Goal: Information Seeking & Learning: Learn about a topic

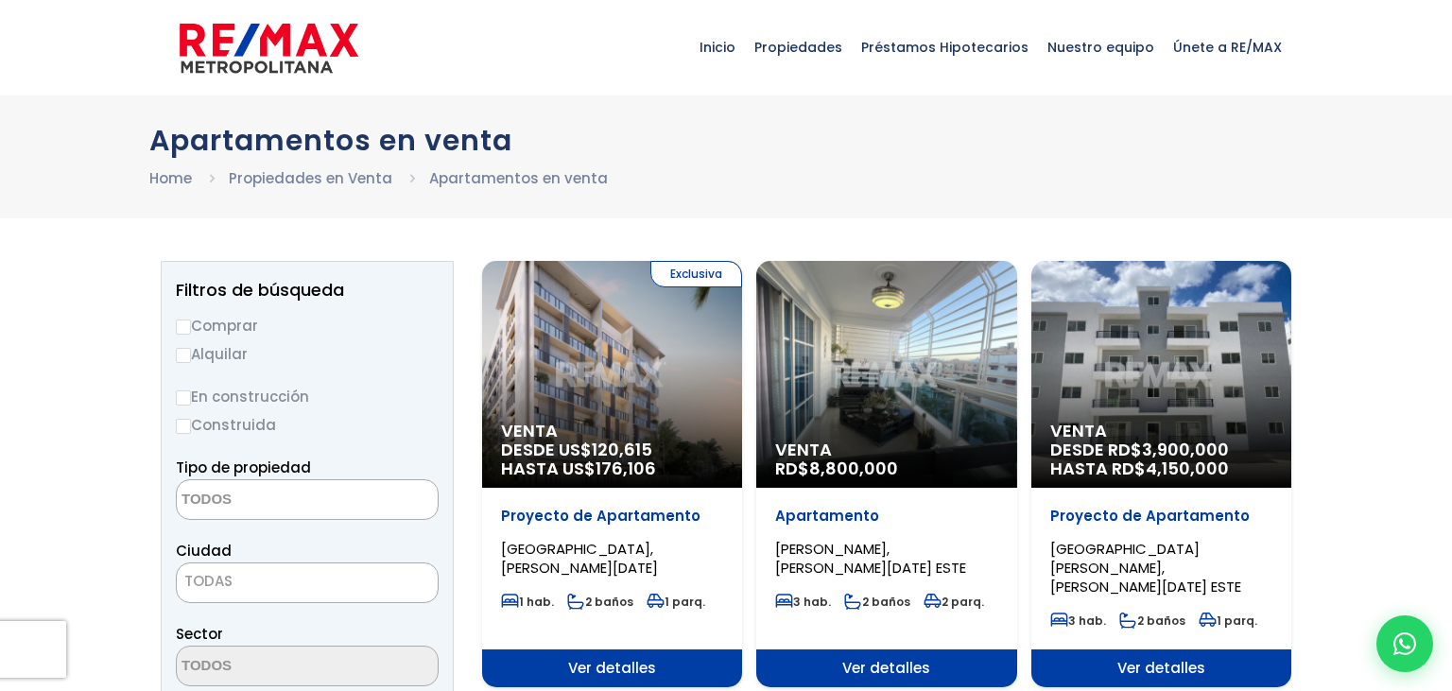
select select
click at [182, 328] on input "Comprar" at bounding box center [183, 326] width 15 height 15
radio input "true"
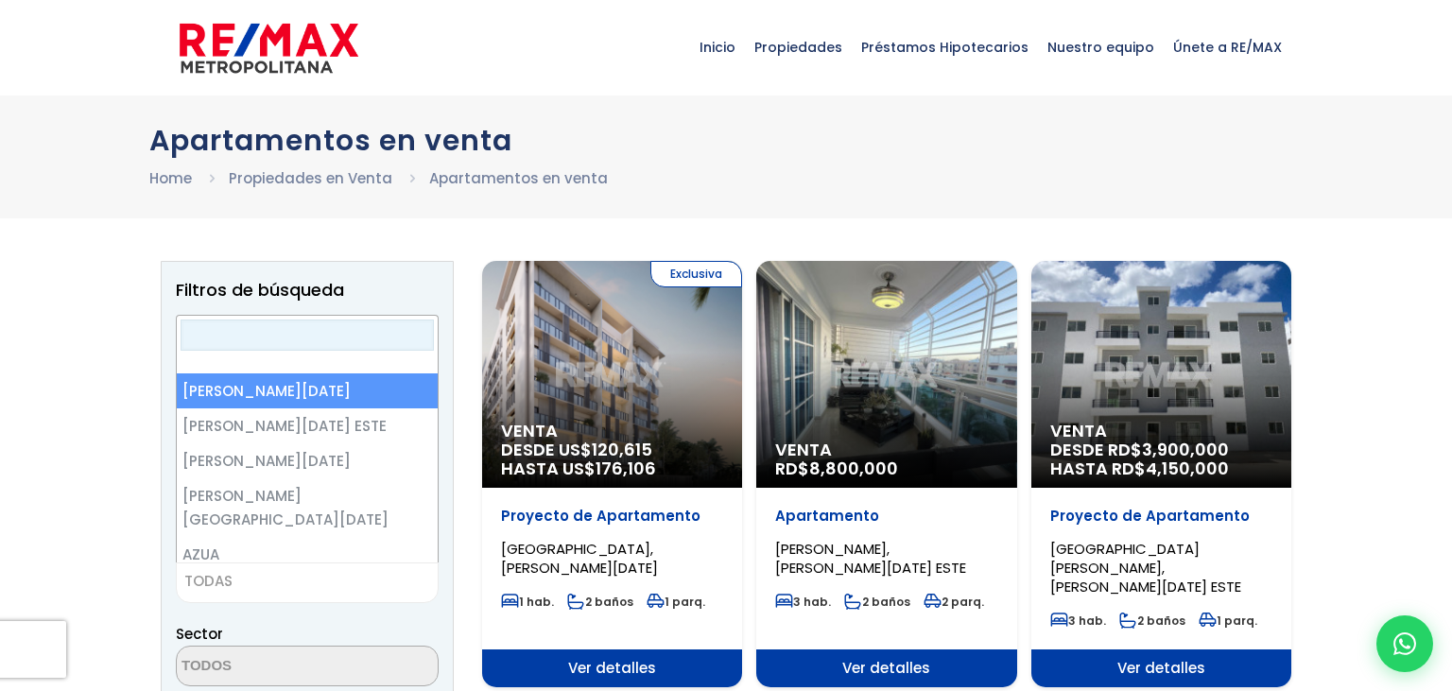
click at [251, 575] on span "TODAS" at bounding box center [307, 581] width 261 height 26
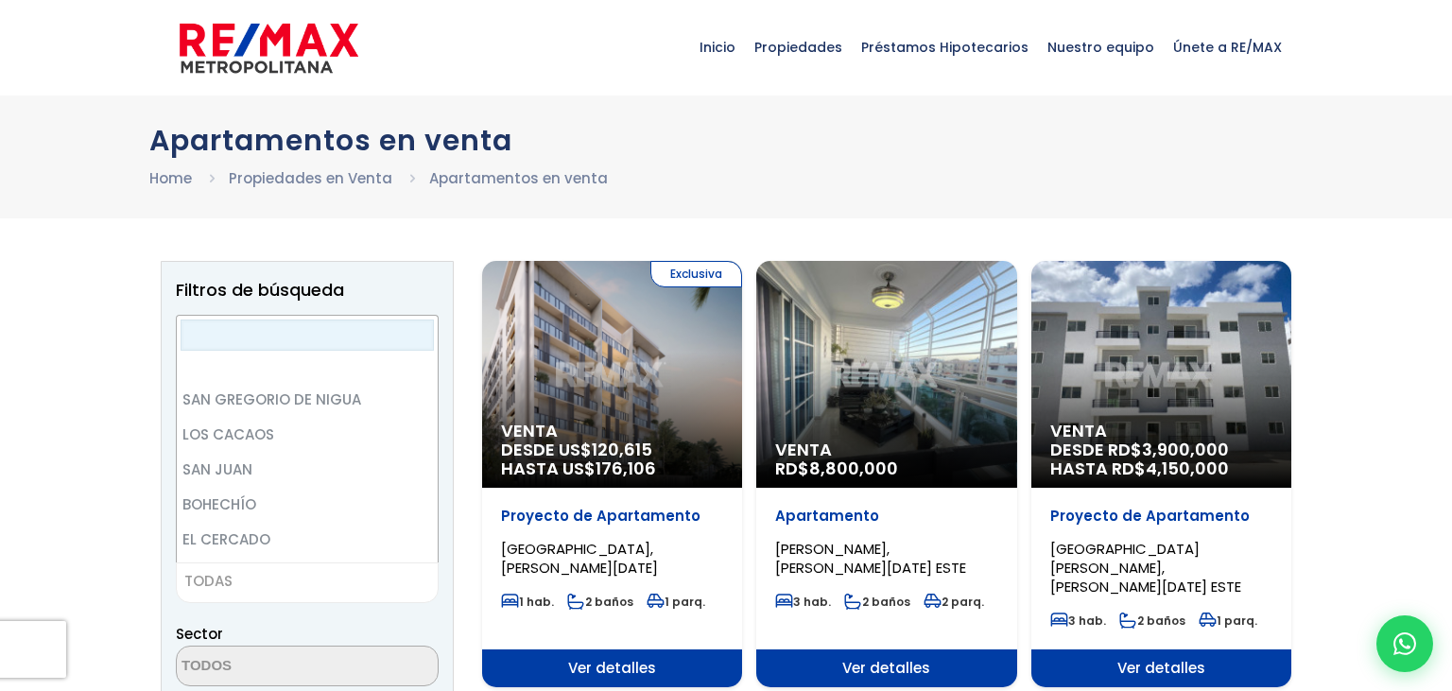
scroll to position [3814, 0]
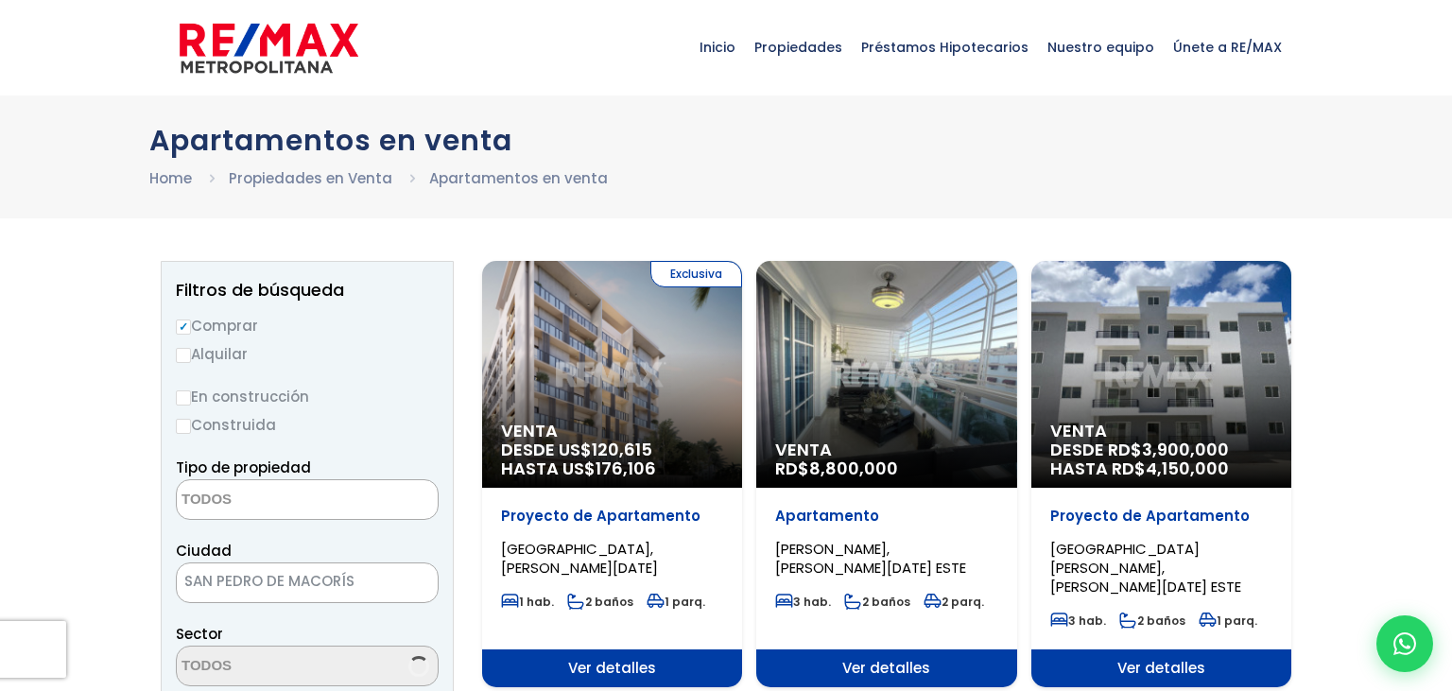
select select "110"
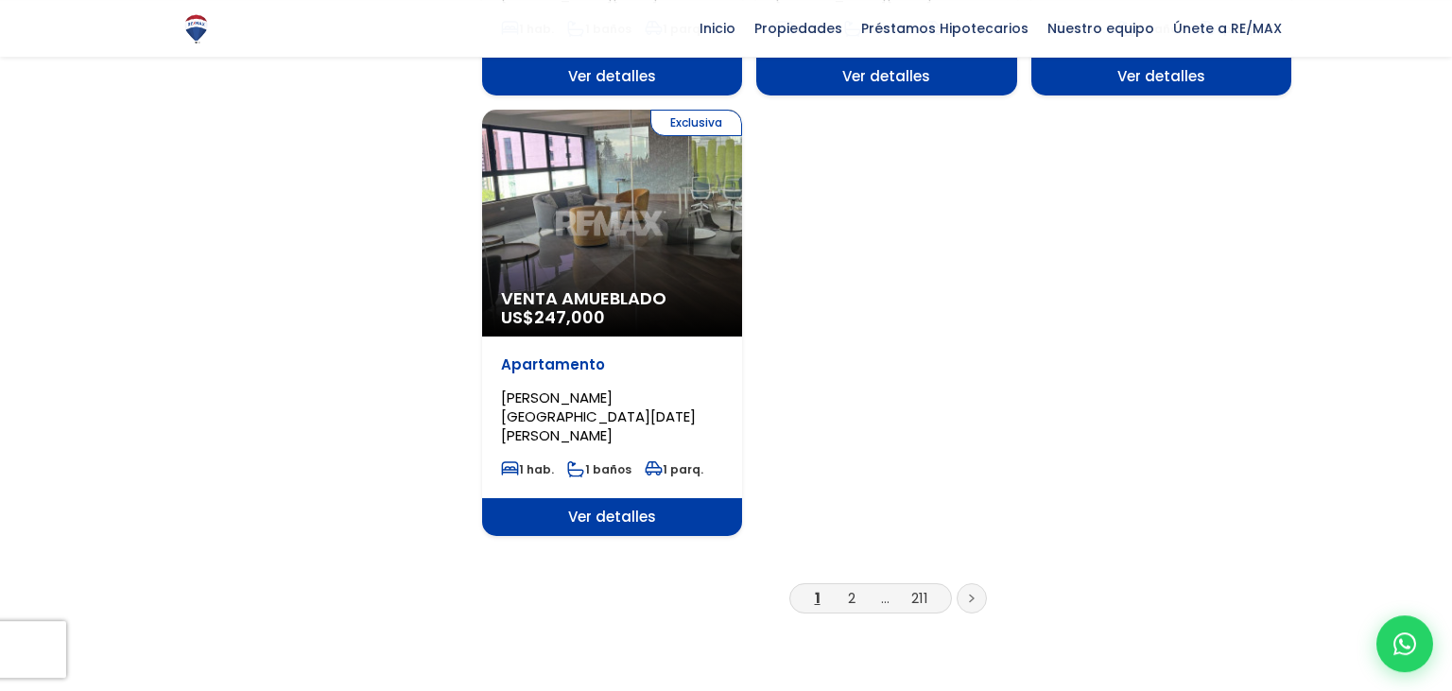
scroll to position [2348, 0]
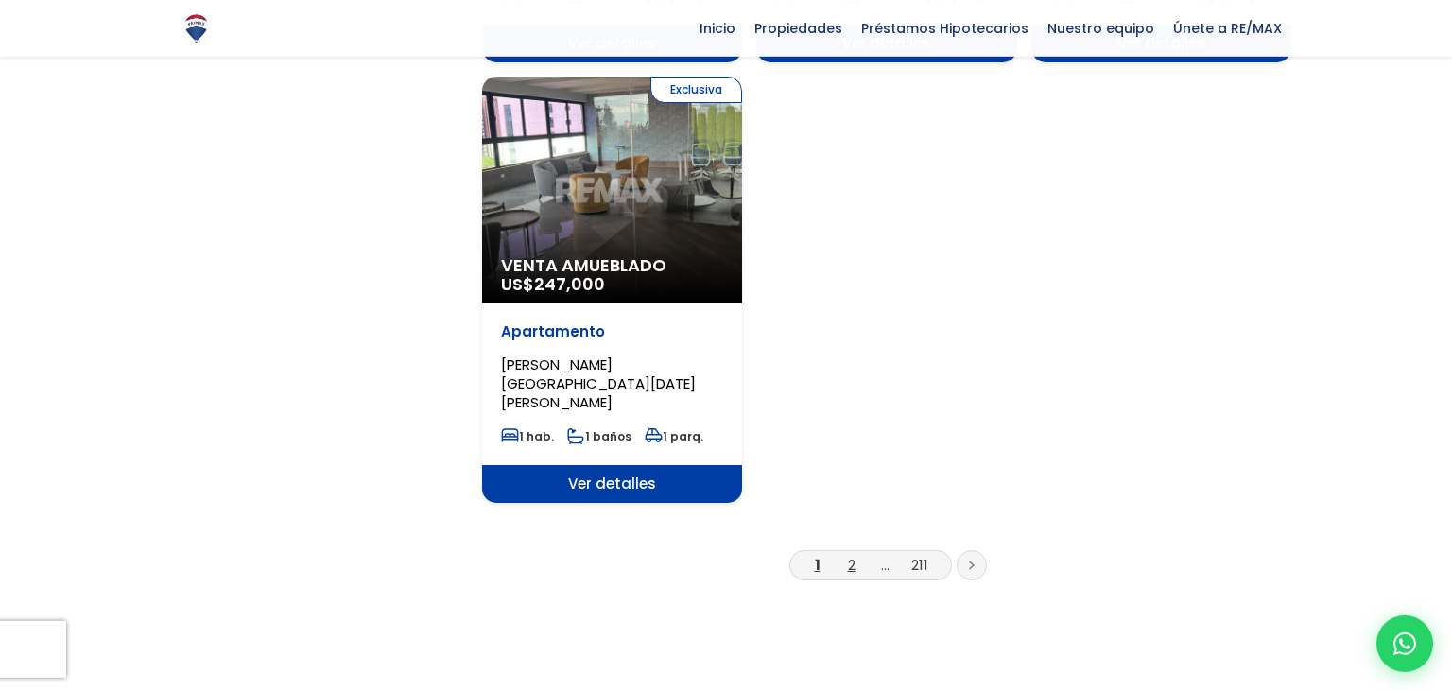
click at [852, 555] on link "2" at bounding box center [852, 565] width 8 height 20
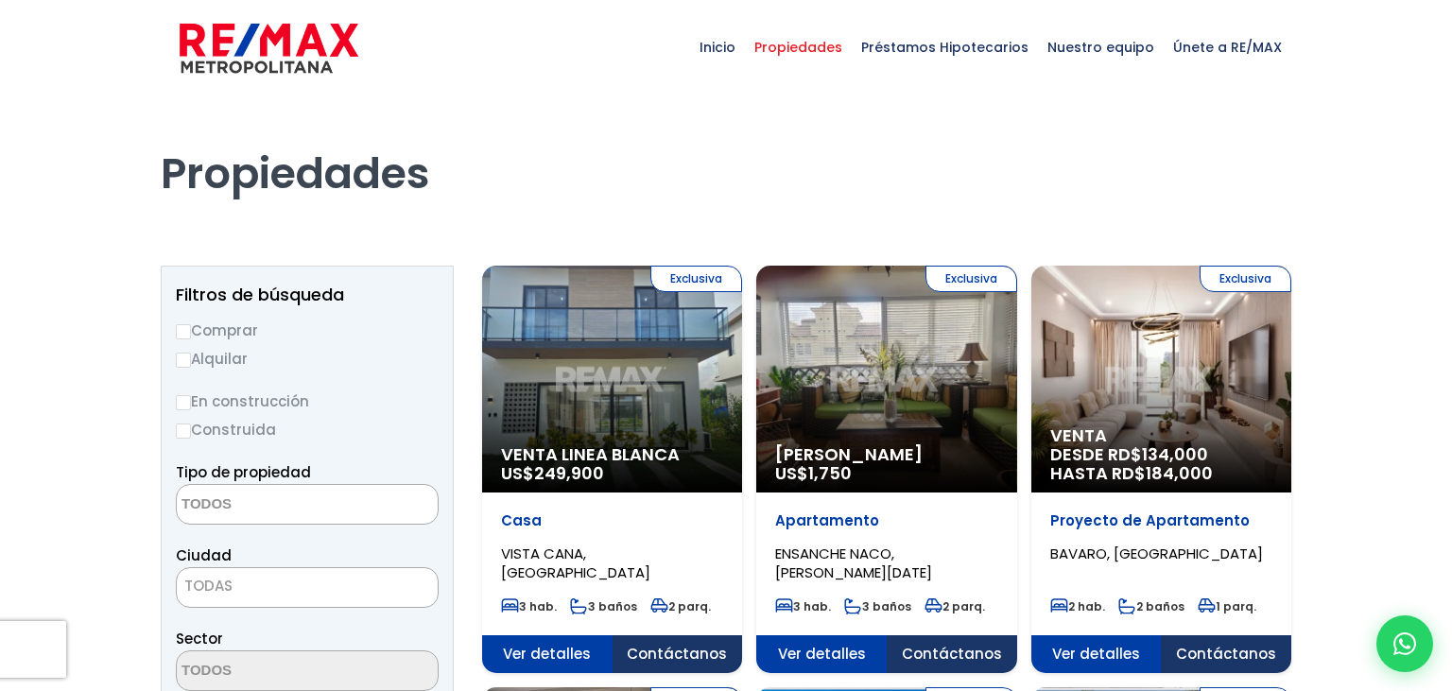
select select
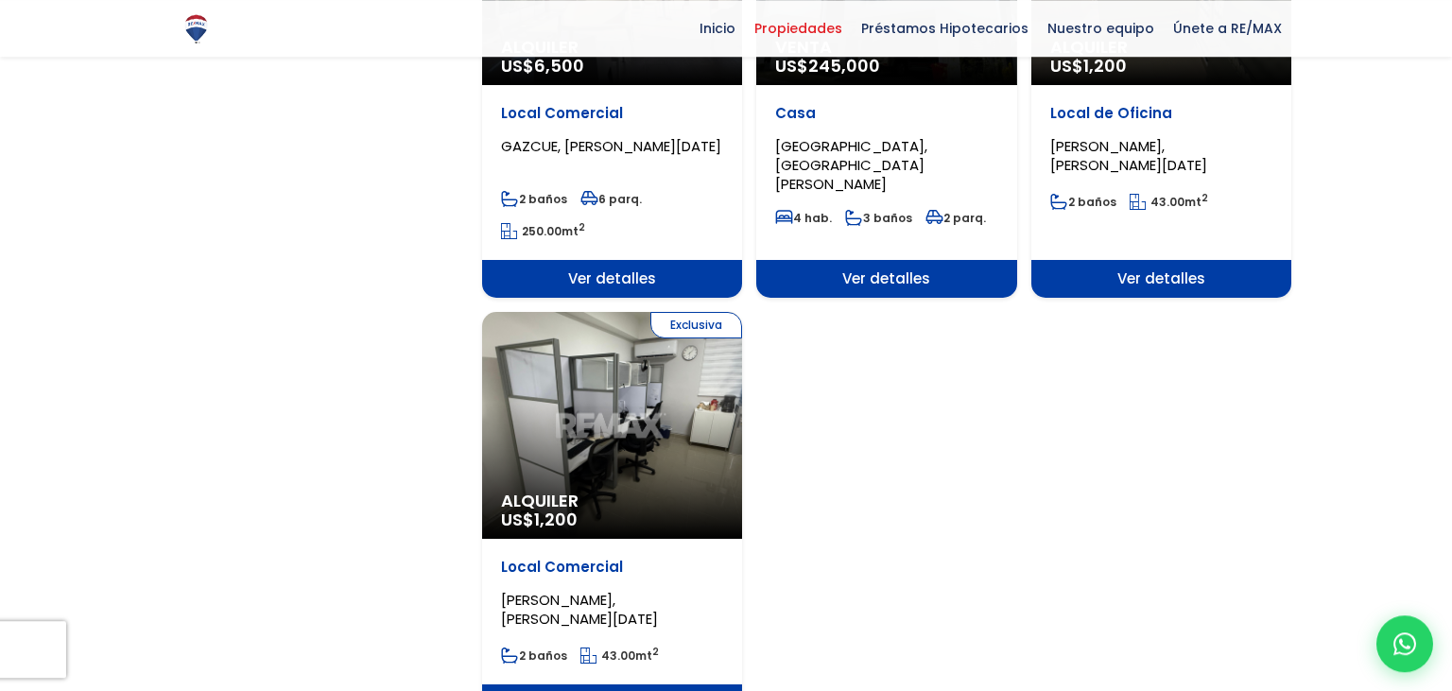
scroll to position [2376, 0]
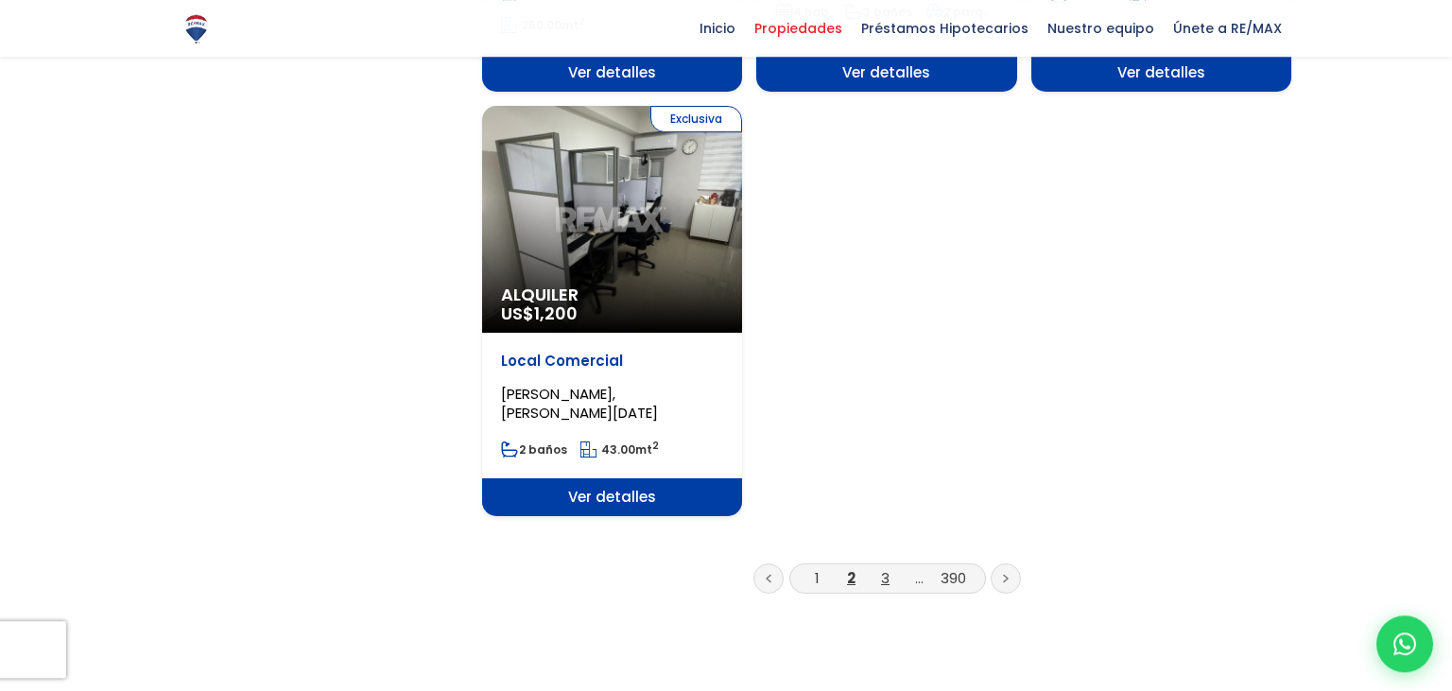
click at [882, 568] on link "3" at bounding box center [885, 578] width 9 height 20
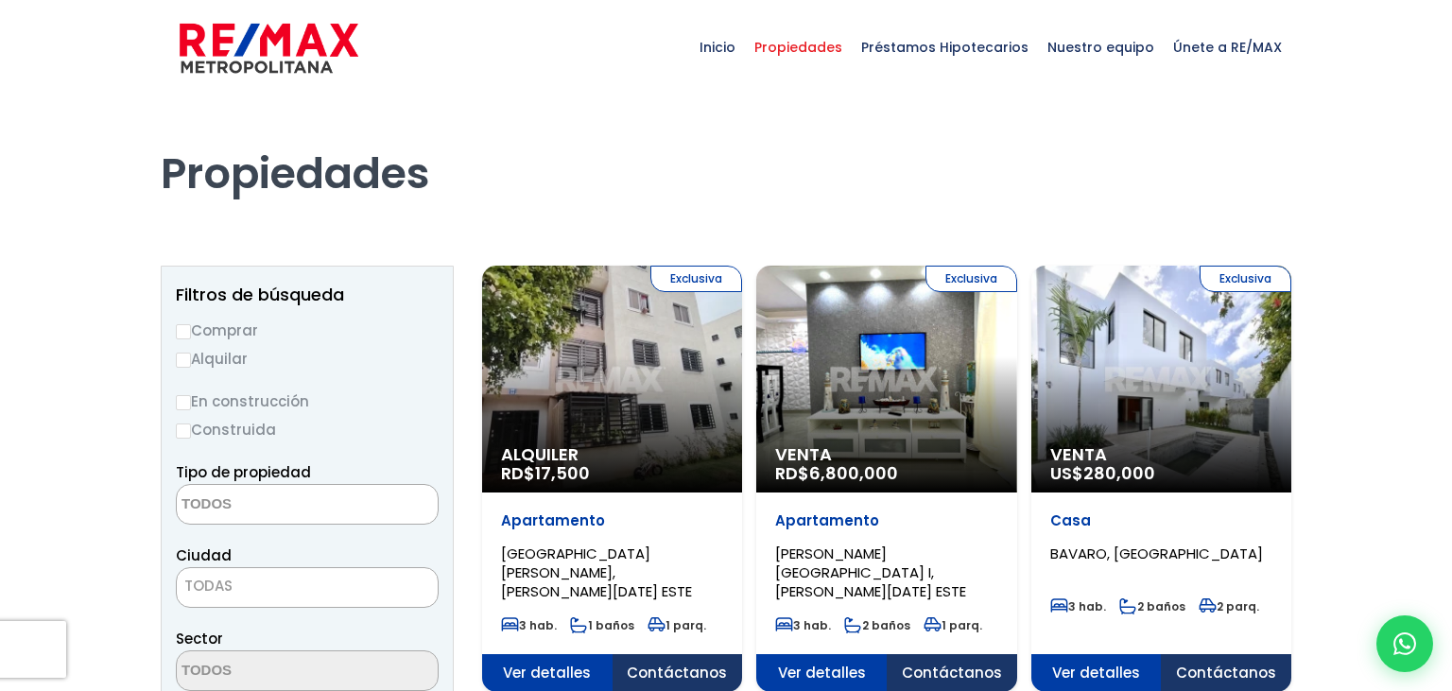
select select
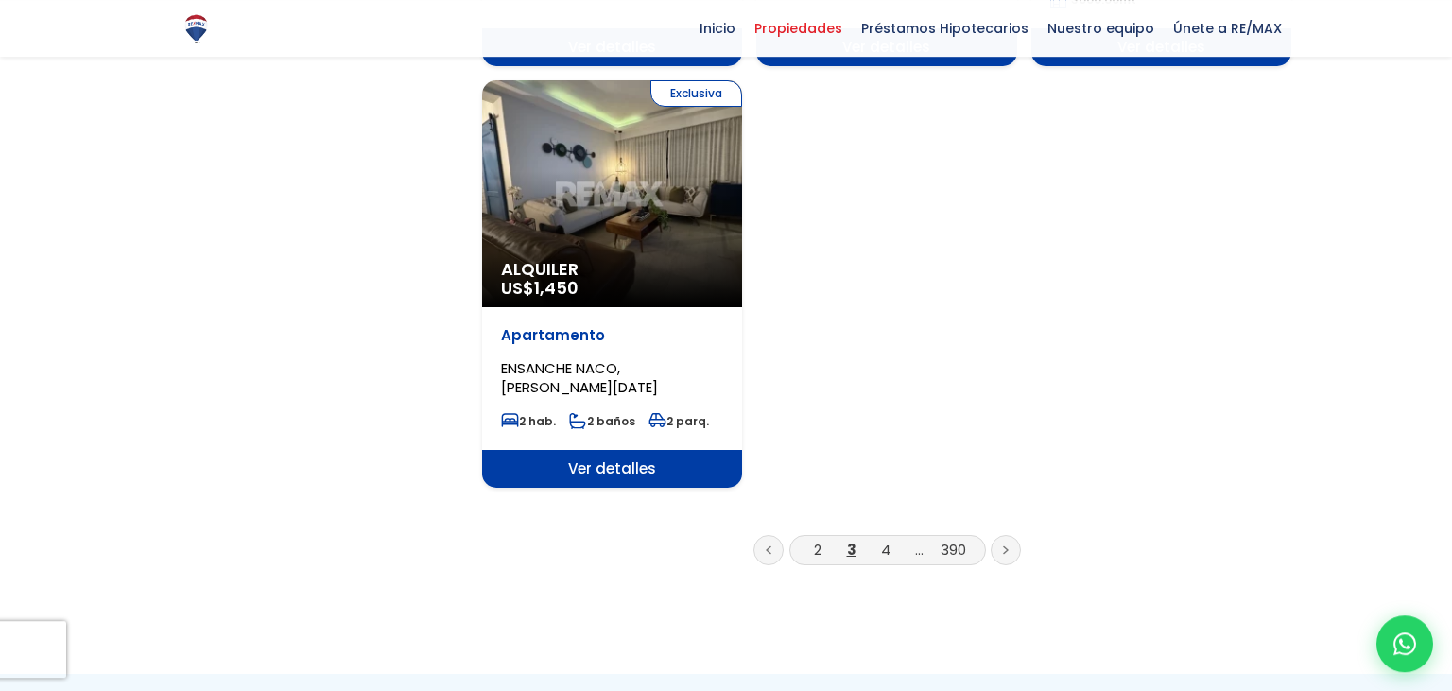
scroll to position [2395, 0]
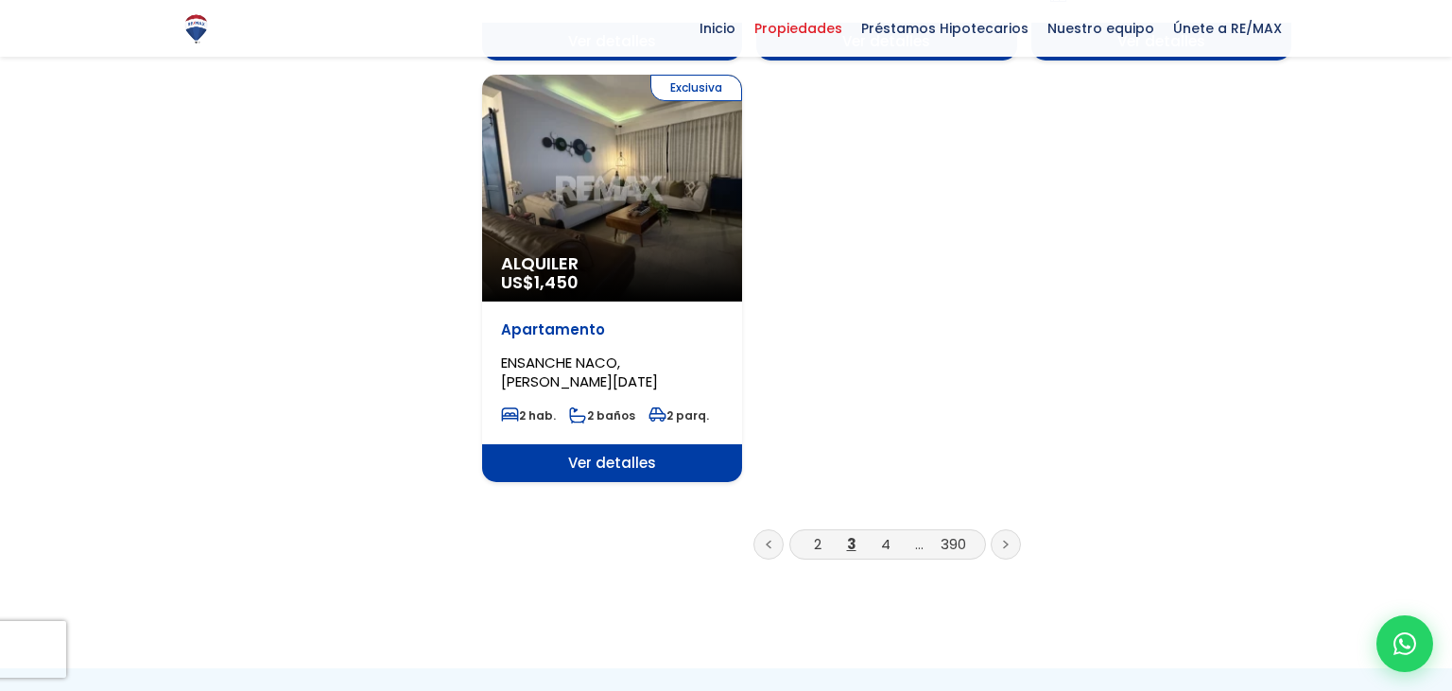
click at [1008, 529] on link at bounding box center [1005, 544] width 30 height 30
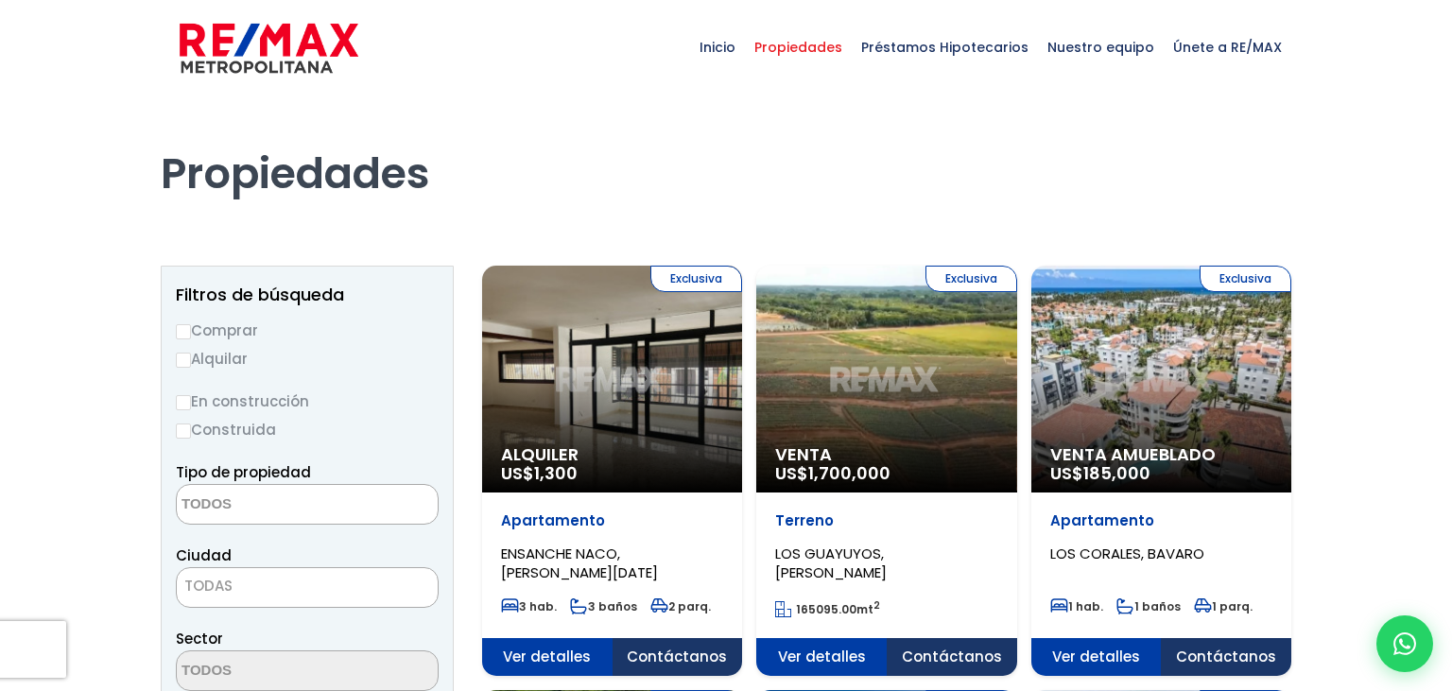
select select
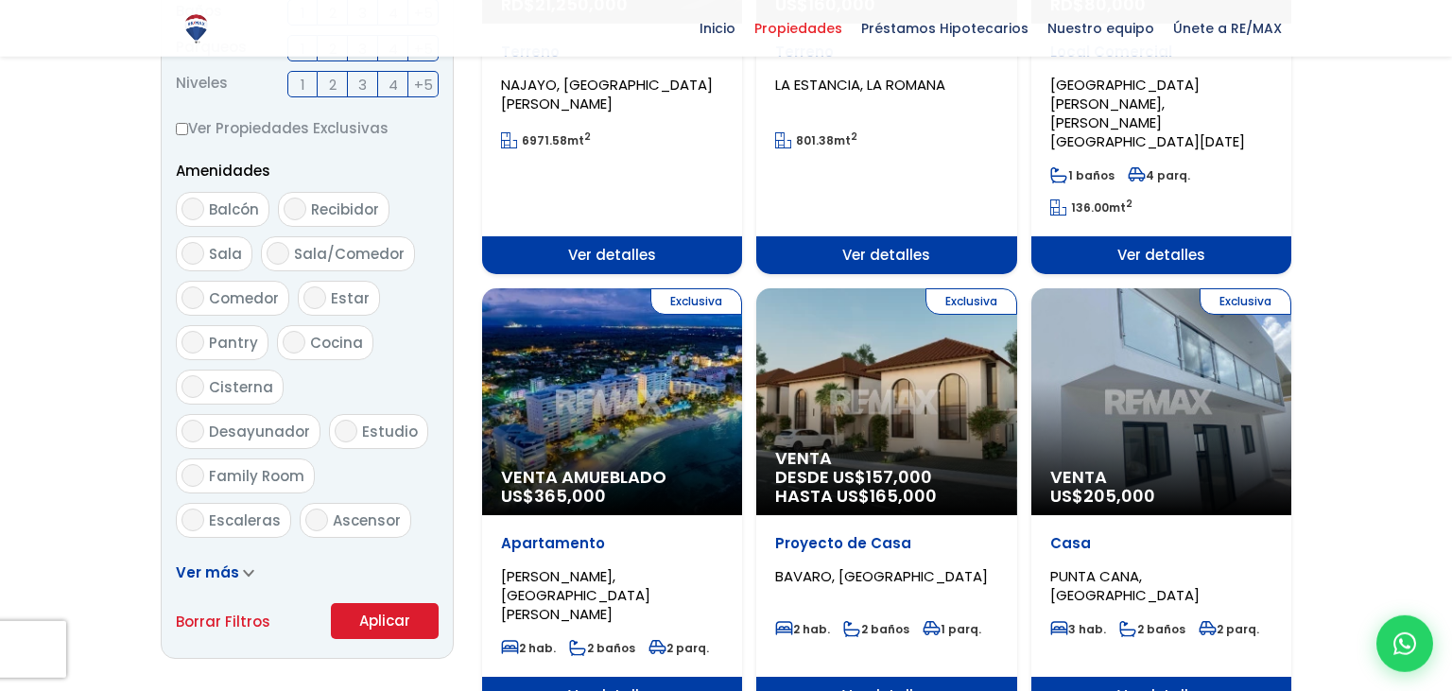
scroll to position [898, 0]
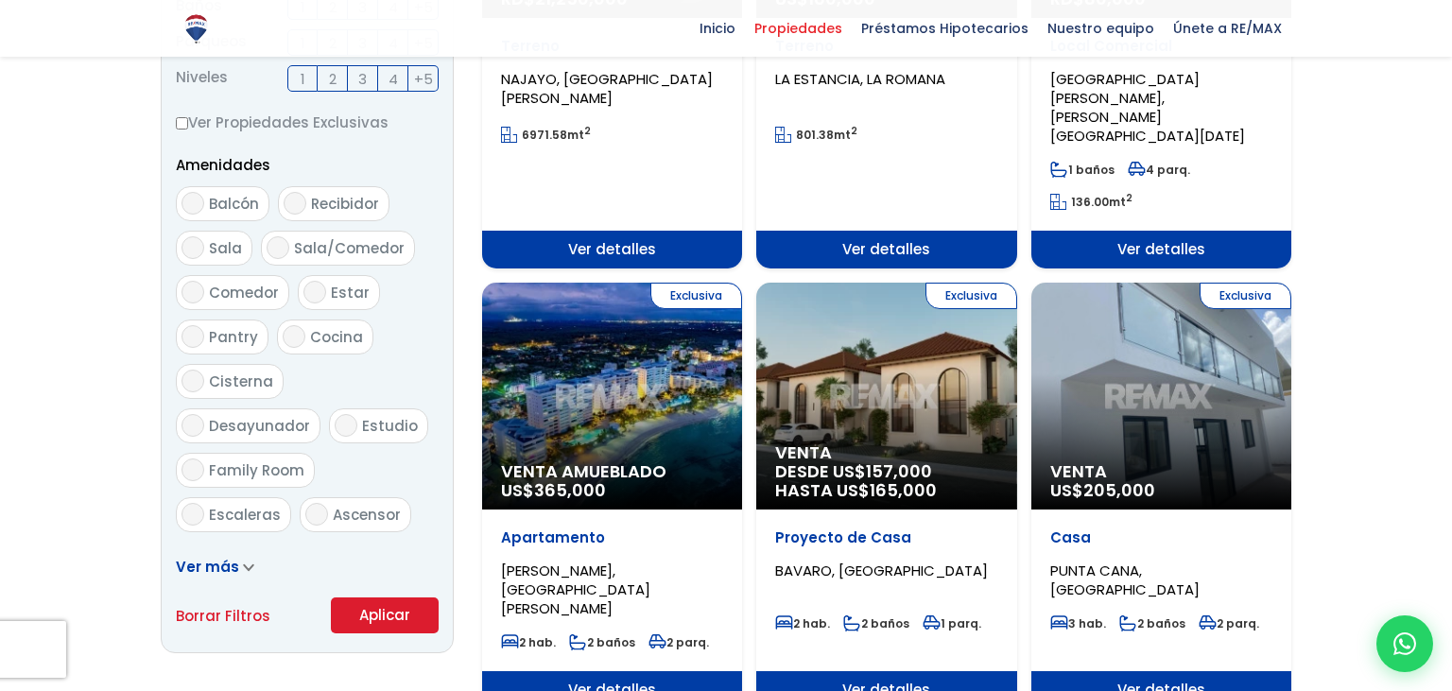
click at [717, 363] on div "Exclusiva Venta Amueblado US$ 365,000" at bounding box center [612, 396] width 260 height 227
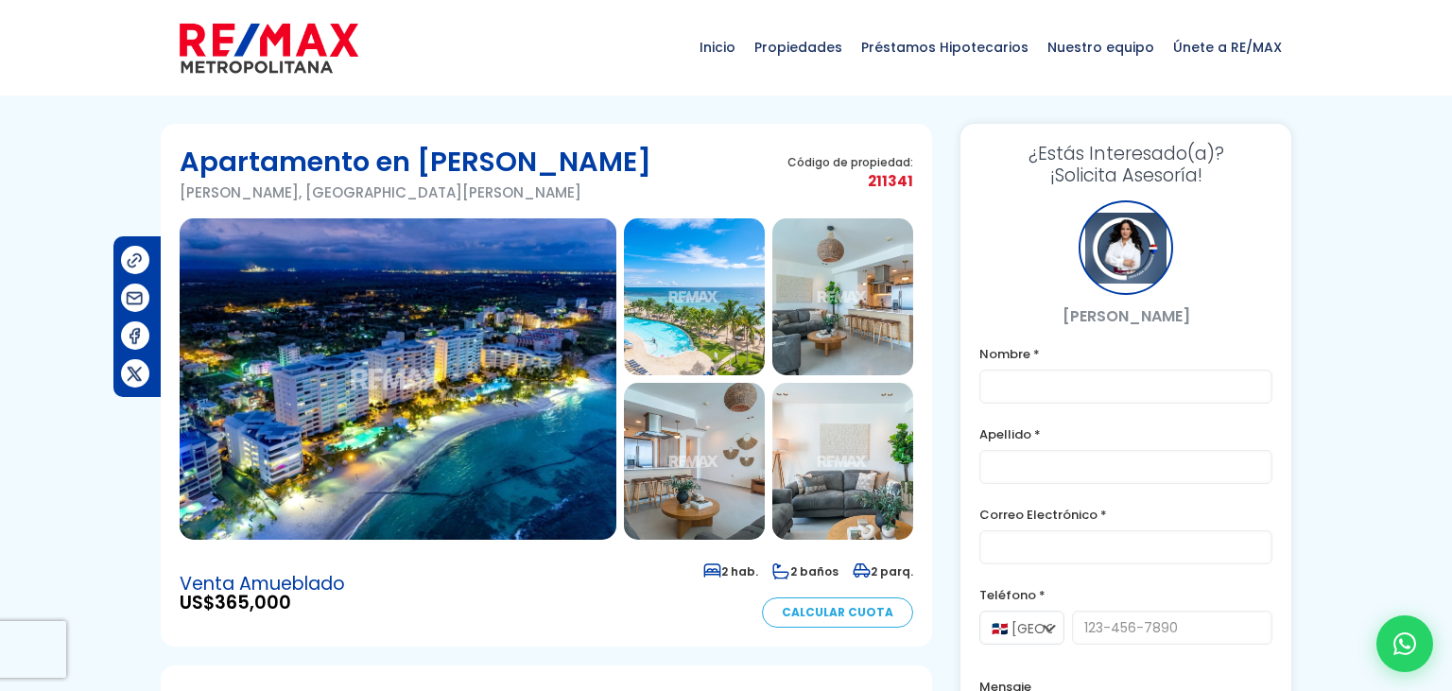
click at [491, 382] on img at bounding box center [398, 378] width 437 height 321
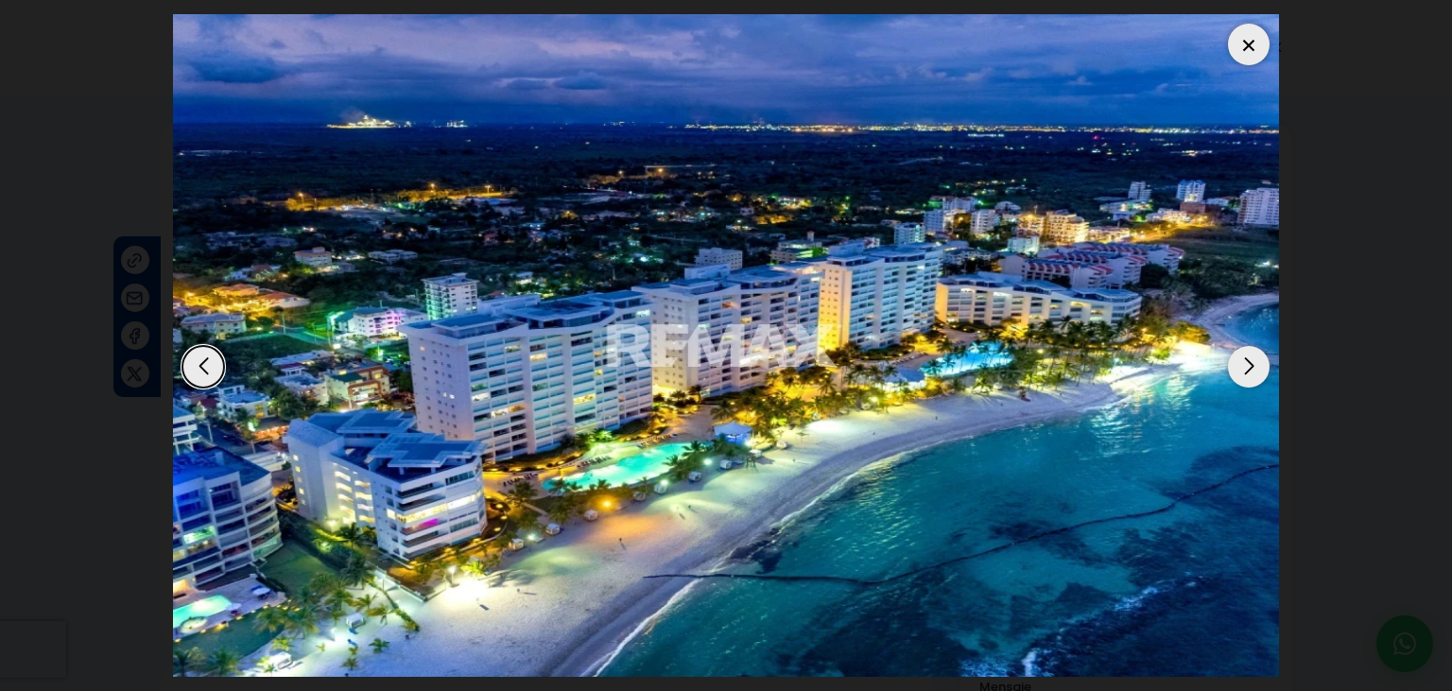
click at [1246, 357] on div "Next slide" at bounding box center [1249, 367] width 42 height 42
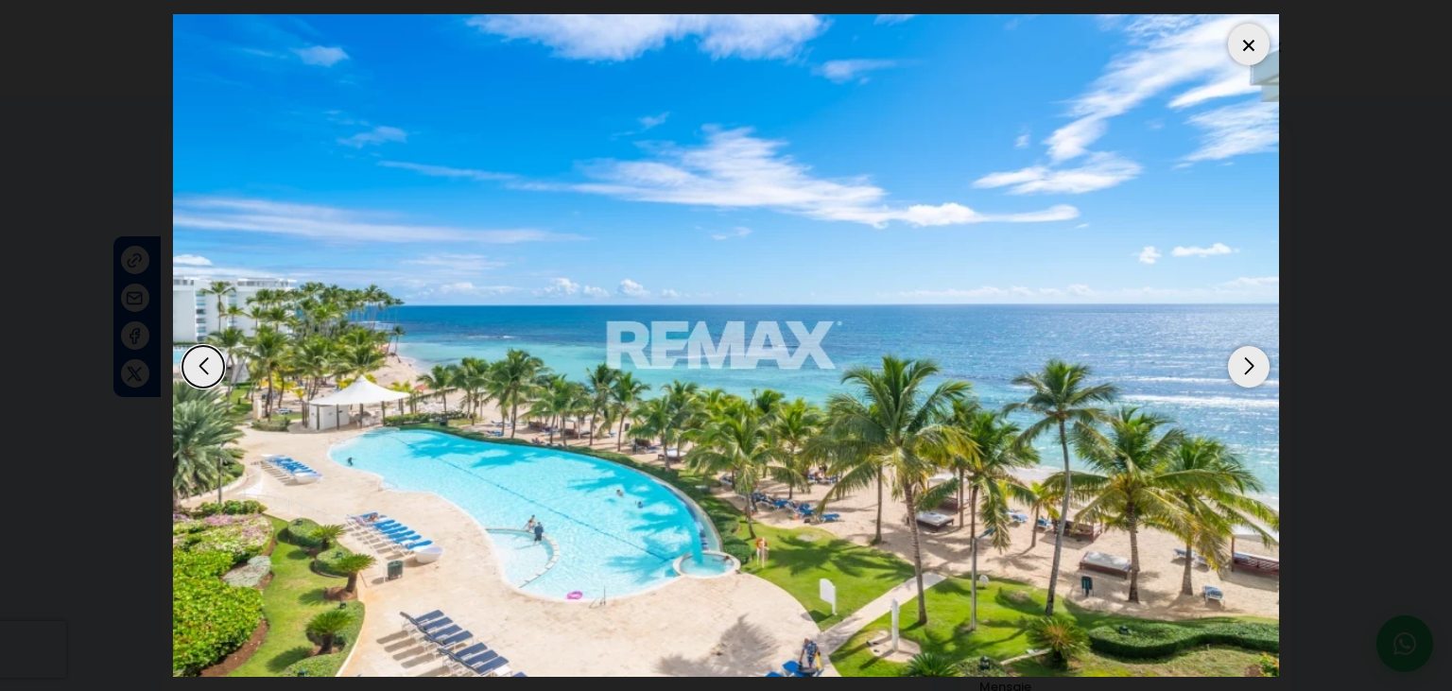
click at [1246, 357] on div "Next slide" at bounding box center [1249, 367] width 42 height 42
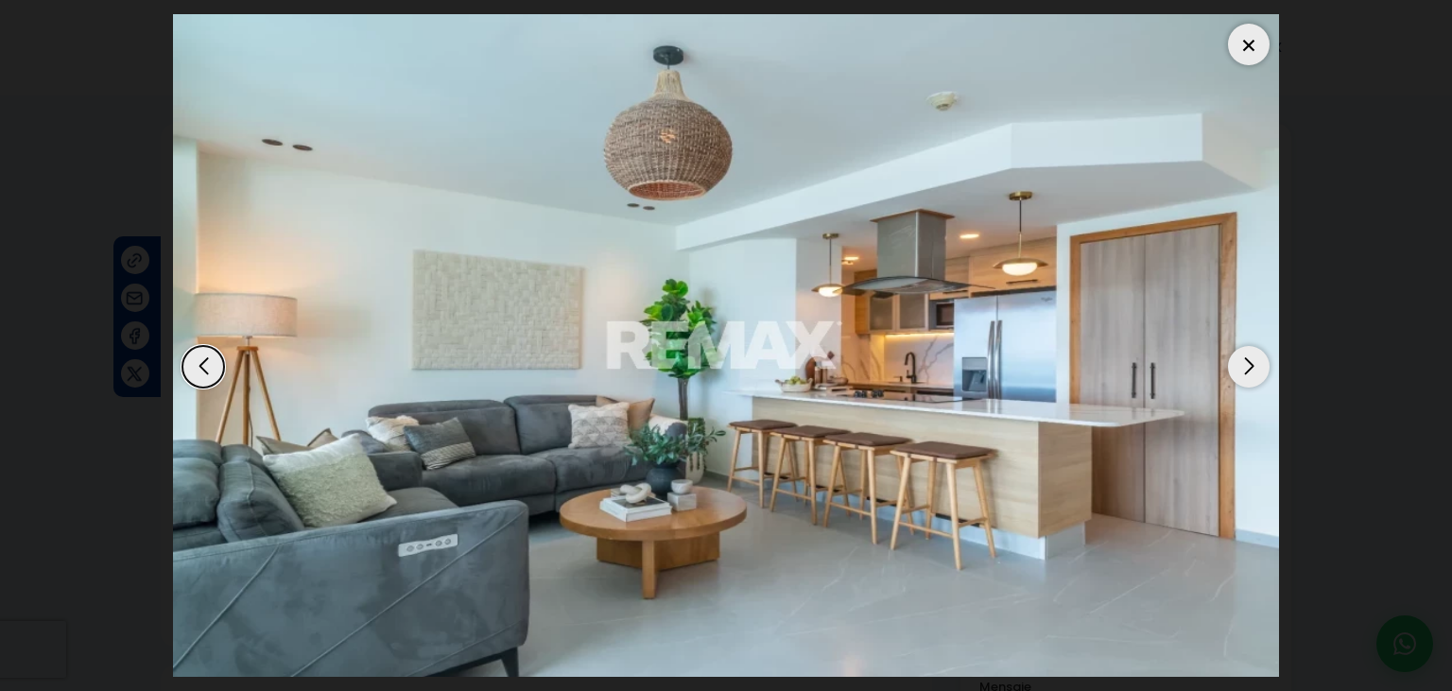
click at [1246, 357] on div "Next slide" at bounding box center [1249, 367] width 42 height 42
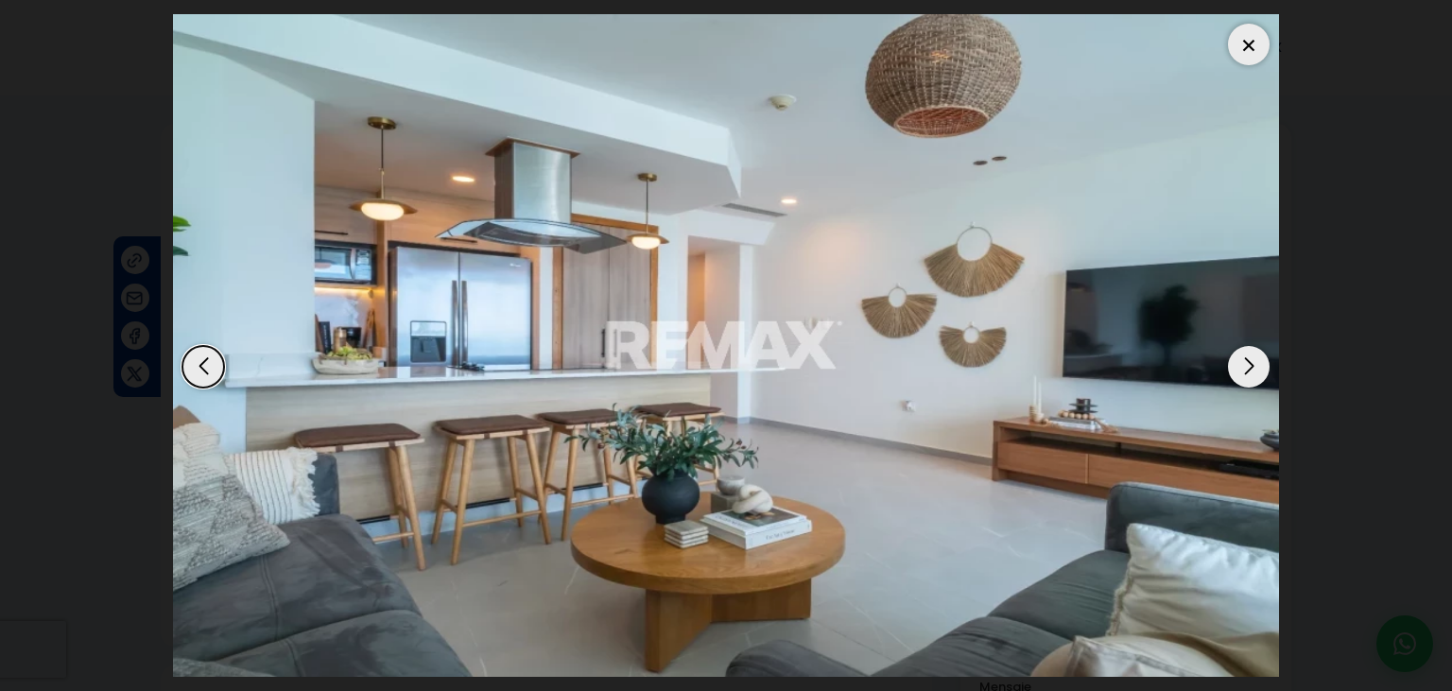
click at [1246, 357] on div "Next slide" at bounding box center [1249, 367] width 42 height 42
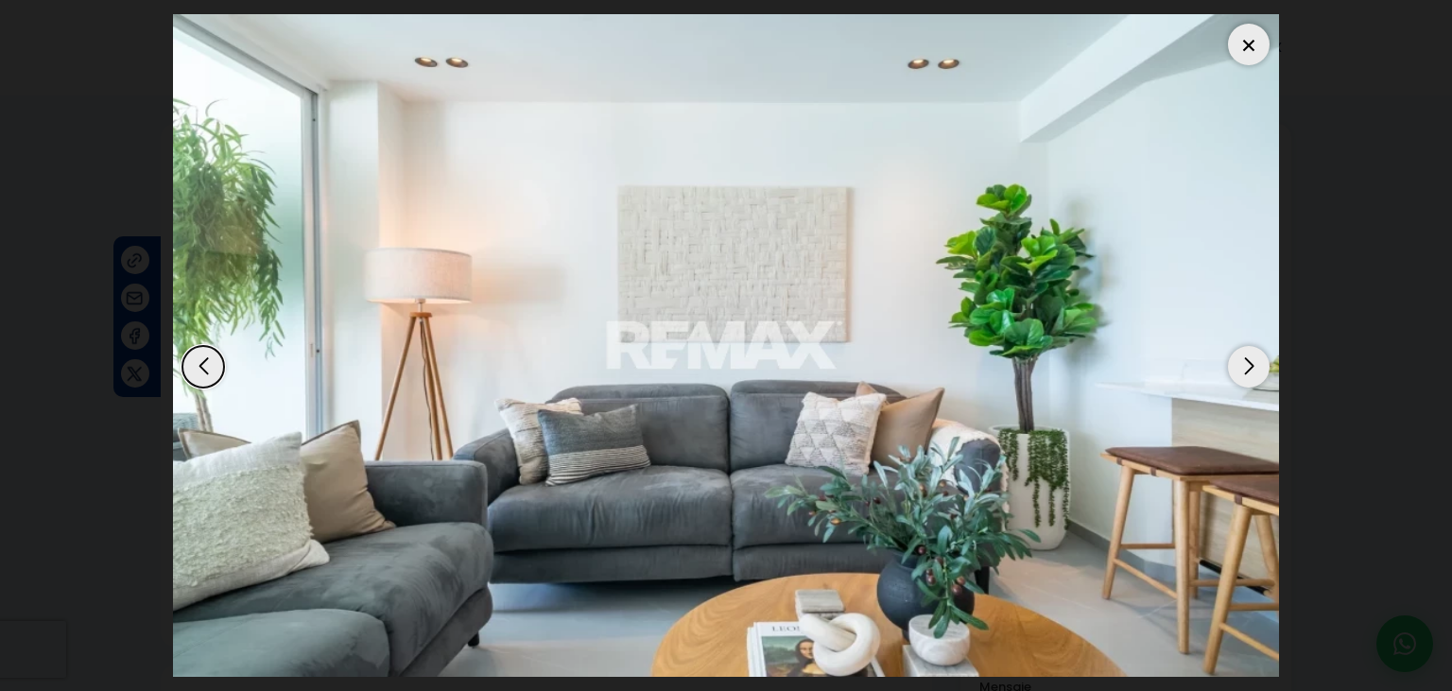
click at [1246, 357] on div "Next slide" at bounding box center [1249, 367] width 42 height 42
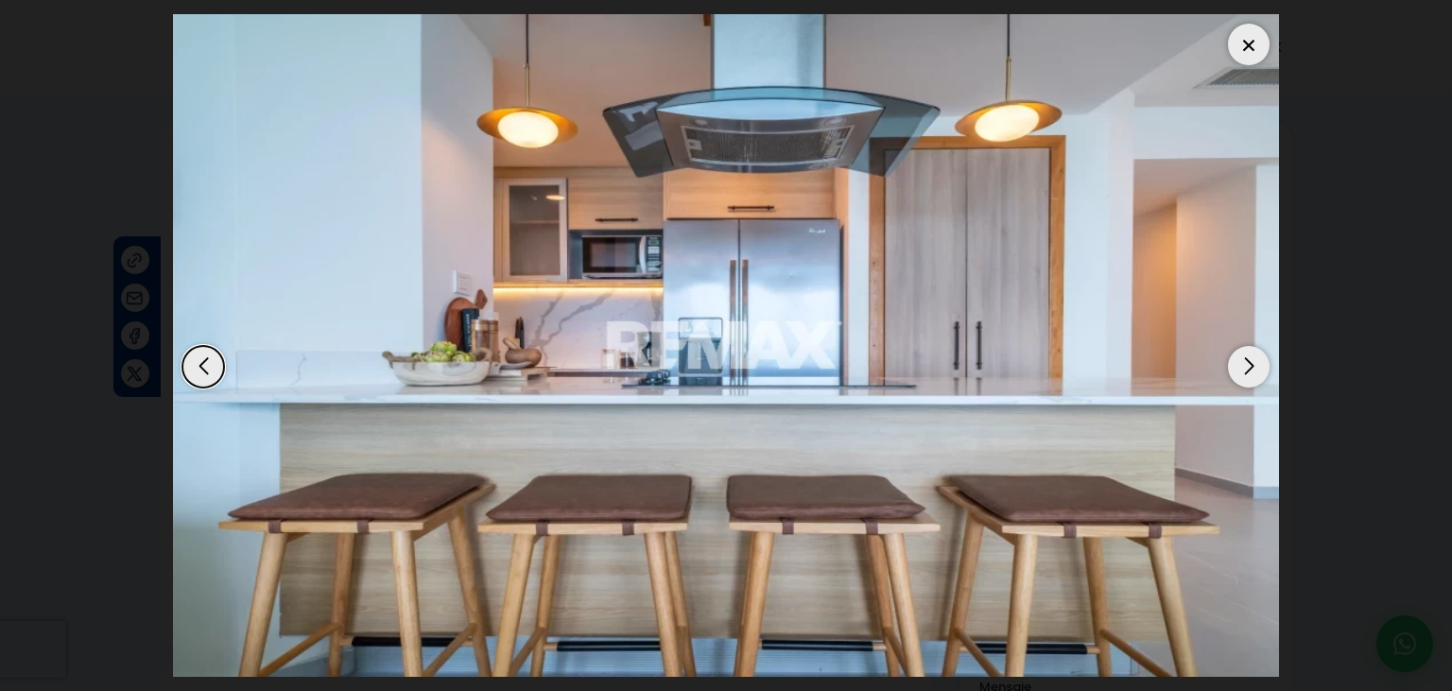
click at [1246, 357] on div "Next slide" at bounding box center [1249, 367] width 42 height 42
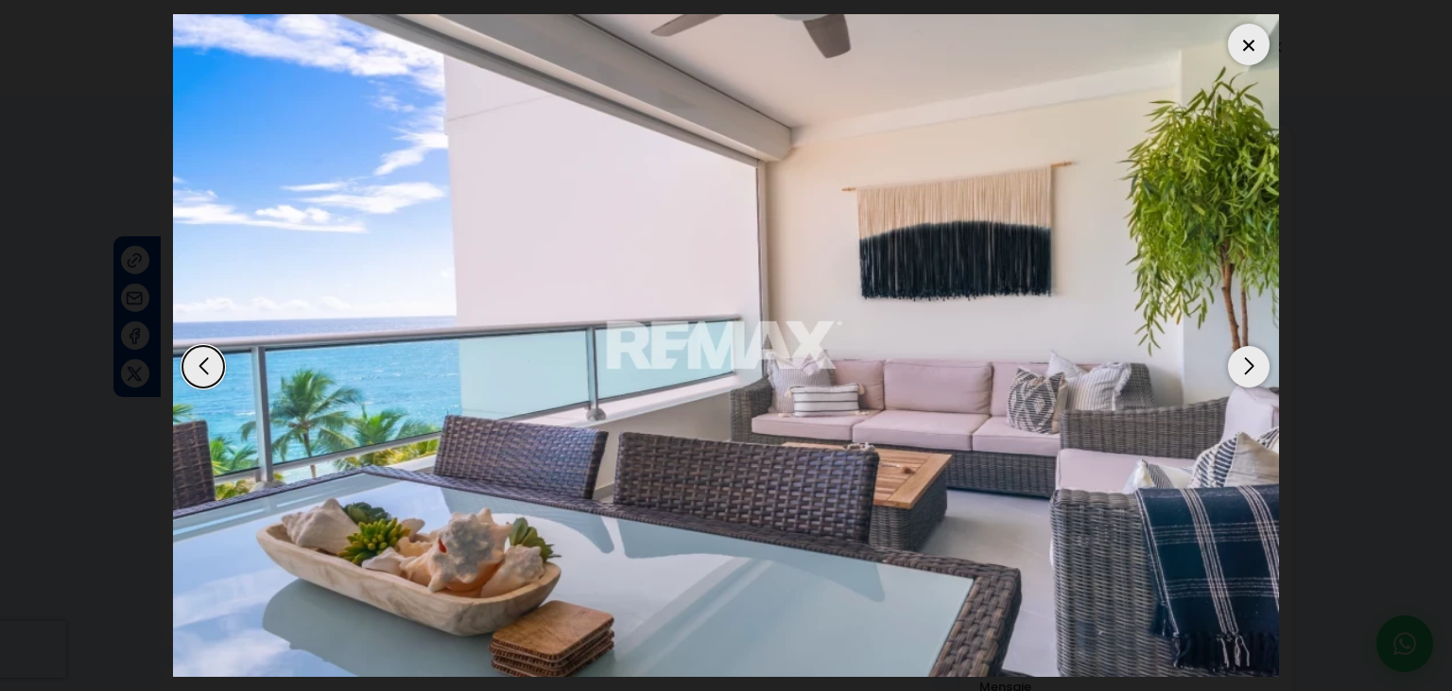
click at [1246, 357] on div "Next slide" at bounding box center [1249, 367] width 42 height 42
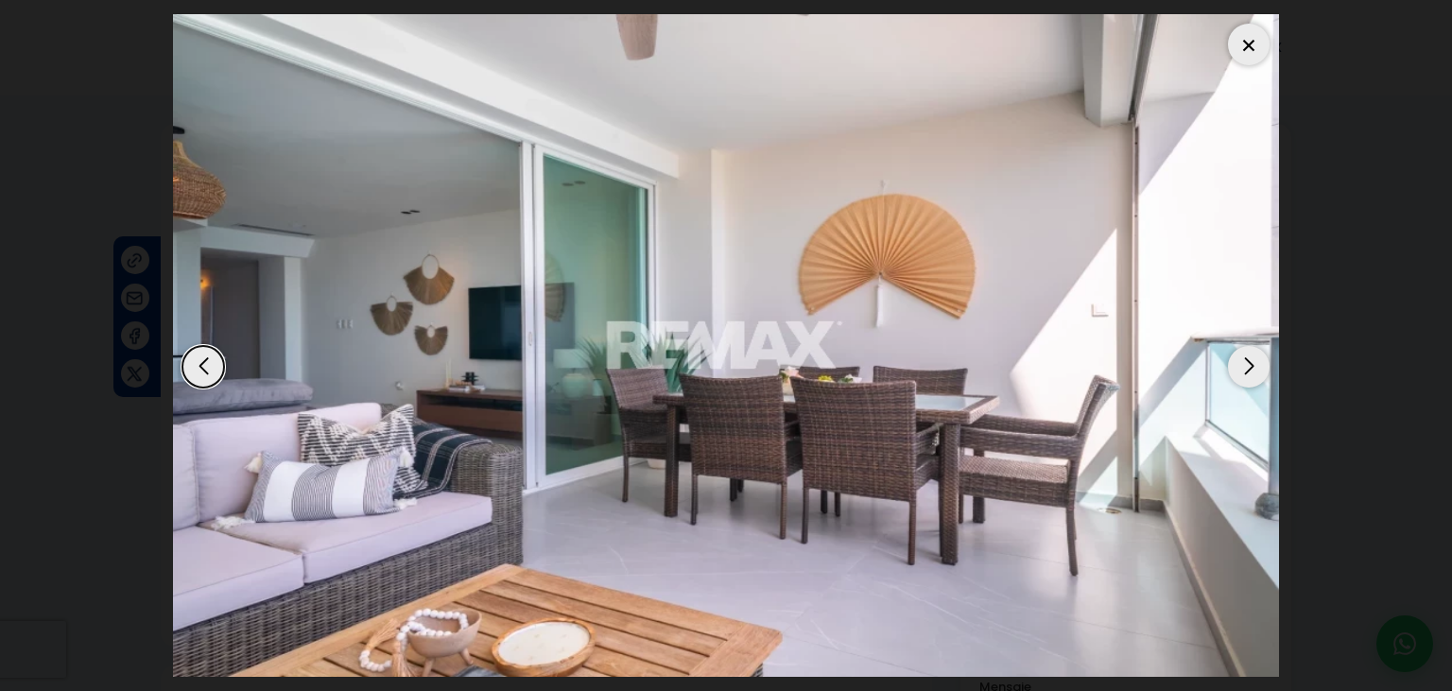
click at [1246, 357] on div "Next slide" at bounding box center [1249, 367] width 42 height 42
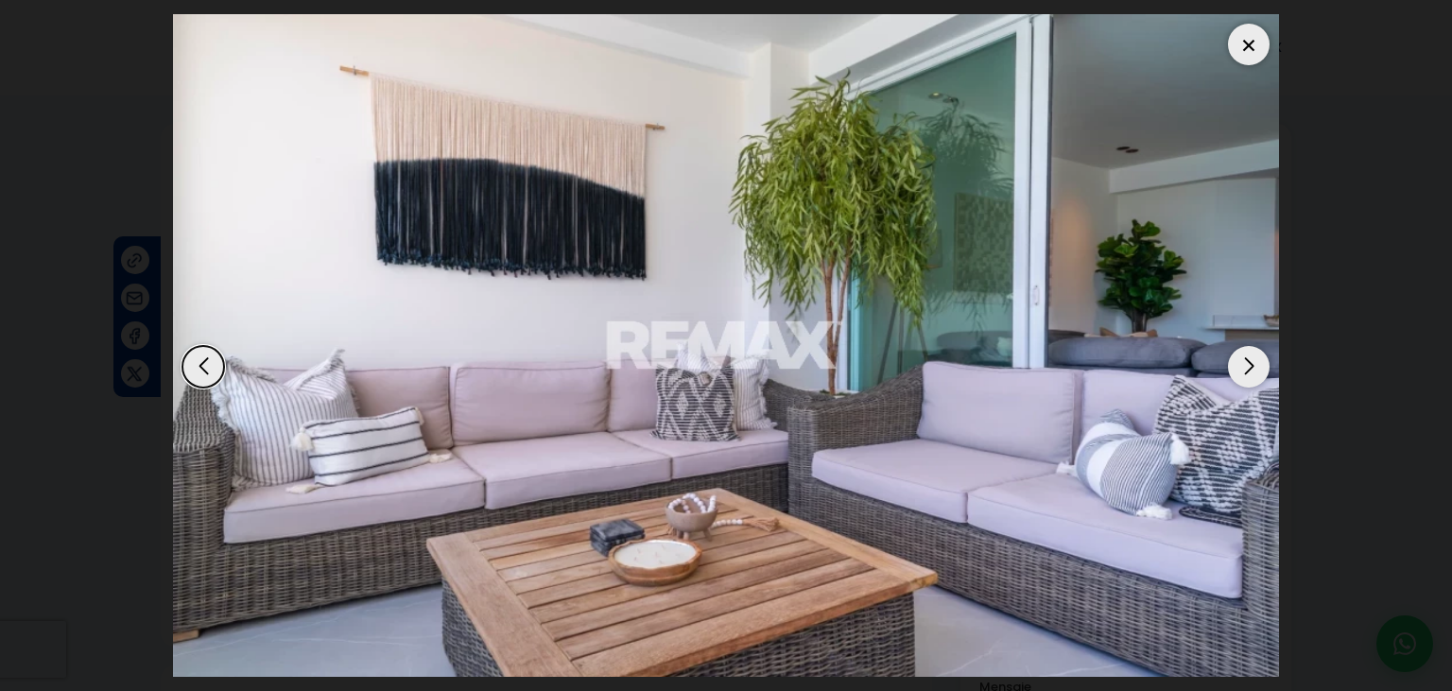
click at [1246, 357] on div "Next slide" at bounding box center [1249, 367] width 42 height 42
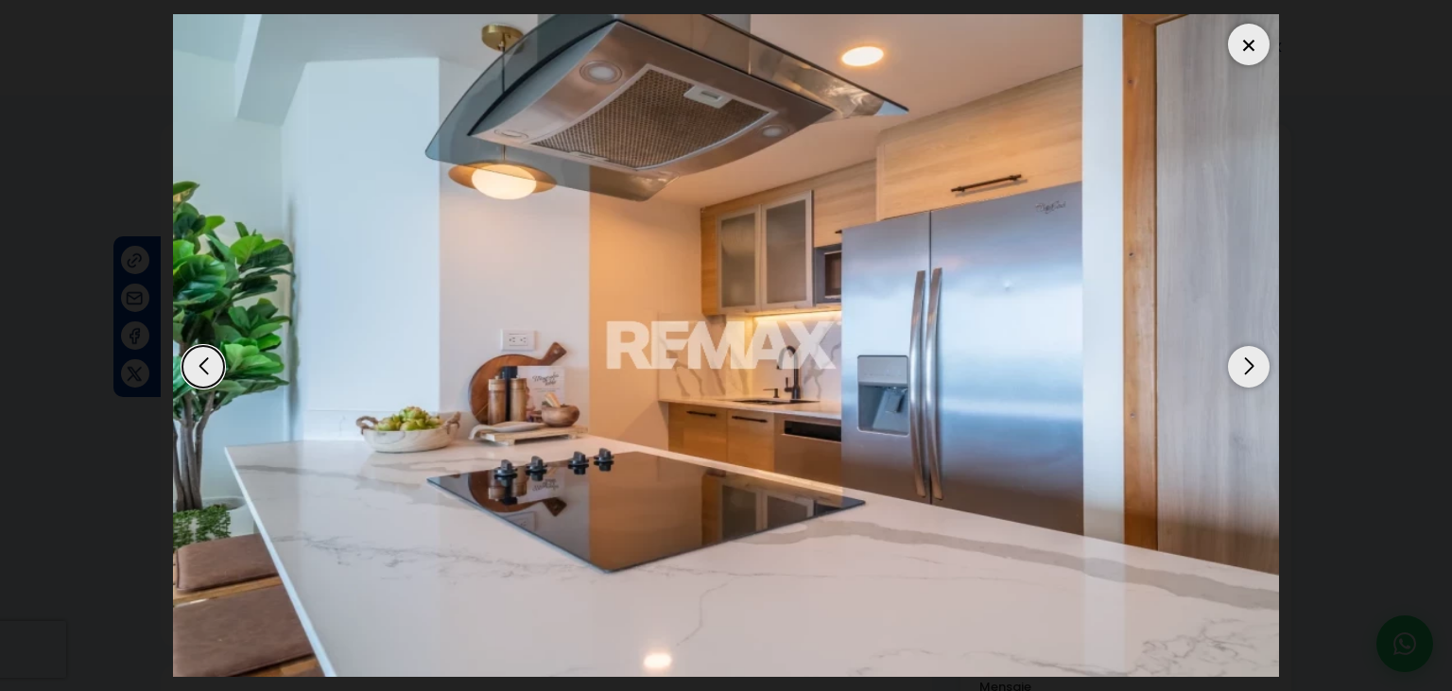
click at [1246, 357] on div "Next slide" at bounding box center [1249, 367] width 42 height 42
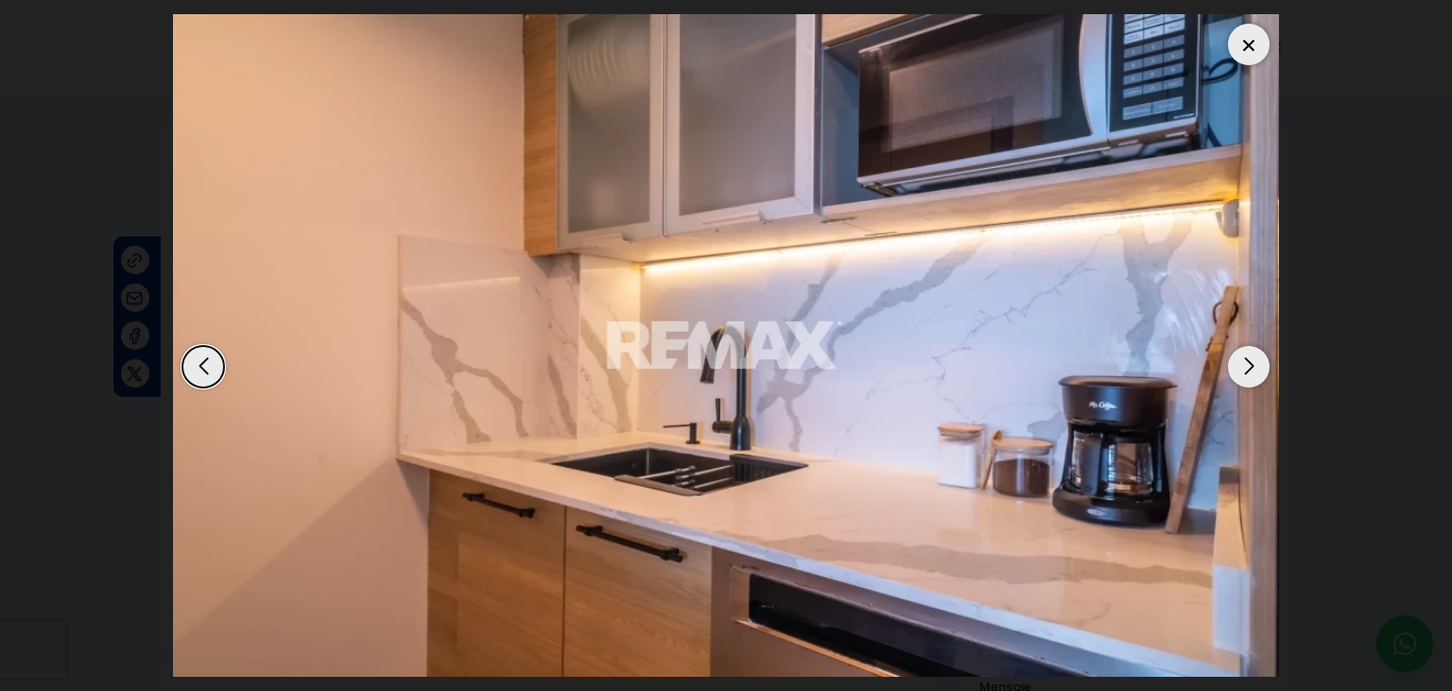
click at [1246, 357] on div "Next slide" at bounding box center [1249, 367] width 42 height 42
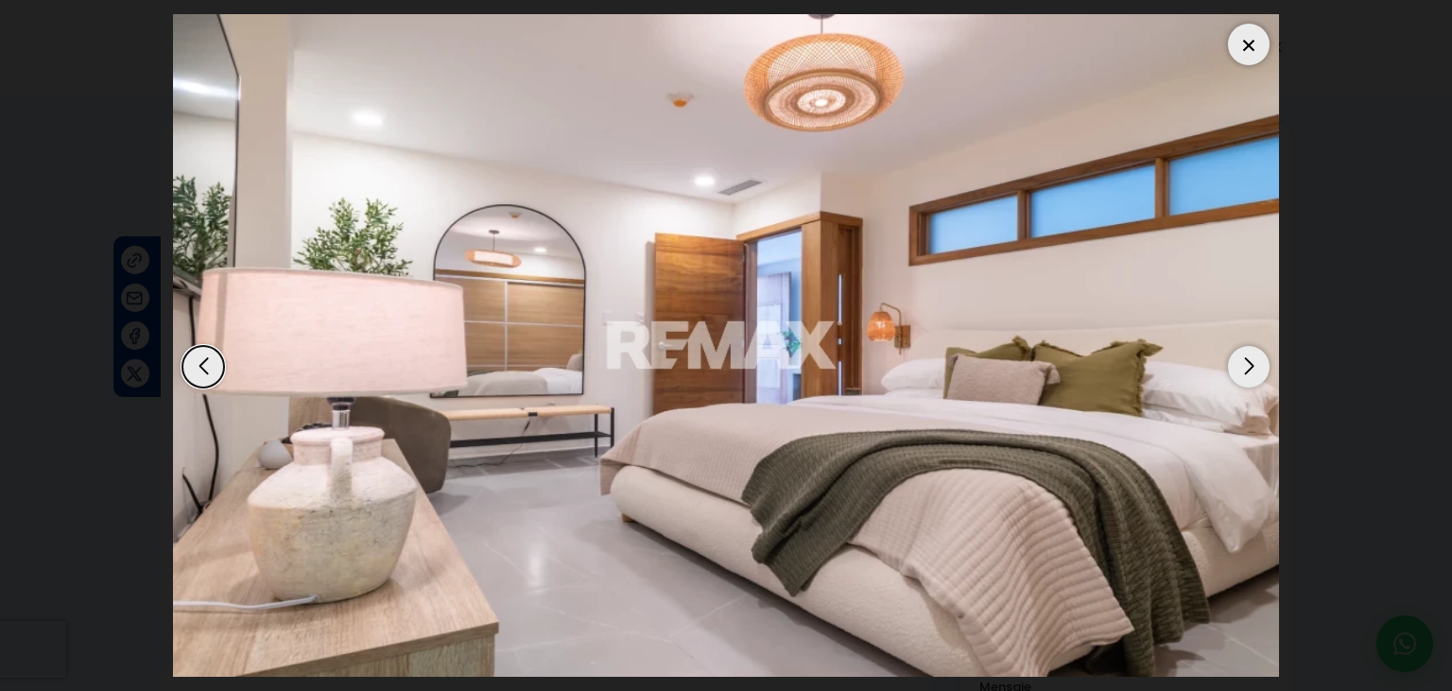
click at [1246, 357] on div "Next slide" at bounding box center [1249, 367] width 42 height 42
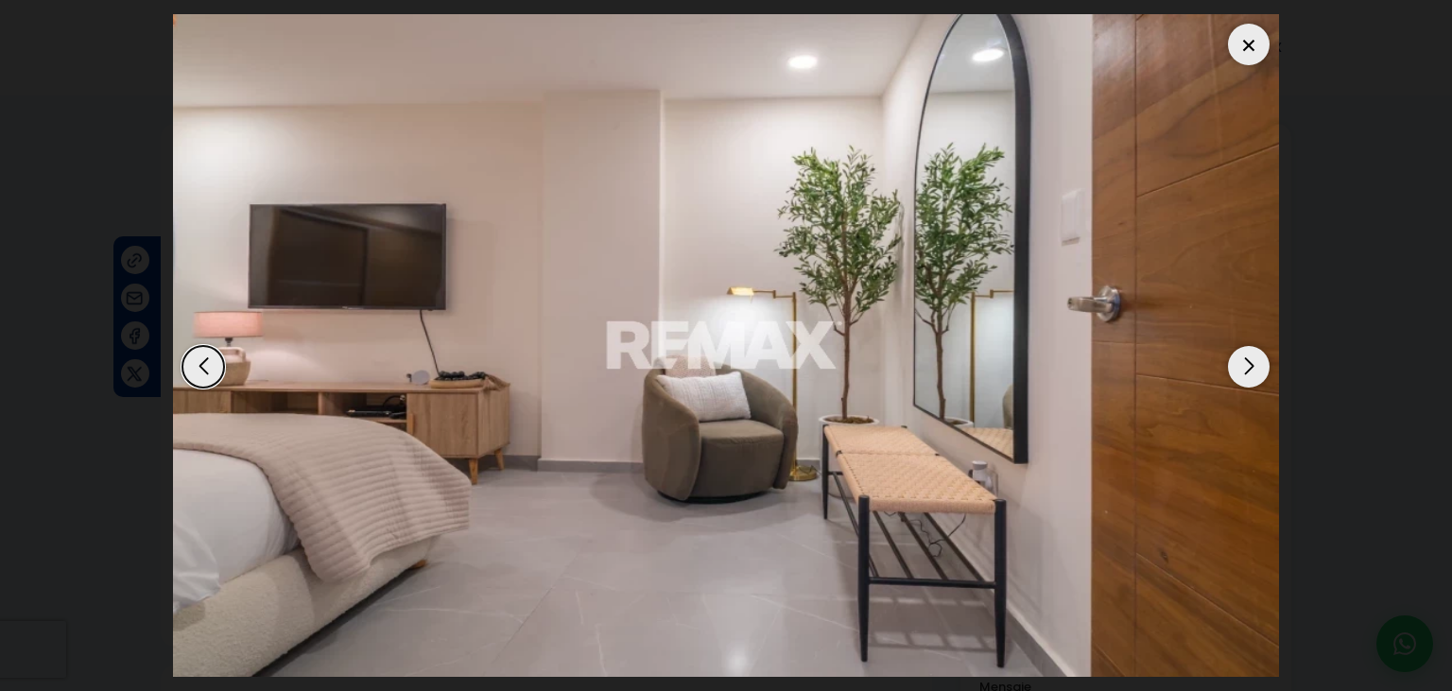
click at [1246, 357] on div "Next slide" at bounding box center [1249, 367] width 42 height 42
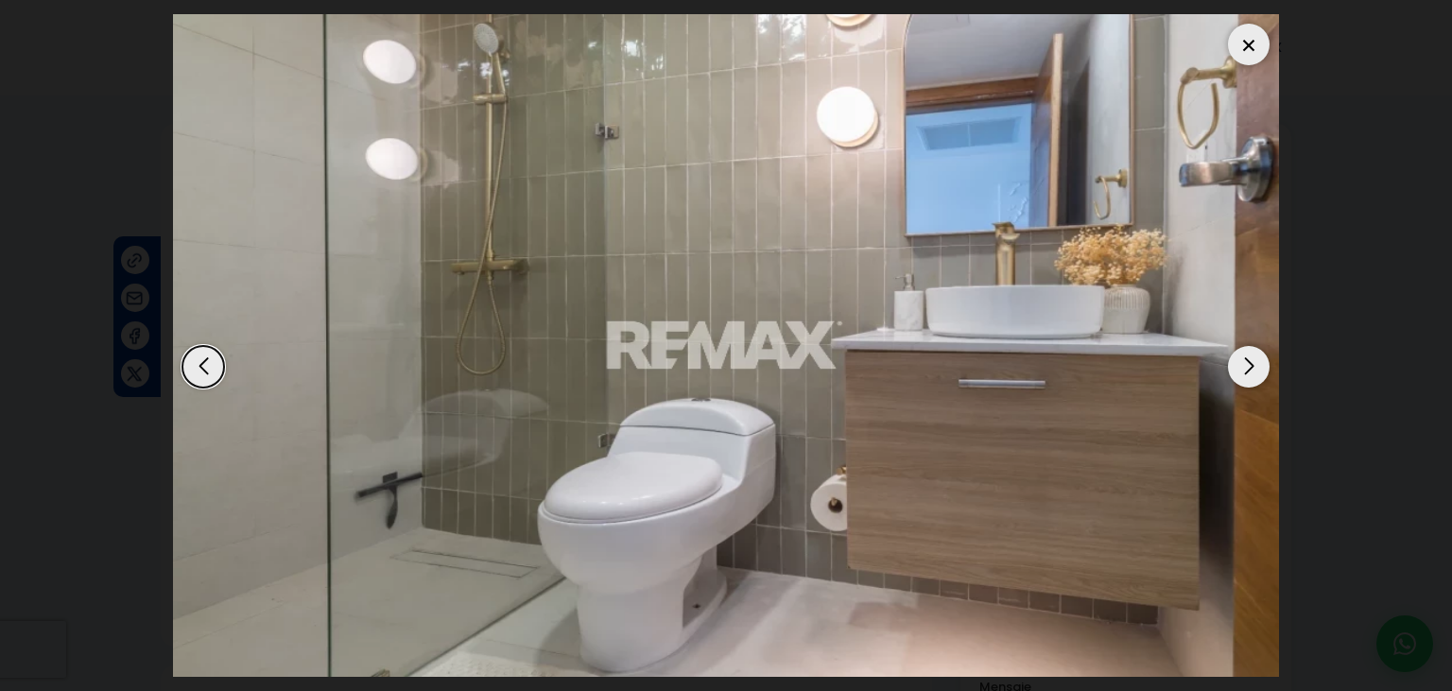
click at [1246, 357] on div "Next slide" at bounding box center [1249, 367] width 42 height 42
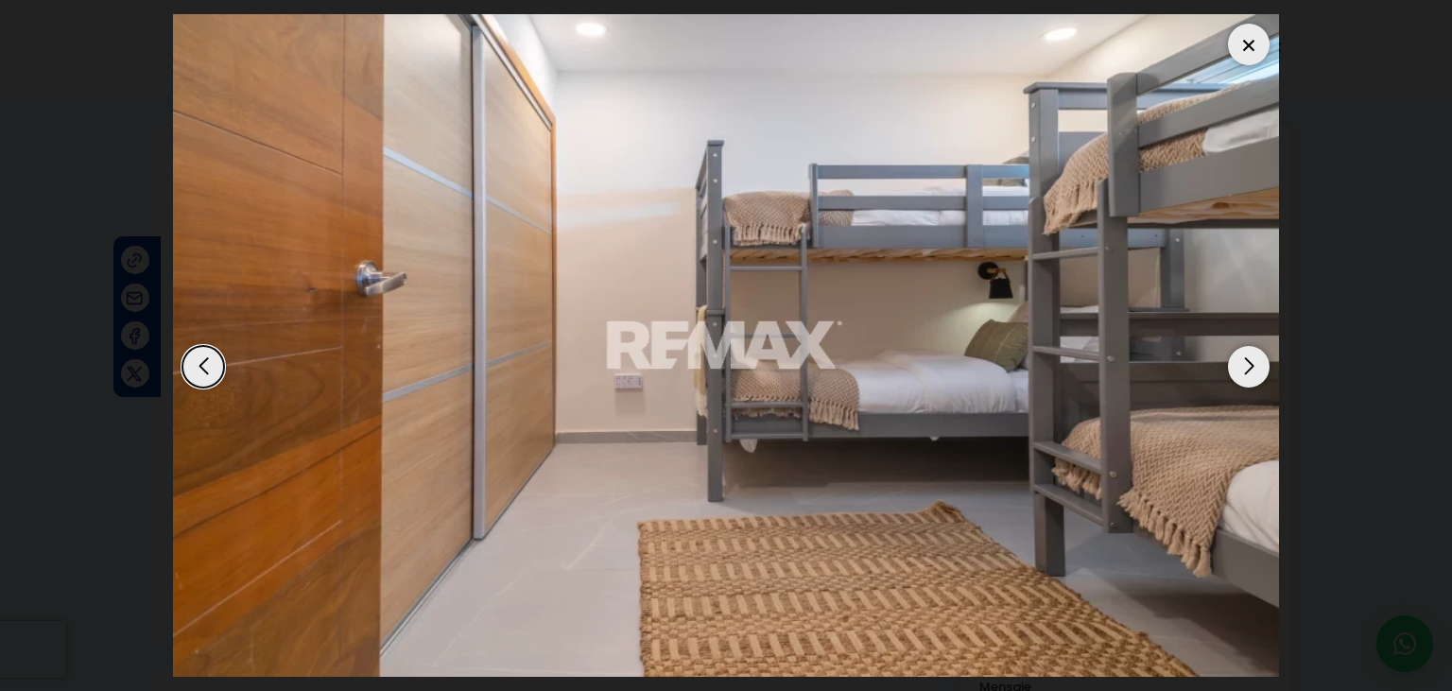
click at [1246, 357] on div "Next slide" at bounding box center [1249, 367] width 42 height 42
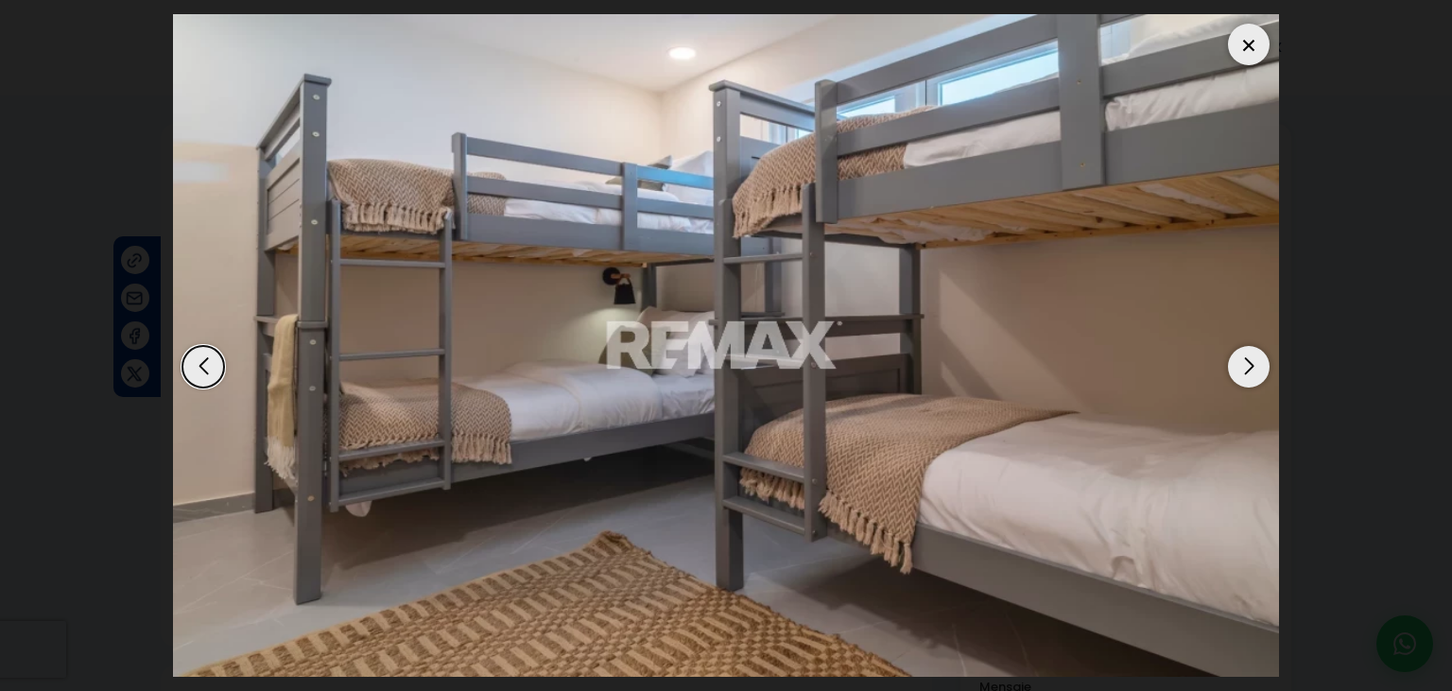
click at [1246, 357] on div "Next slide" at bounding box center [1249, 367] width 42 height 42
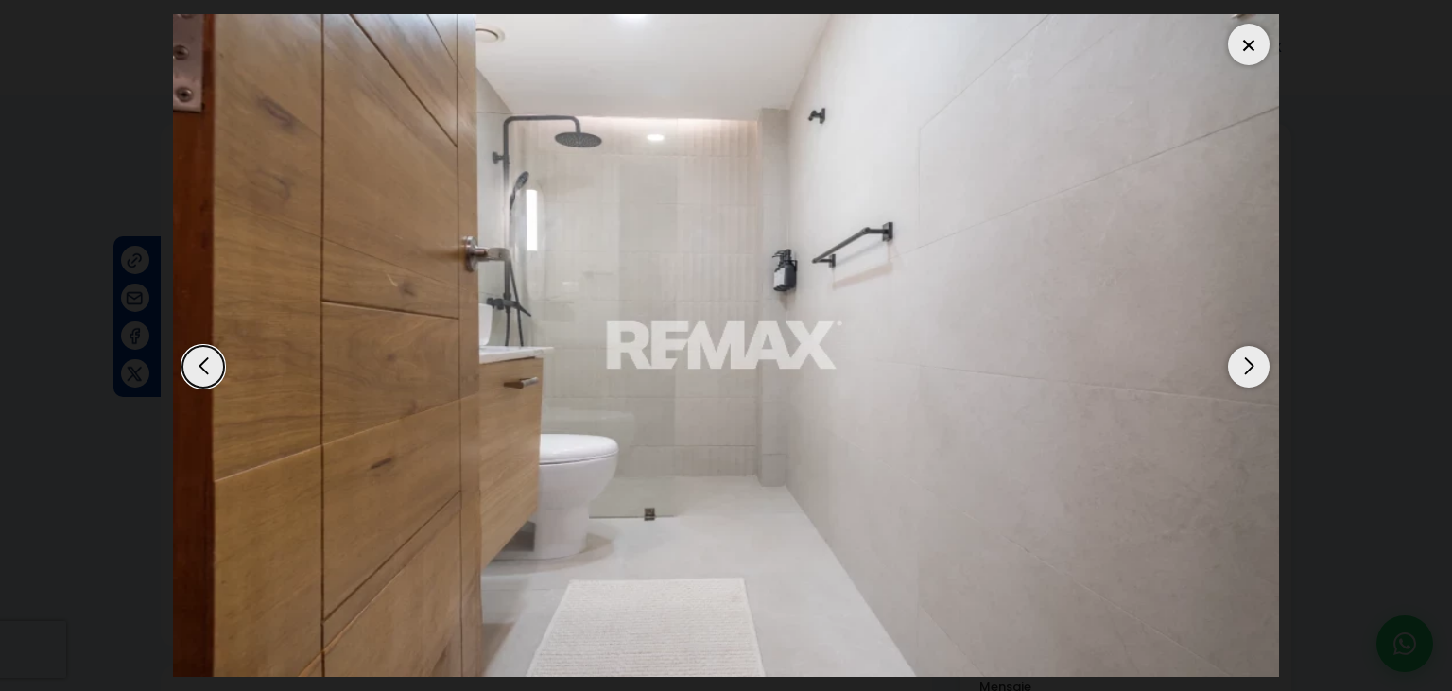
click at [1246, 357] on div "Next slide" at bounding box center [1249, 367] width 42 height 42
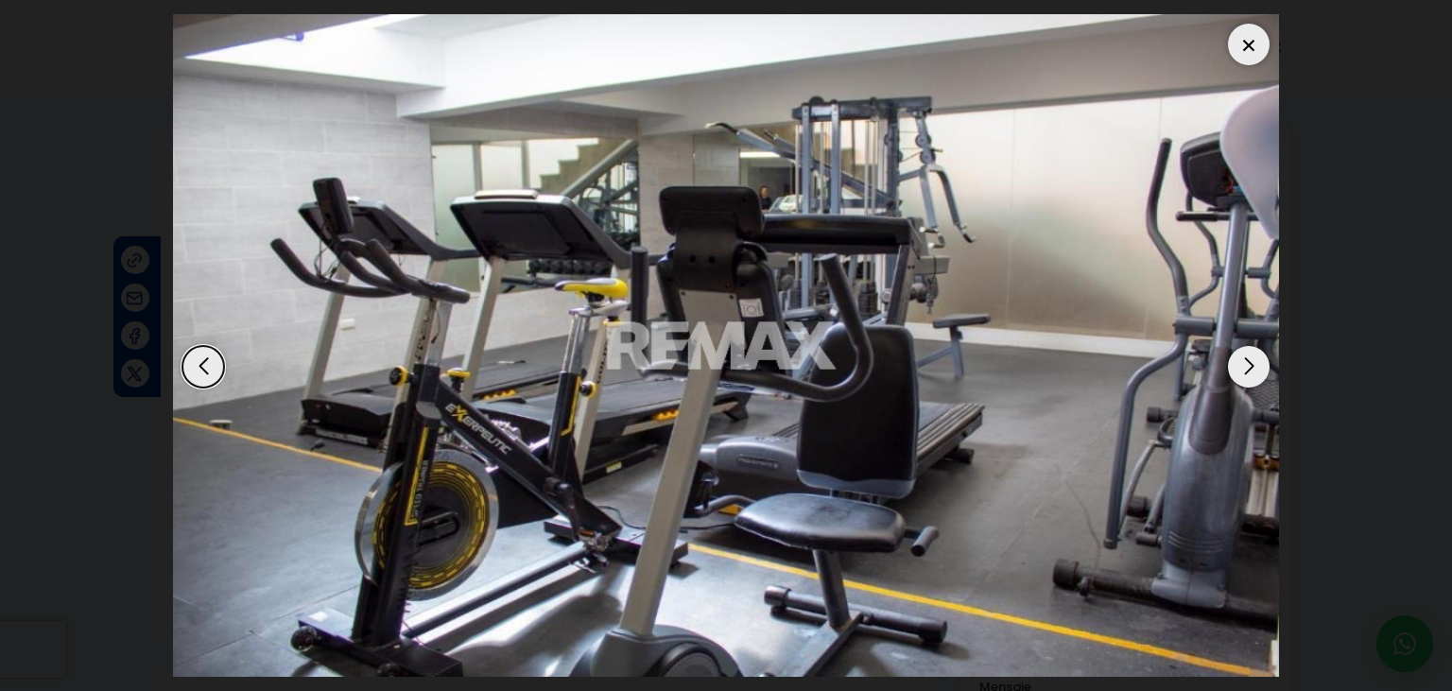
click at [1246, 357] on div "Next slide" at bounding box center [1249, 367] width 42 height 42
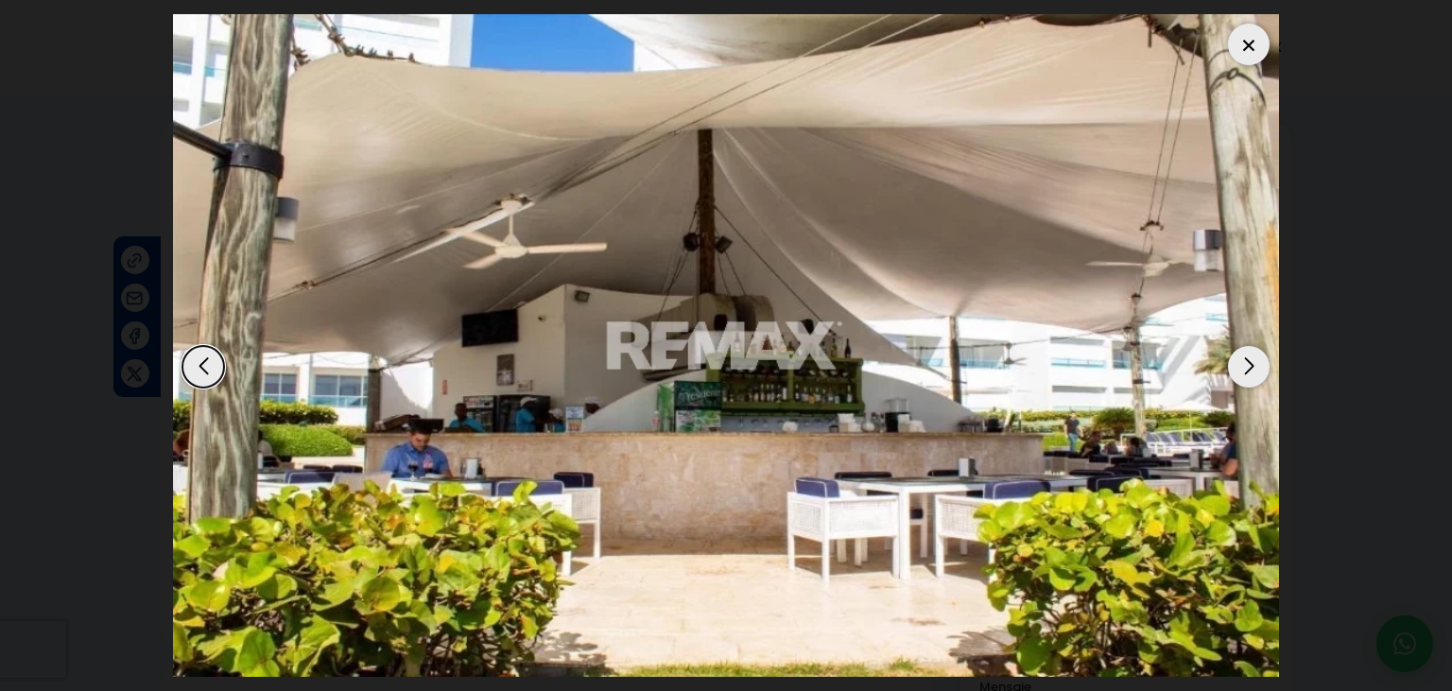
click at [1246, 357] on div "Next slide" at bounding box center [1249, 367] width 42 height 42
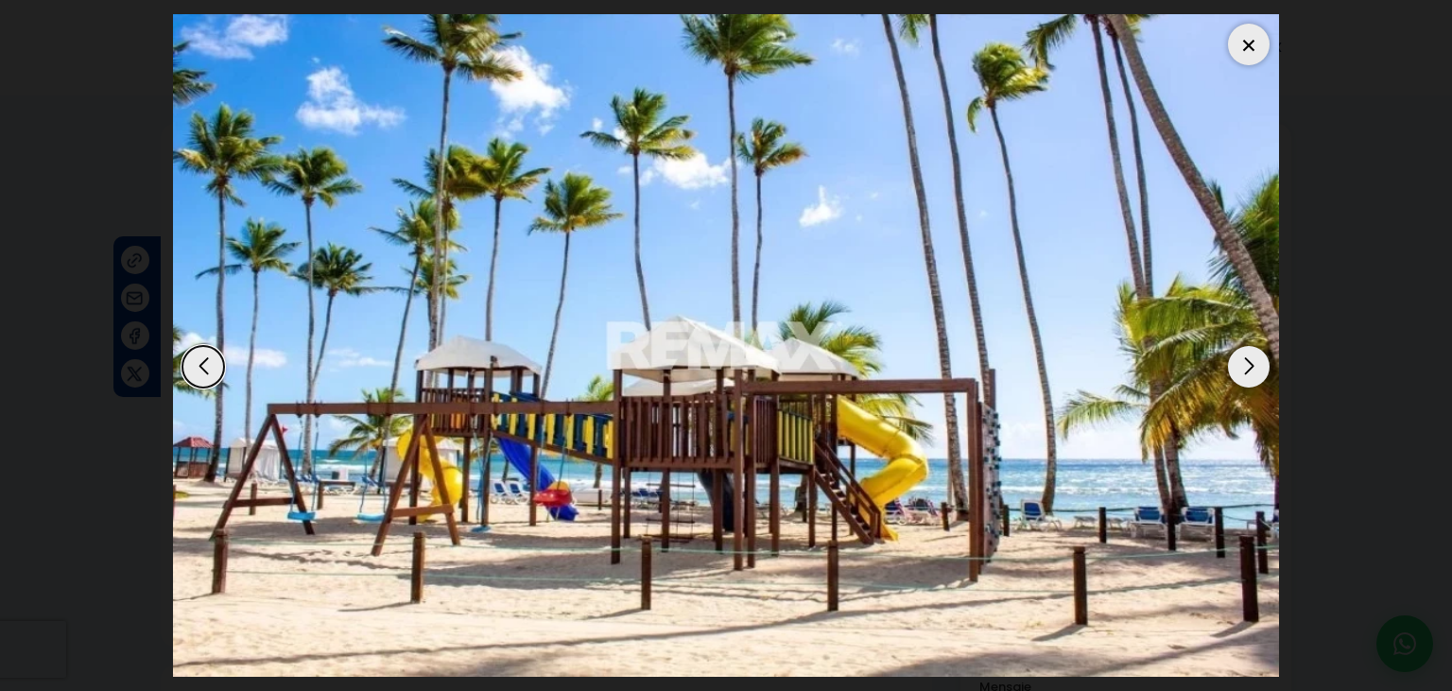
click at [1246, 357] on div "Next slide" at bounding box center [1249, 367] width 42 height 42
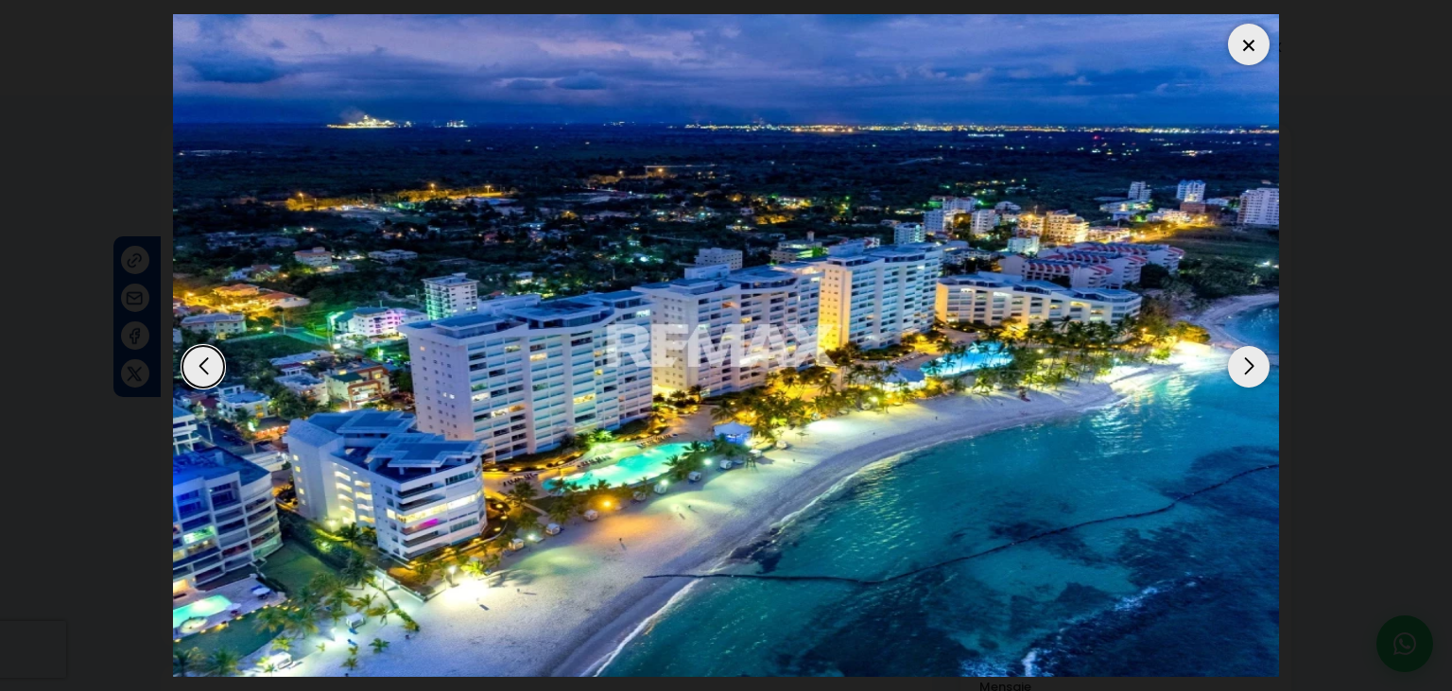
click at [1246, 357] on div "Next slide" at bounding box center [1249, 367] width 42 height 42
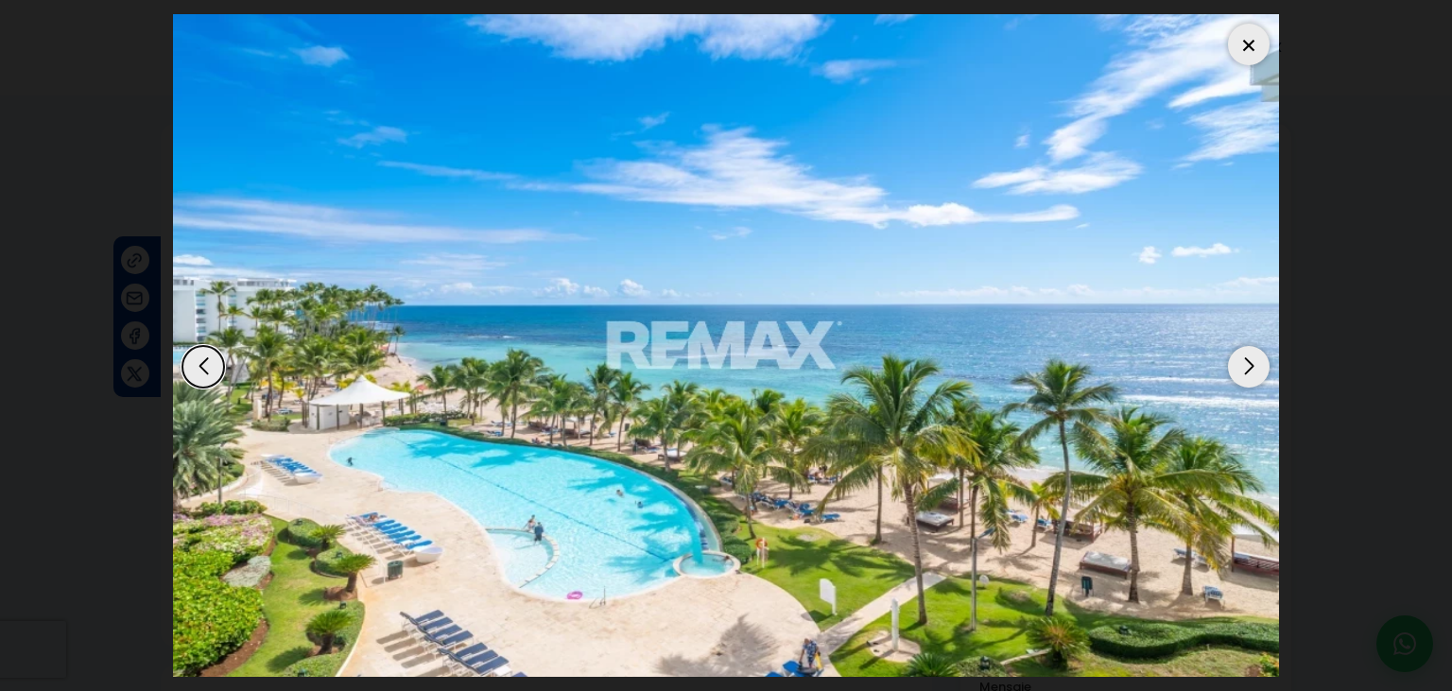
click at [1246, 357] on div "Next slide" at bounding box center [1249, 367] width 42 height 42
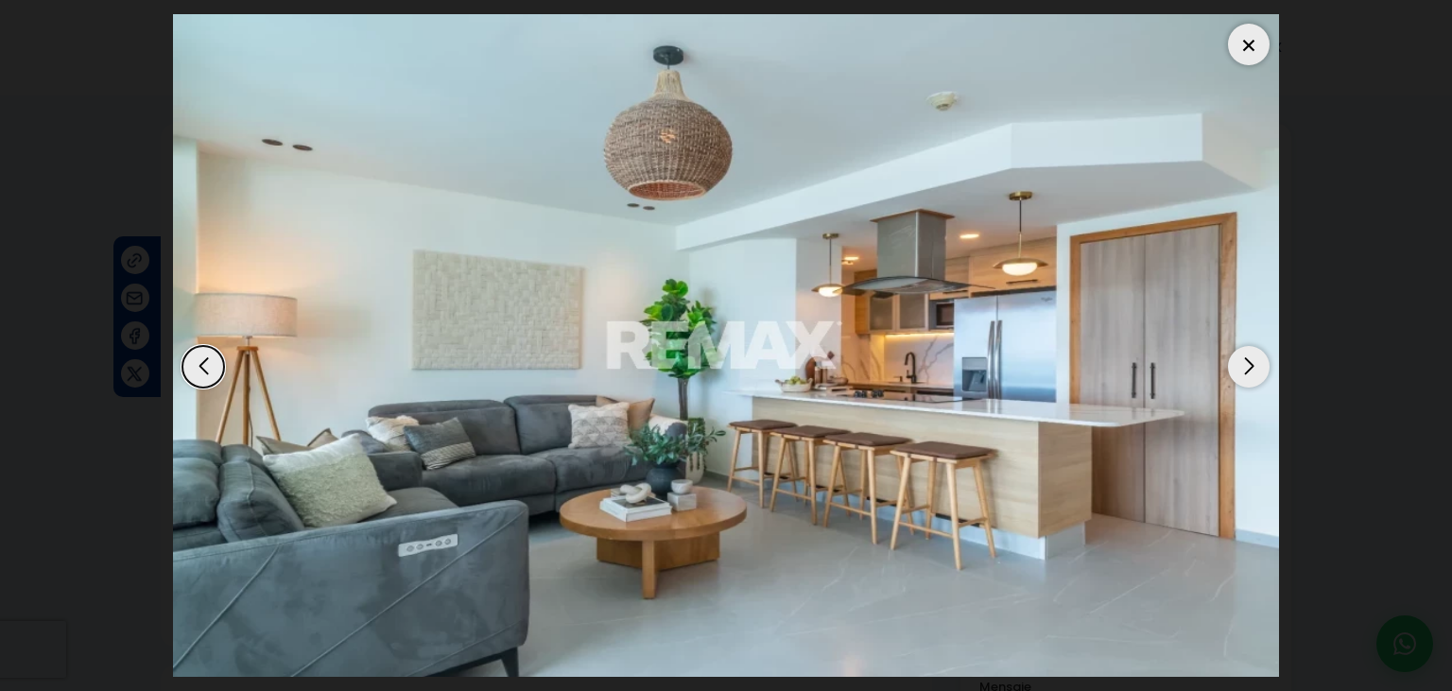
click at [1242, 346] on div "Next slide" at bounding box center [1249, 367] width 42 height 42
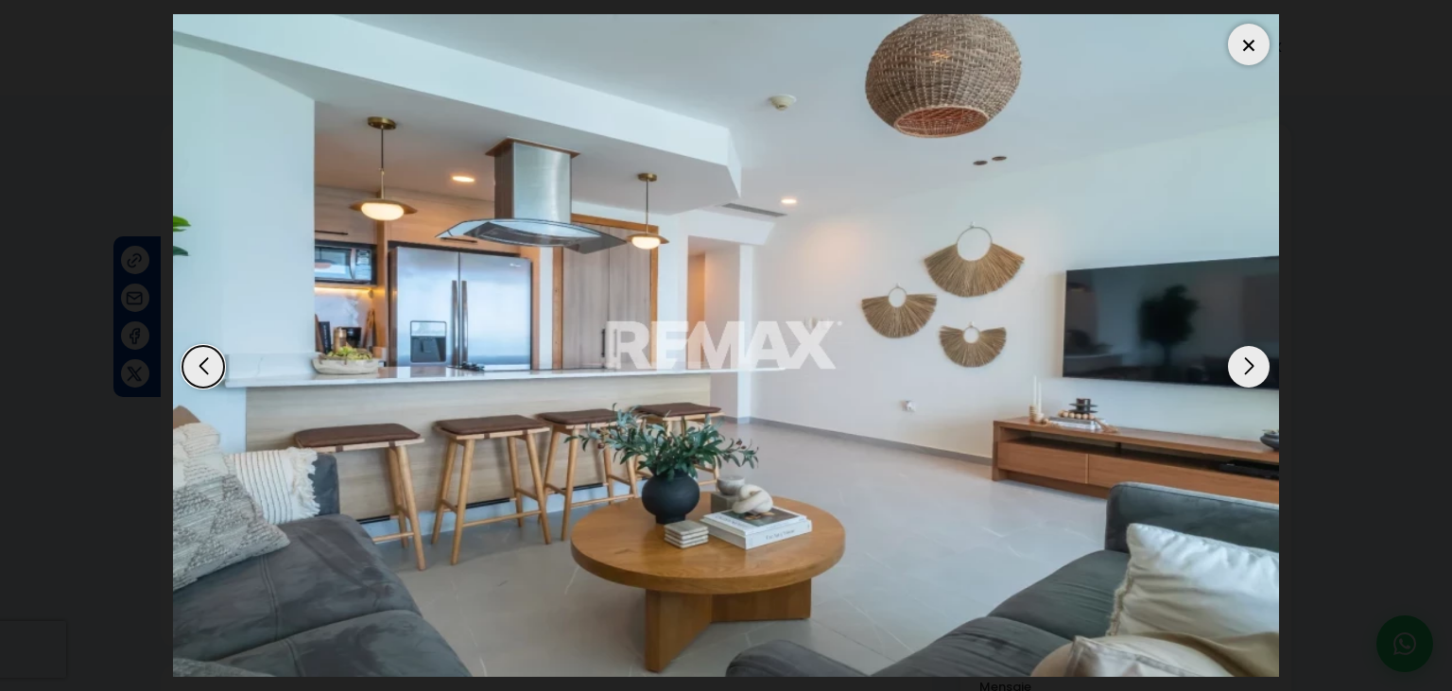
click at [1242, 346] on div "Next slide" at bounding box center [1249, 367] width 42 height 42
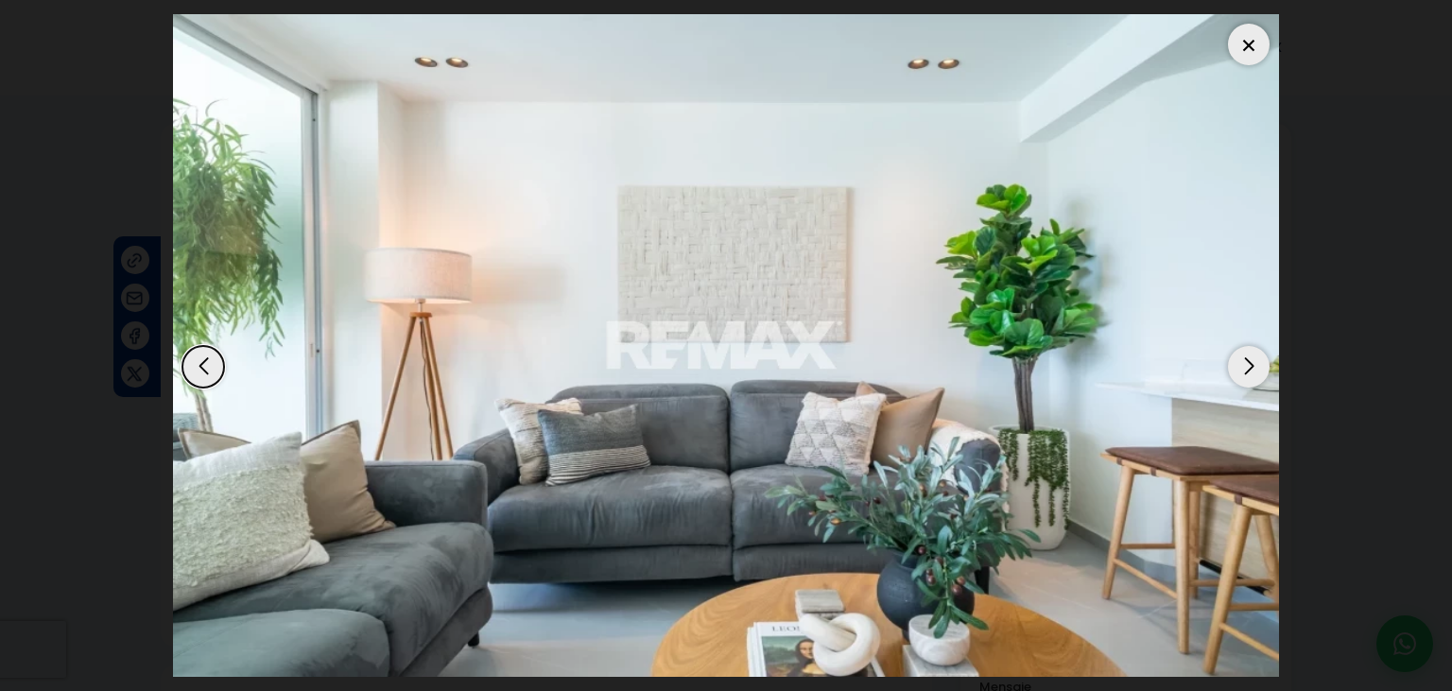
click at [1242, 346] on div "Next slide" at bounding box center [1249, 367] width 42 height 42
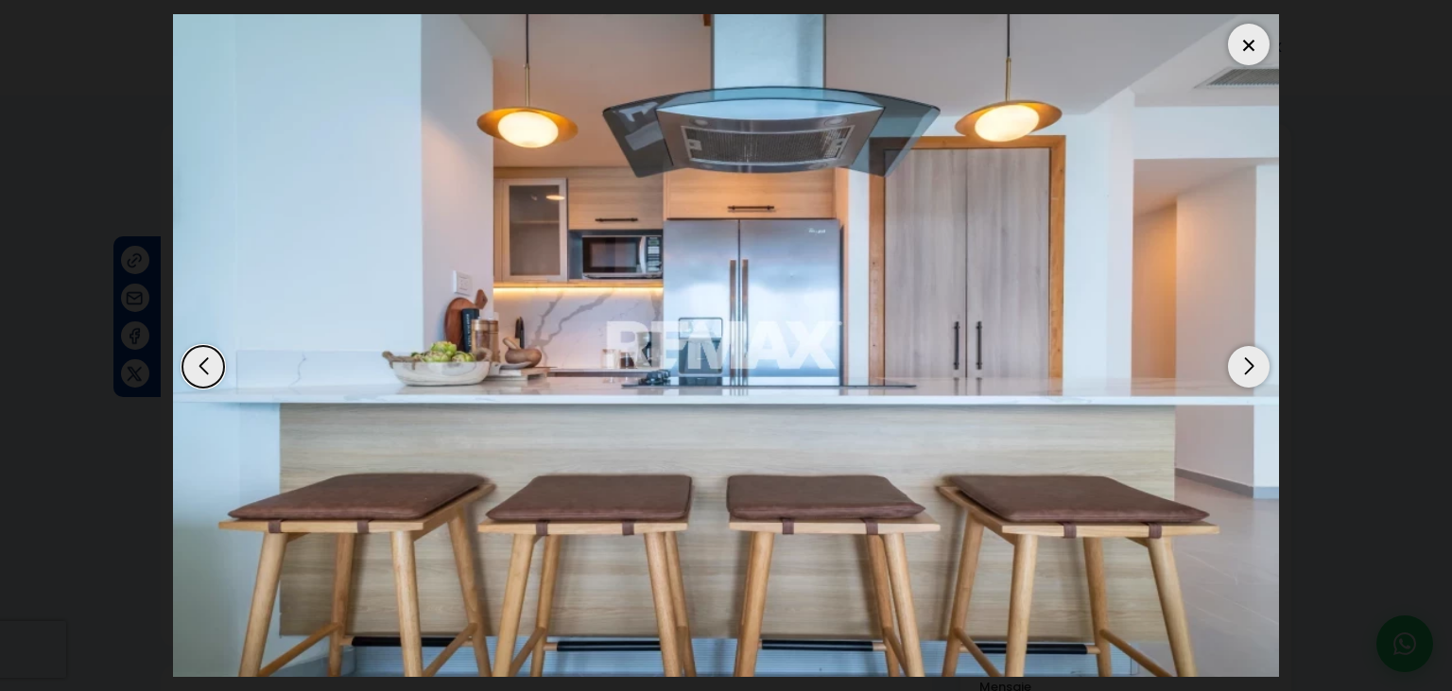
click at [1242, 346] on div "Next slide" at bounding box center [1249, 367] width 42 height 42
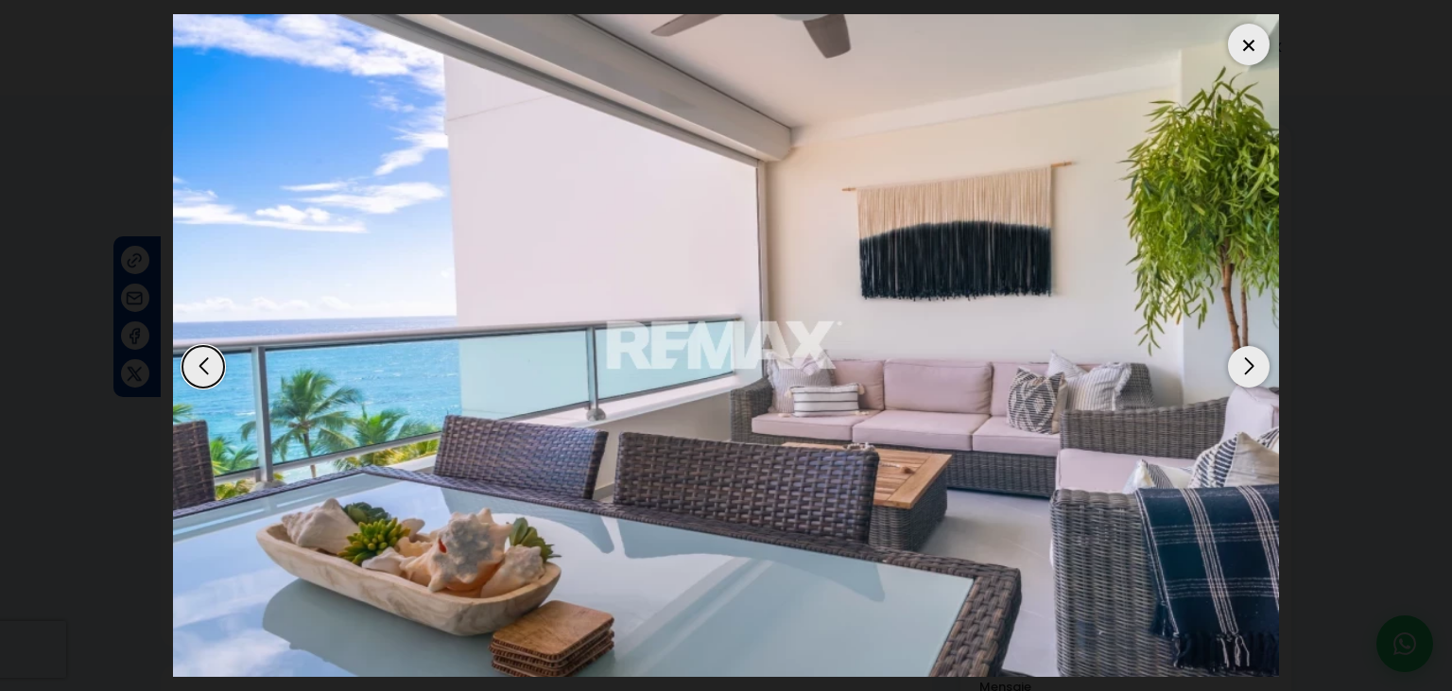
click at [1236, 26] on div at bounding box center [1249, 45] width 42 height 42
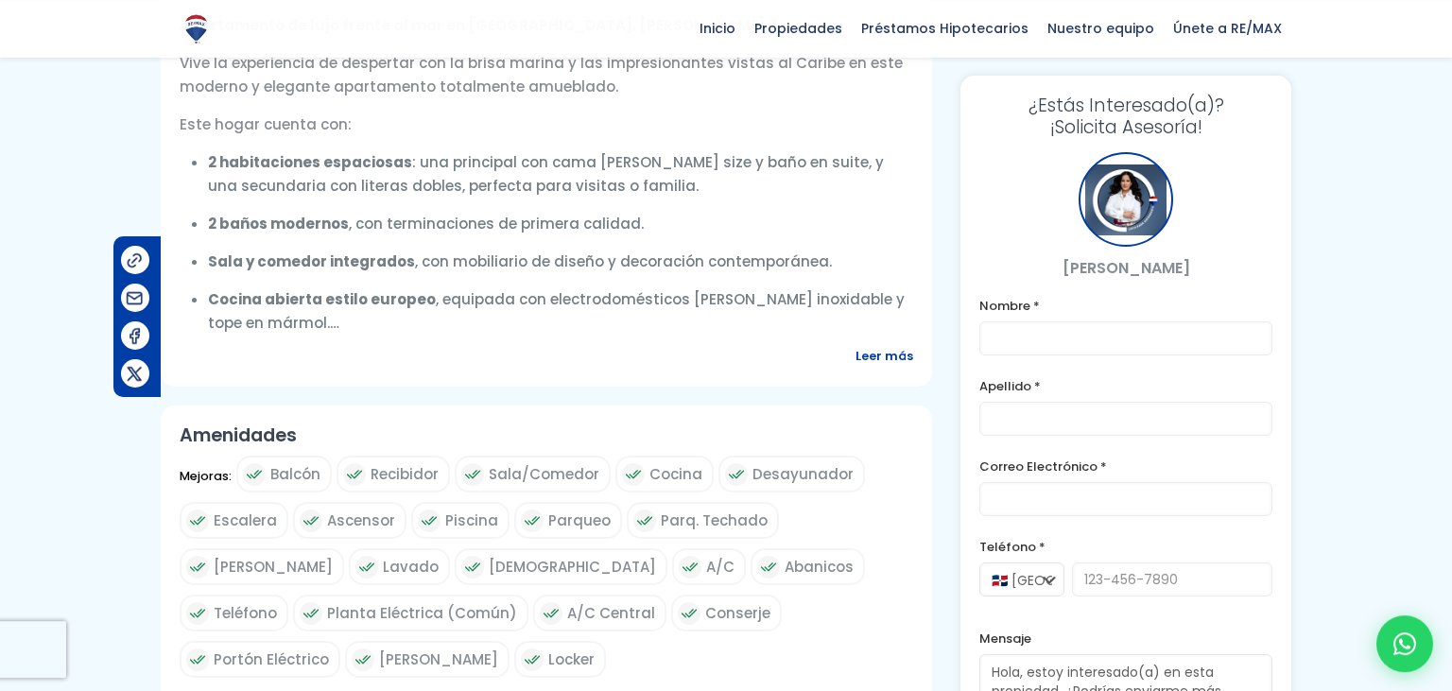
scroll to position [733, 0]
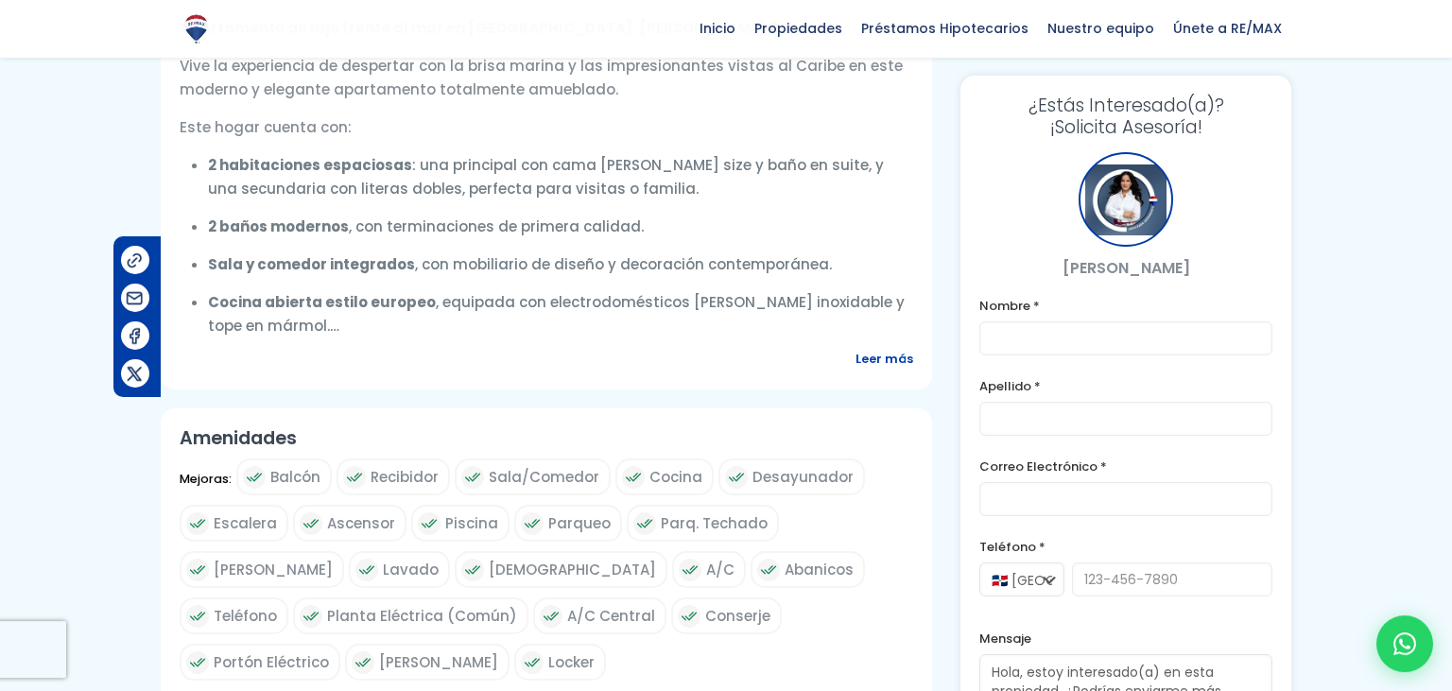
click at [871, 350] on span "Leer más" at bounding box center [884, 359] width 58 height 24
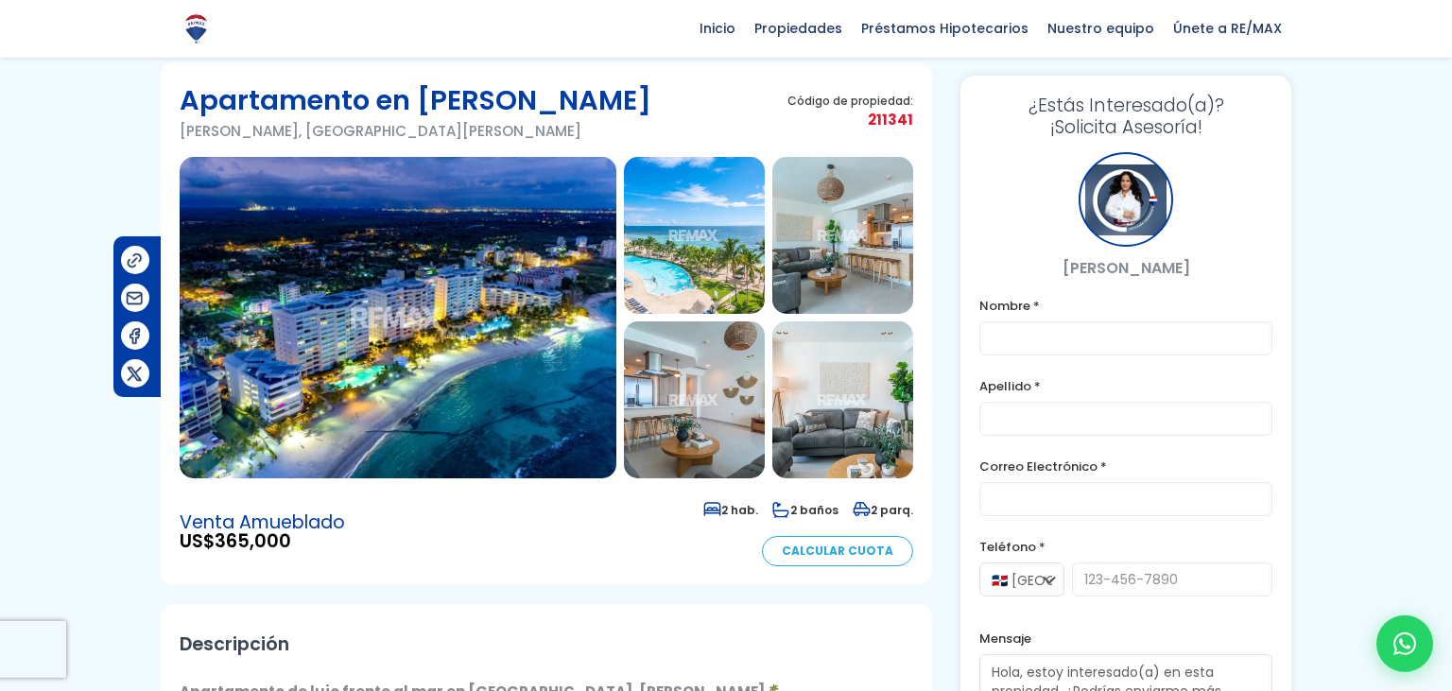
scroll to position [0, 0]
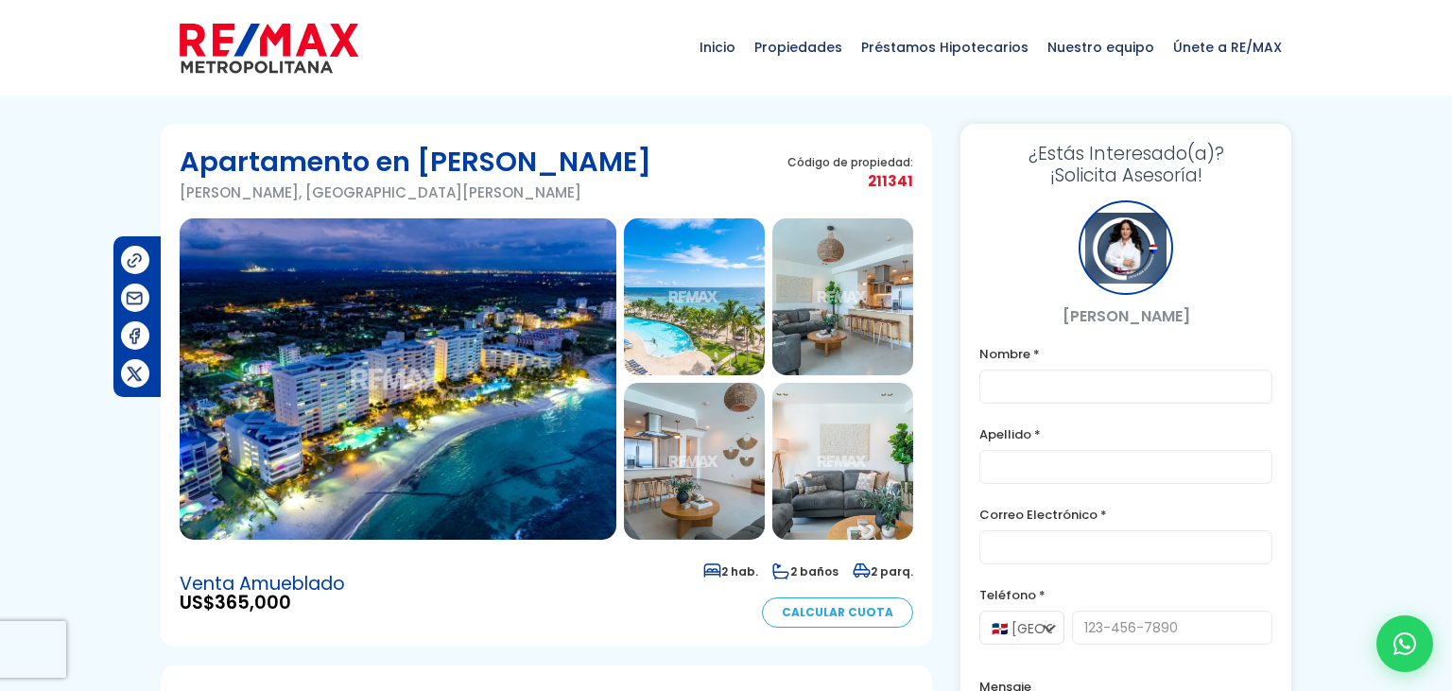
click at [380, 504] on img at bounding box center [398, 378] width 437 height 321
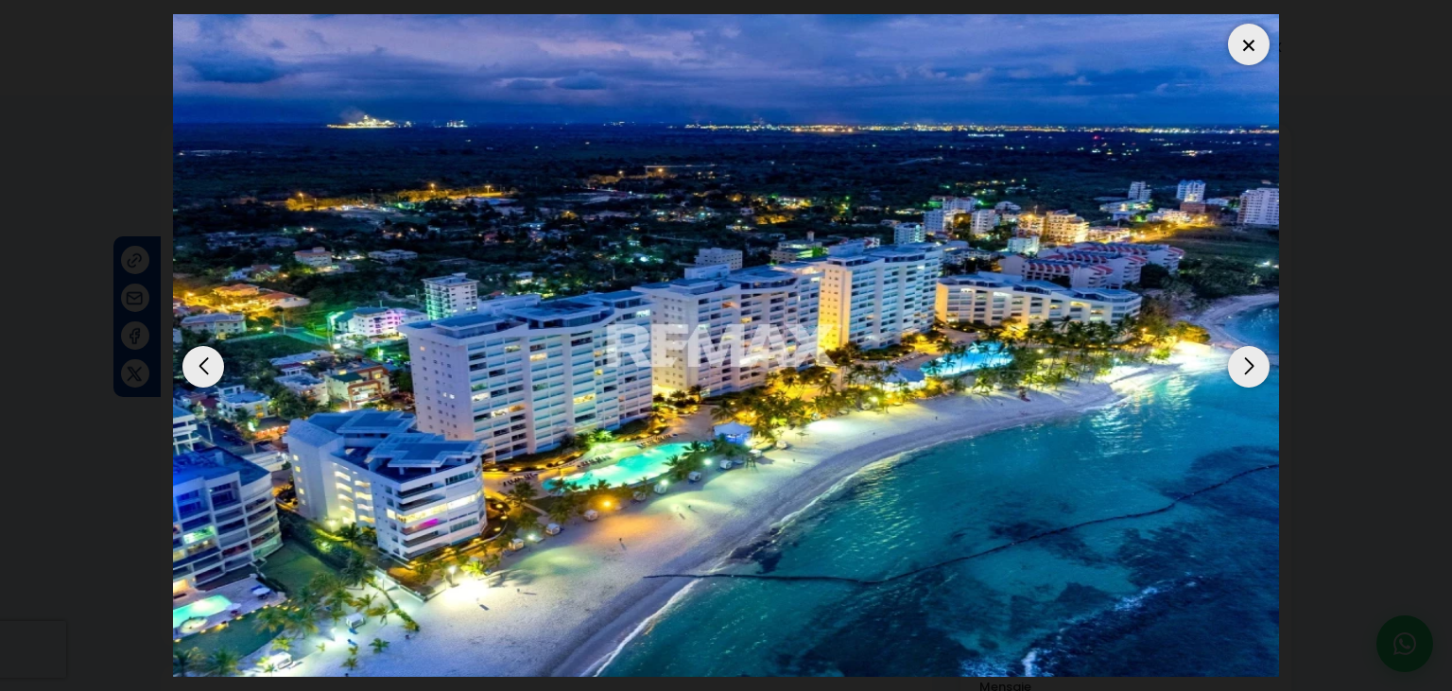
click at [1241, 353] on div "Next slide" at bounding box center [1249, 367] width 42 height 42
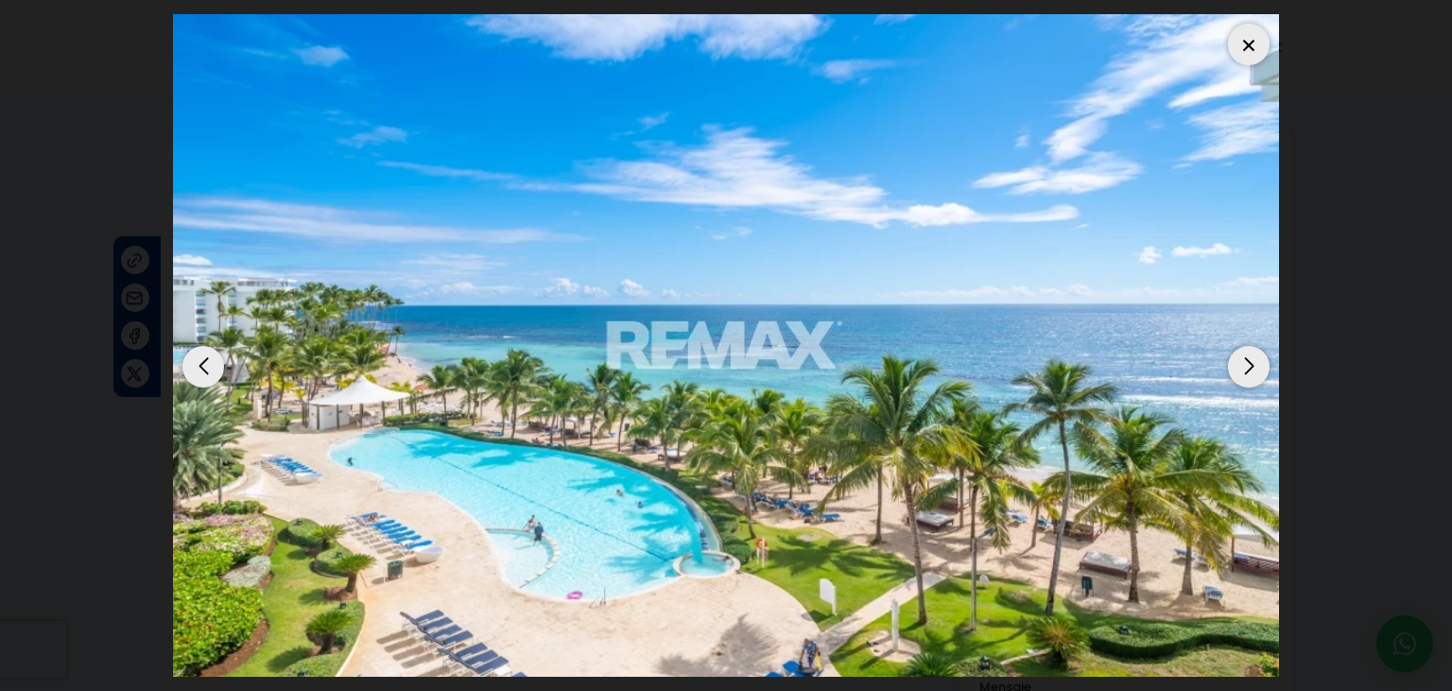
click at [1241, 353] on div "Next slide" at bounding box center [1249, 367] width 42 height 42
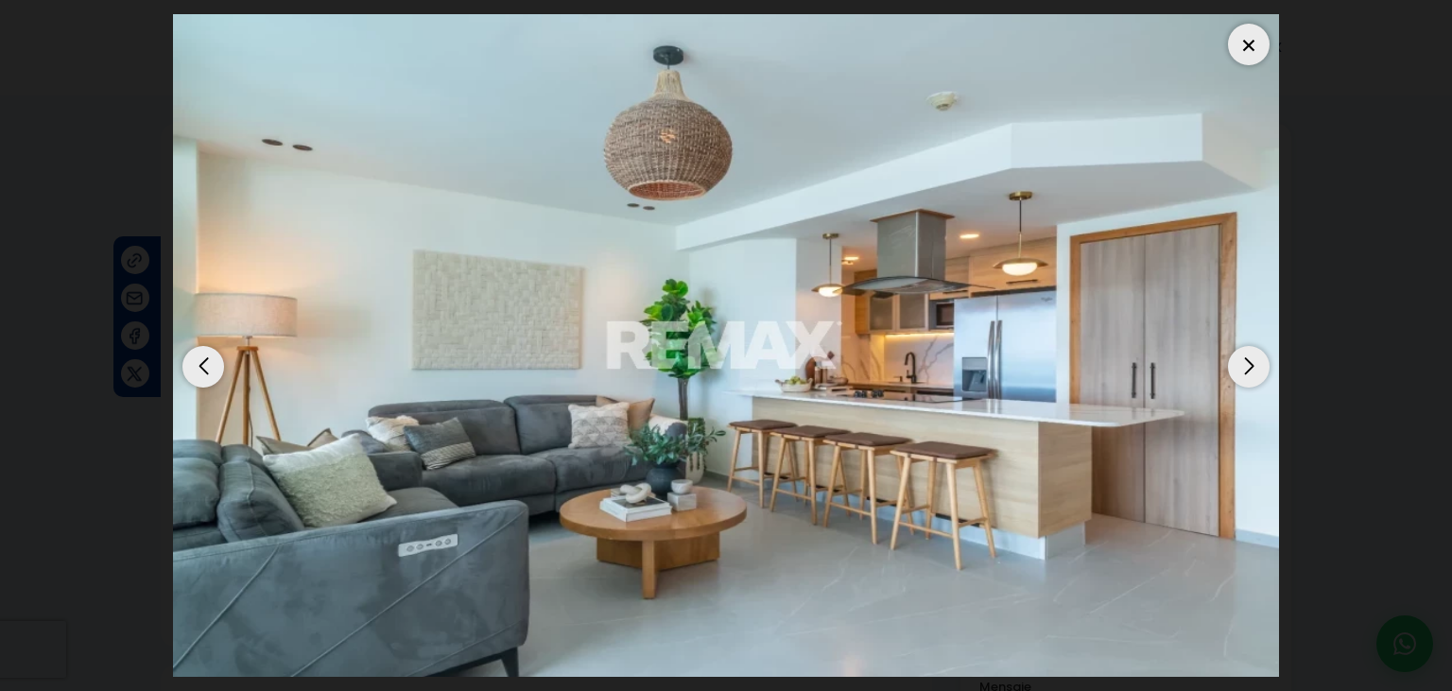
click at [1241, 353] on div "Next slide" at bounding box center [1249, 367] width 42 height 42
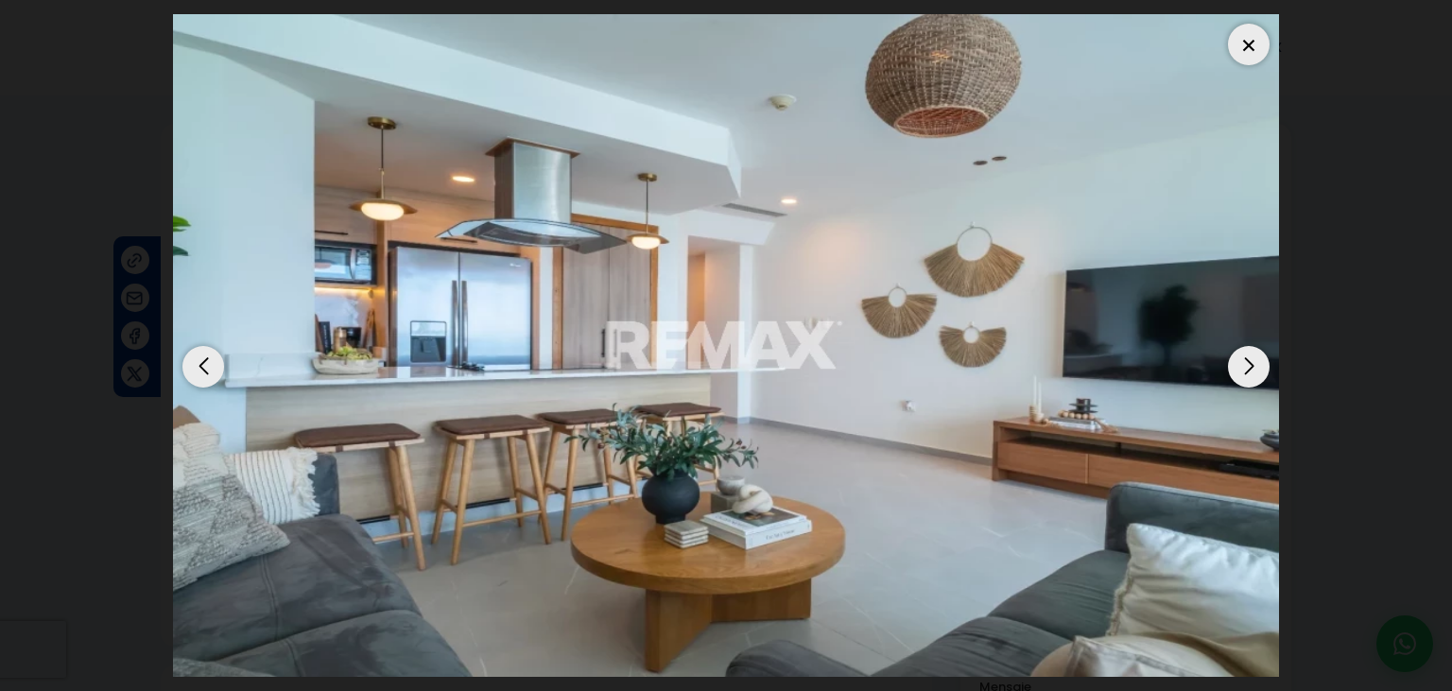
click at [1241, 353] on div "Next slide" at bounding box center [1249, 367] width 42 height 42
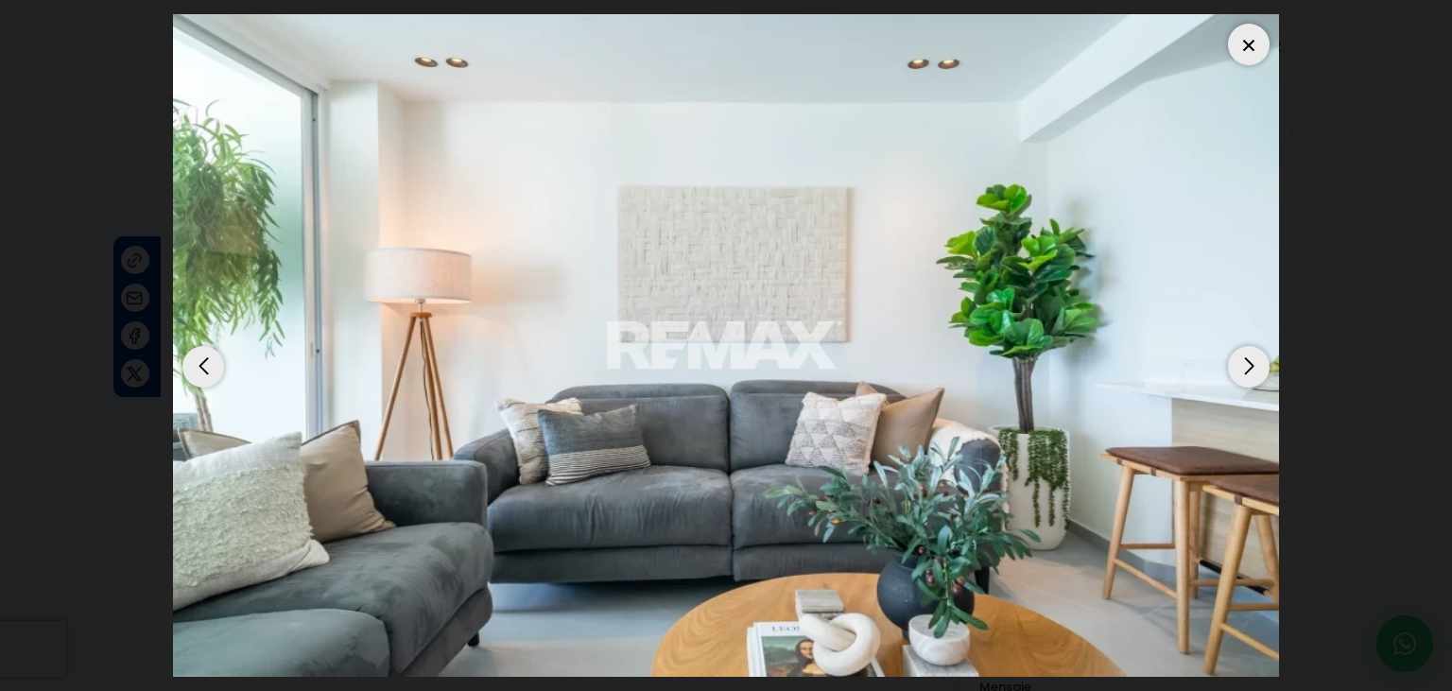
click at [1241, 353] on div "Next slide" at bounding box center [1249, 367] width 42 height 42
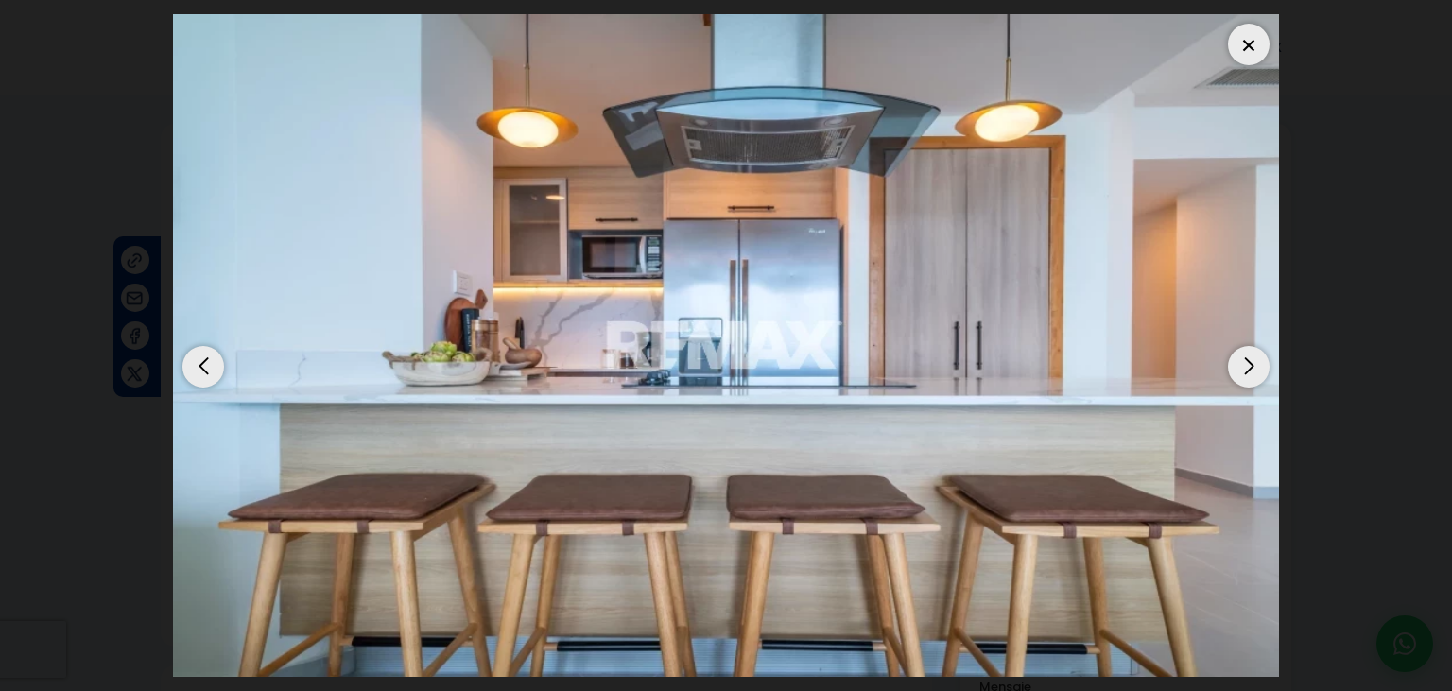
click at [1241, 353] on div "Next slide" at bounding box center [1249, 367] width 42 height 42
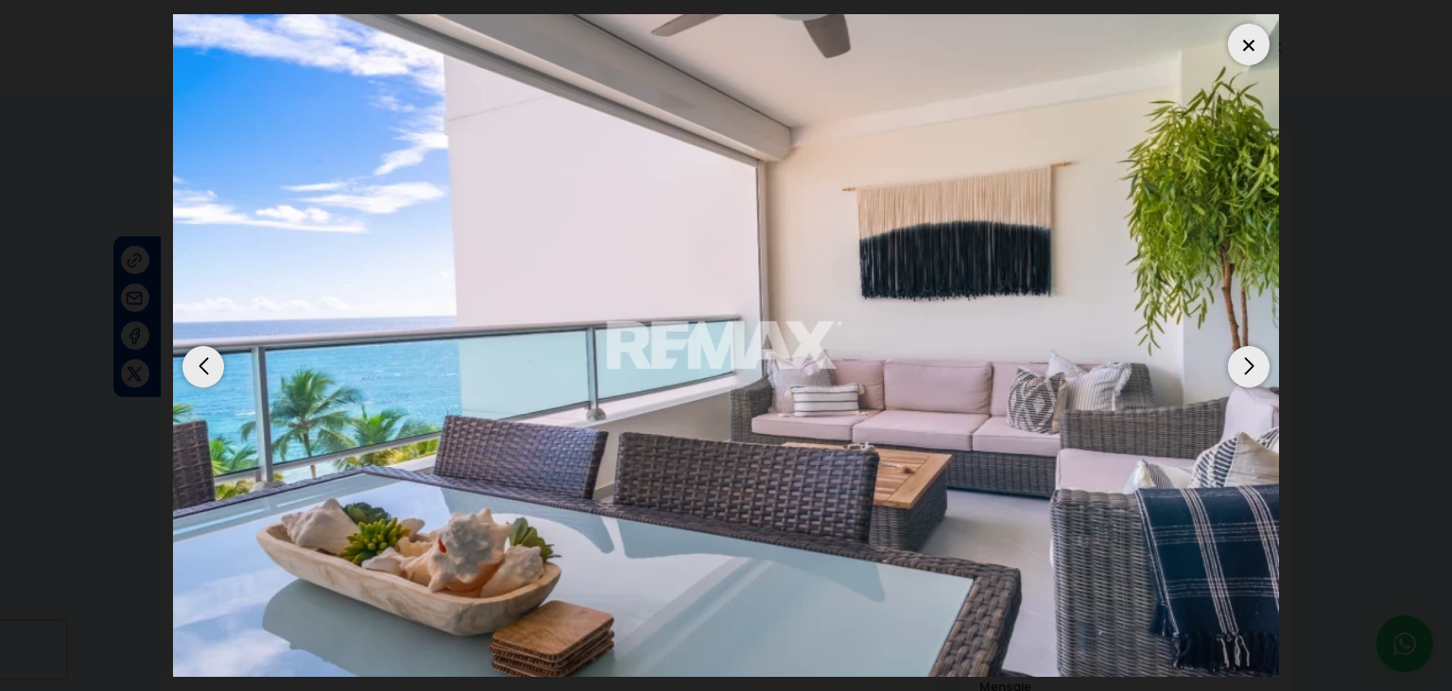
click at [1198, 370] on img "7 / 20" at bounding box center [726, 345] width 1106 height 663
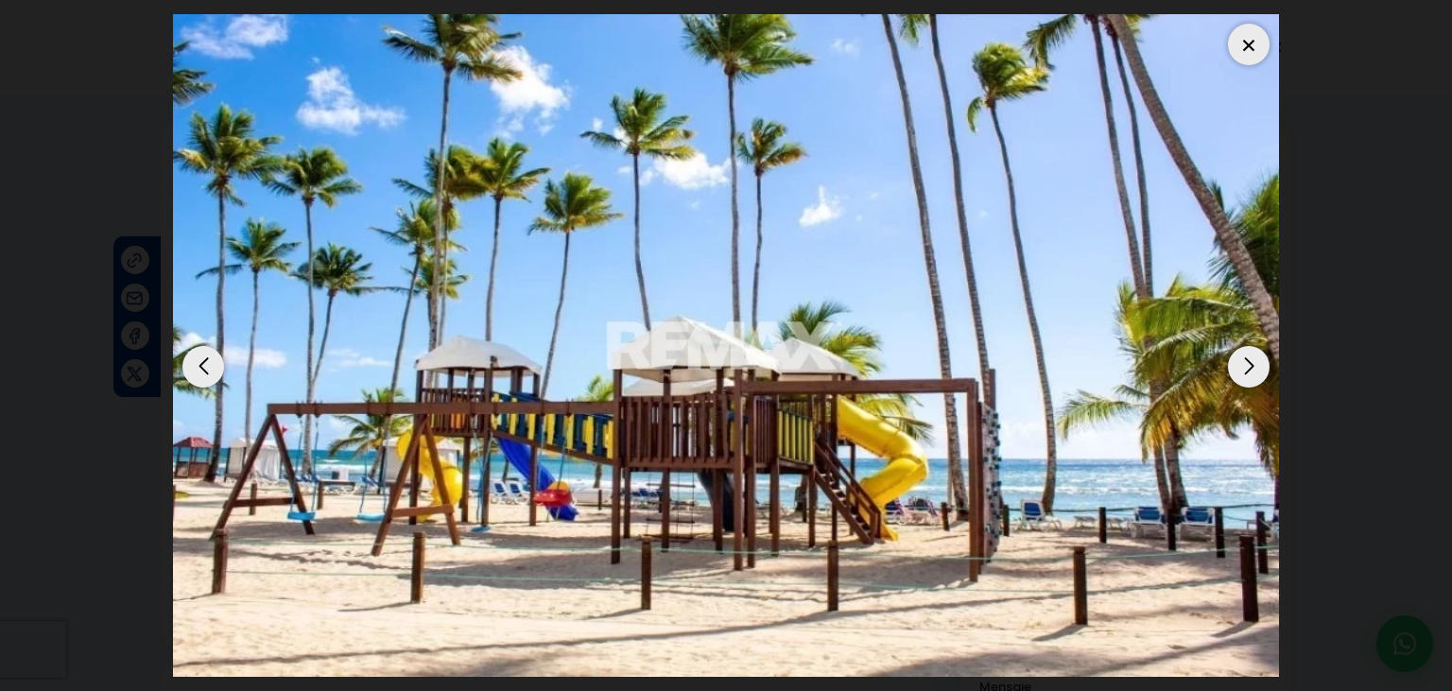
click at [1198, 370] on img "20 / 20" at bounding box center [726, 345] width 1106 height 663
click at [1247, 349] on div "Next slide" at bounding box center [1249, 367] width 42 height 42
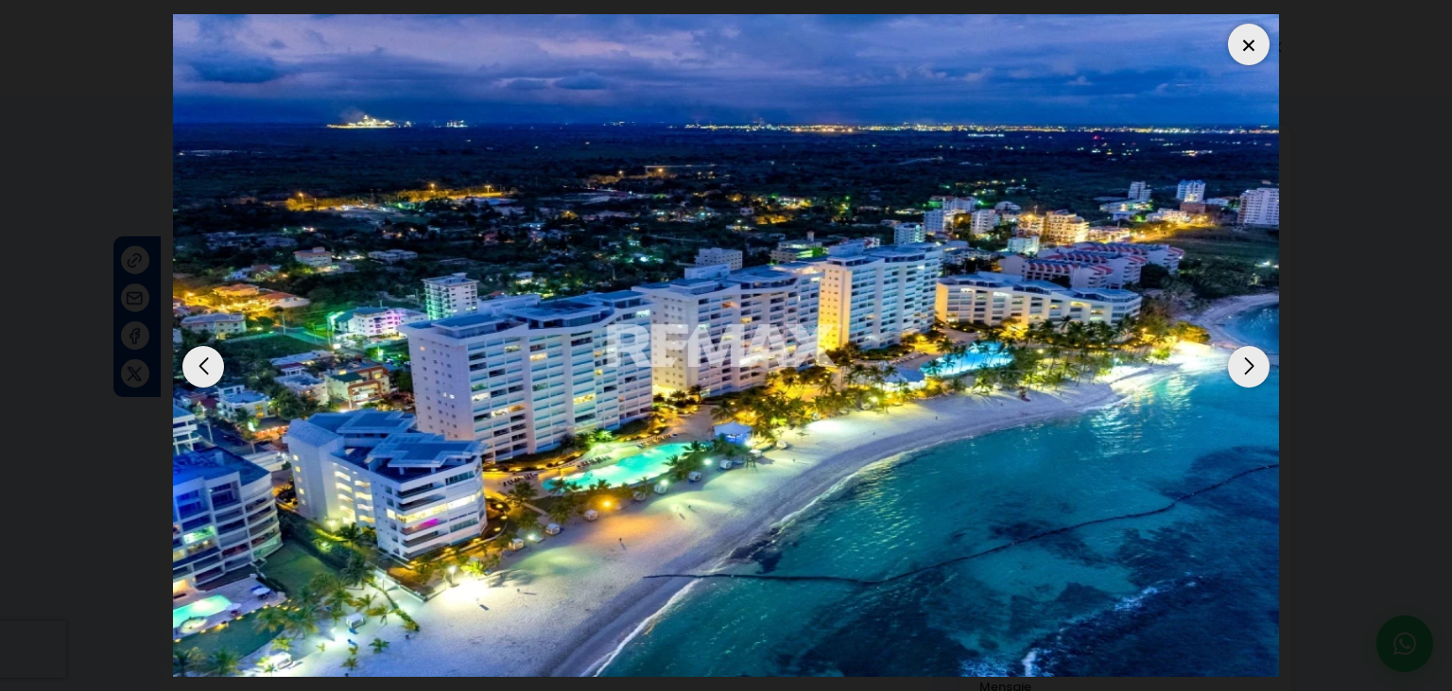
click at [1247, 349] on div "Next slide" at bounding box center [1249, 367] width 42 height 42
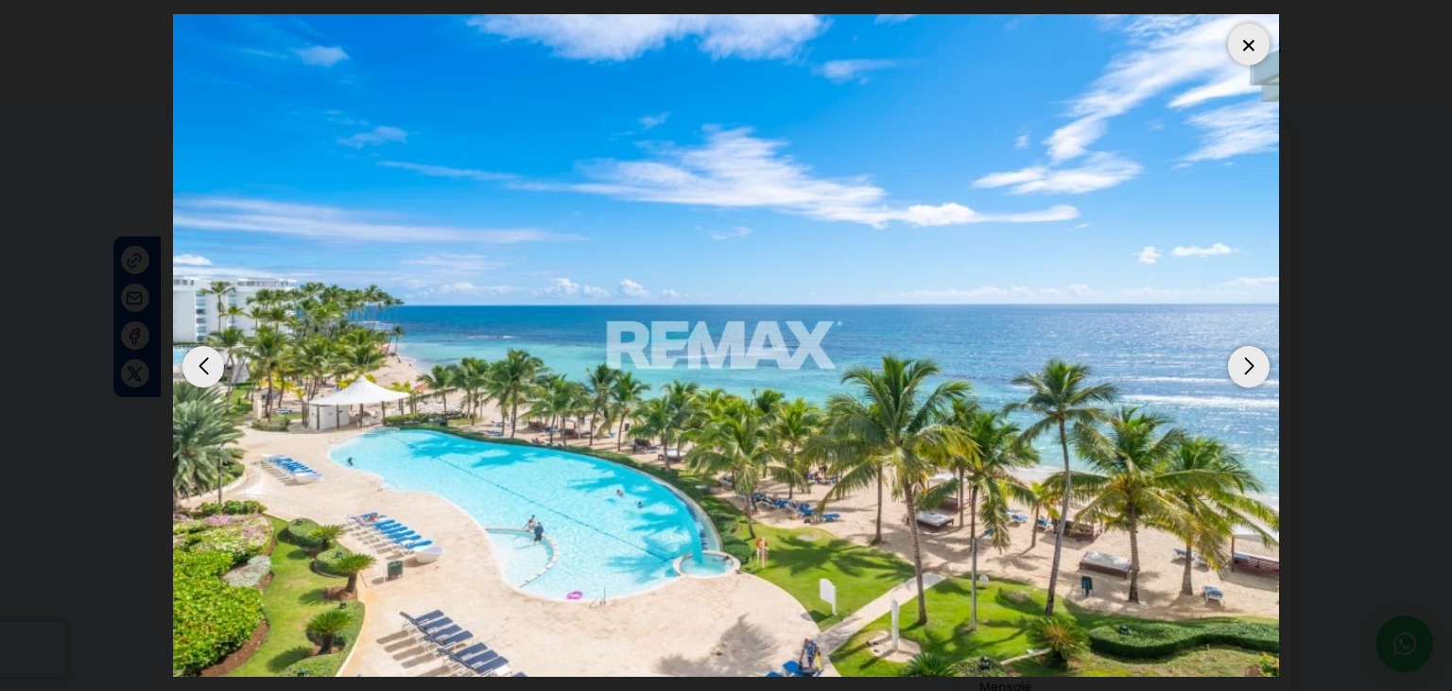
click at [1247, 349] on div "Next slide" at bounding box center [1249, 367] width 42 height 42
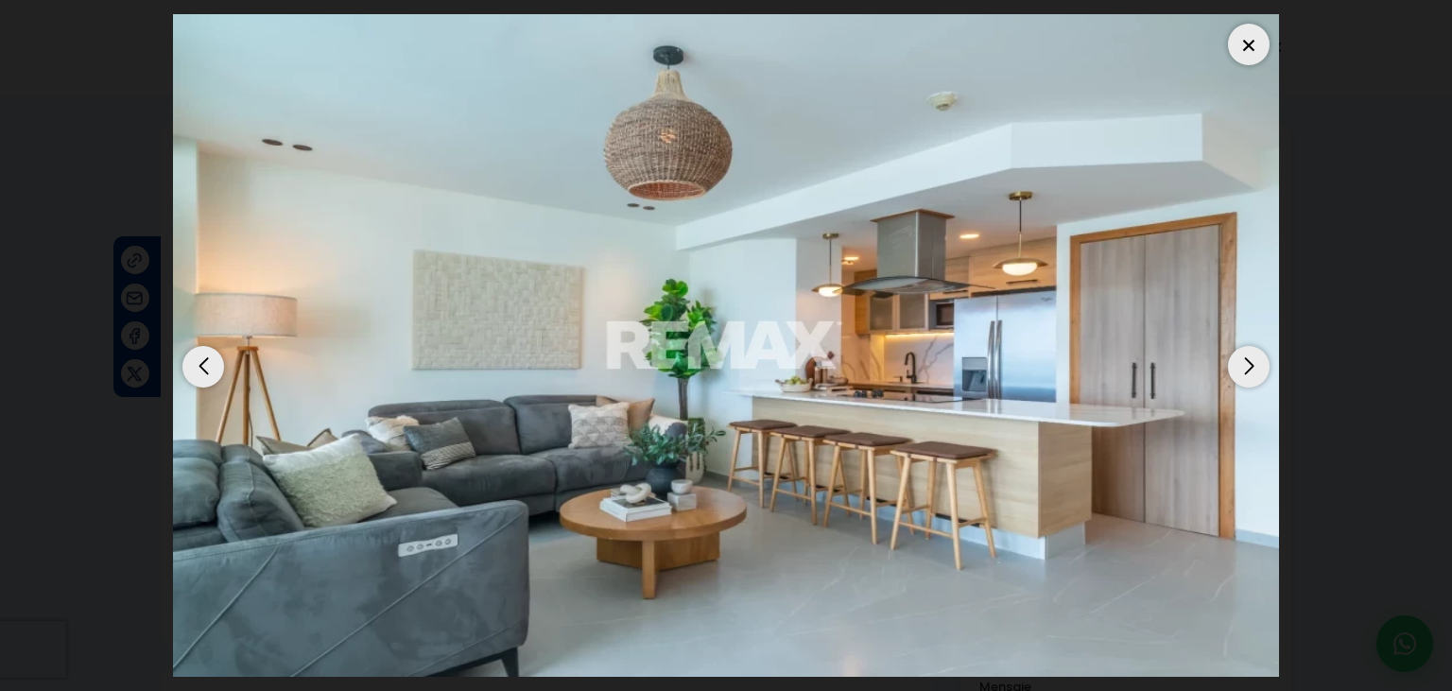
click at [1235, 353] on div "Next slide" at bounding box center [1249, 367] width 42 height 42
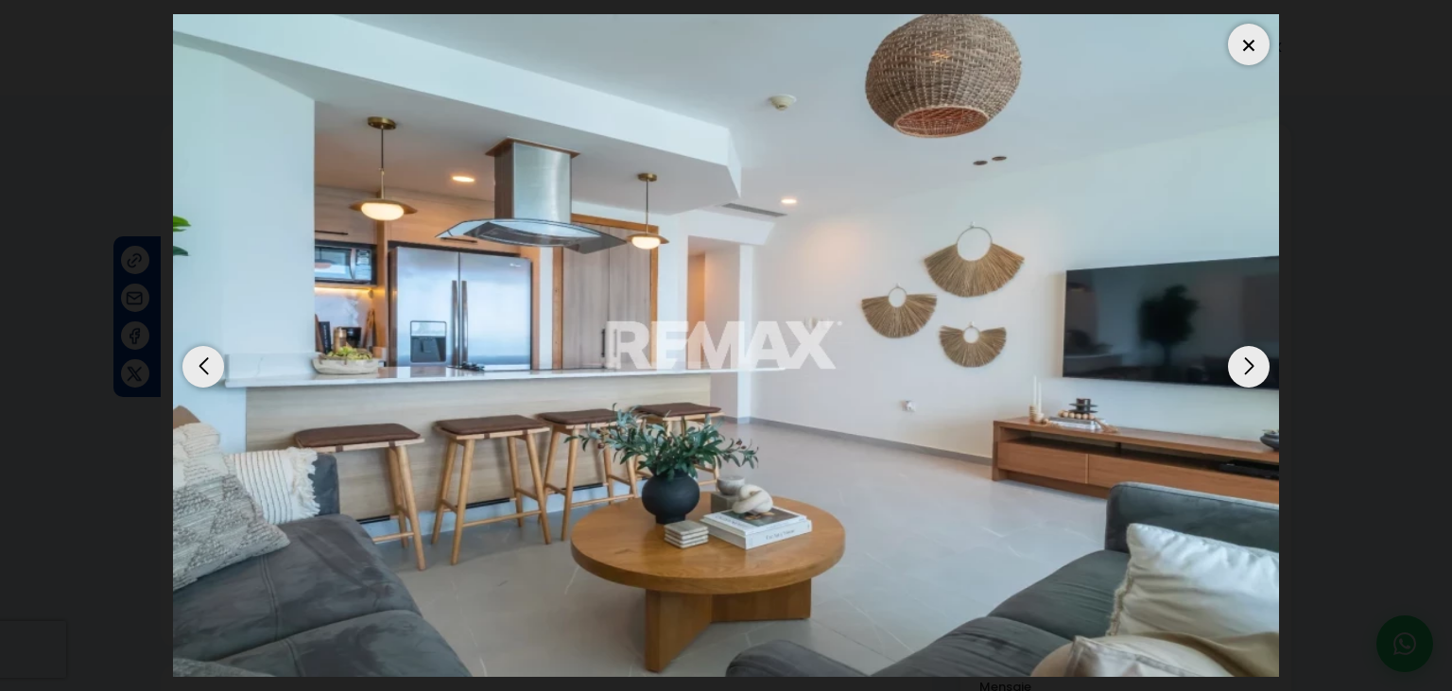
click at [1235, 353] on div "Next slide" at bounding box center [1249, 367] width 42 height 42
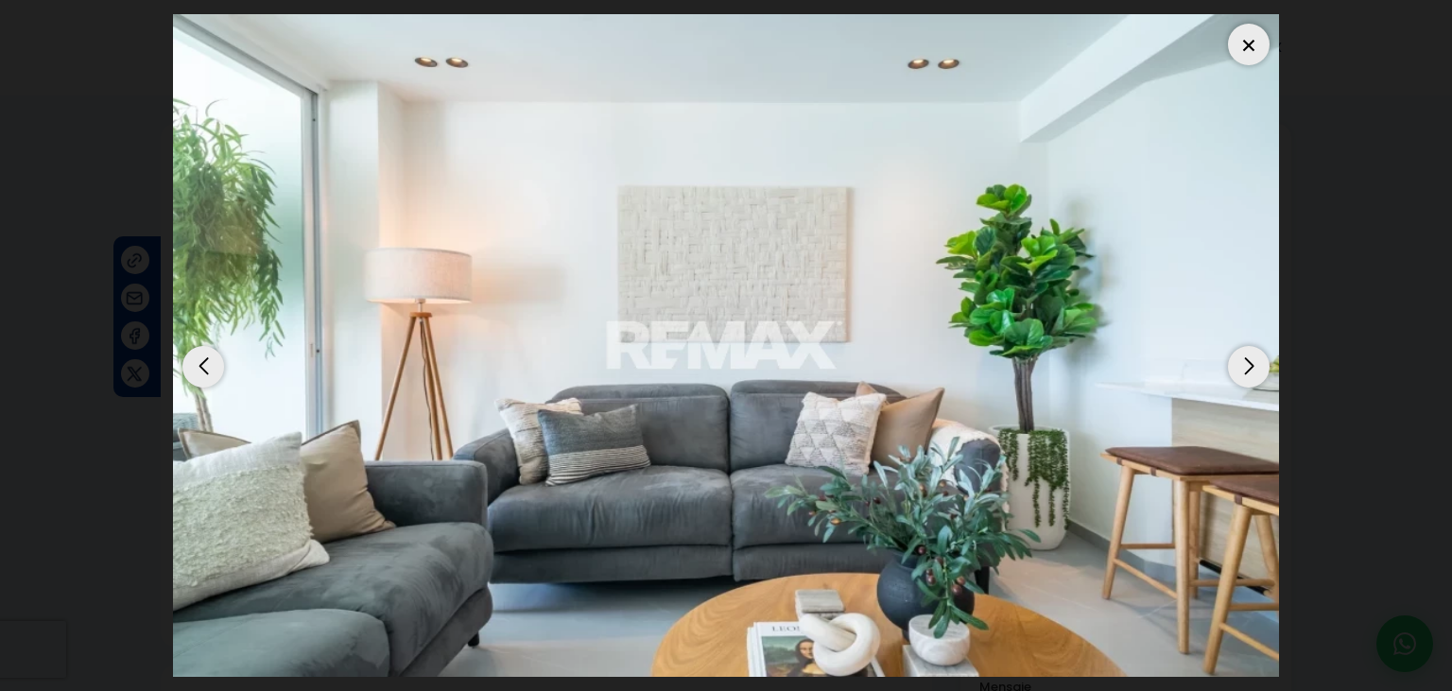
click at [1235, 353] on div "Next slide" at bounding box center [1249, 367] width 42 height 42
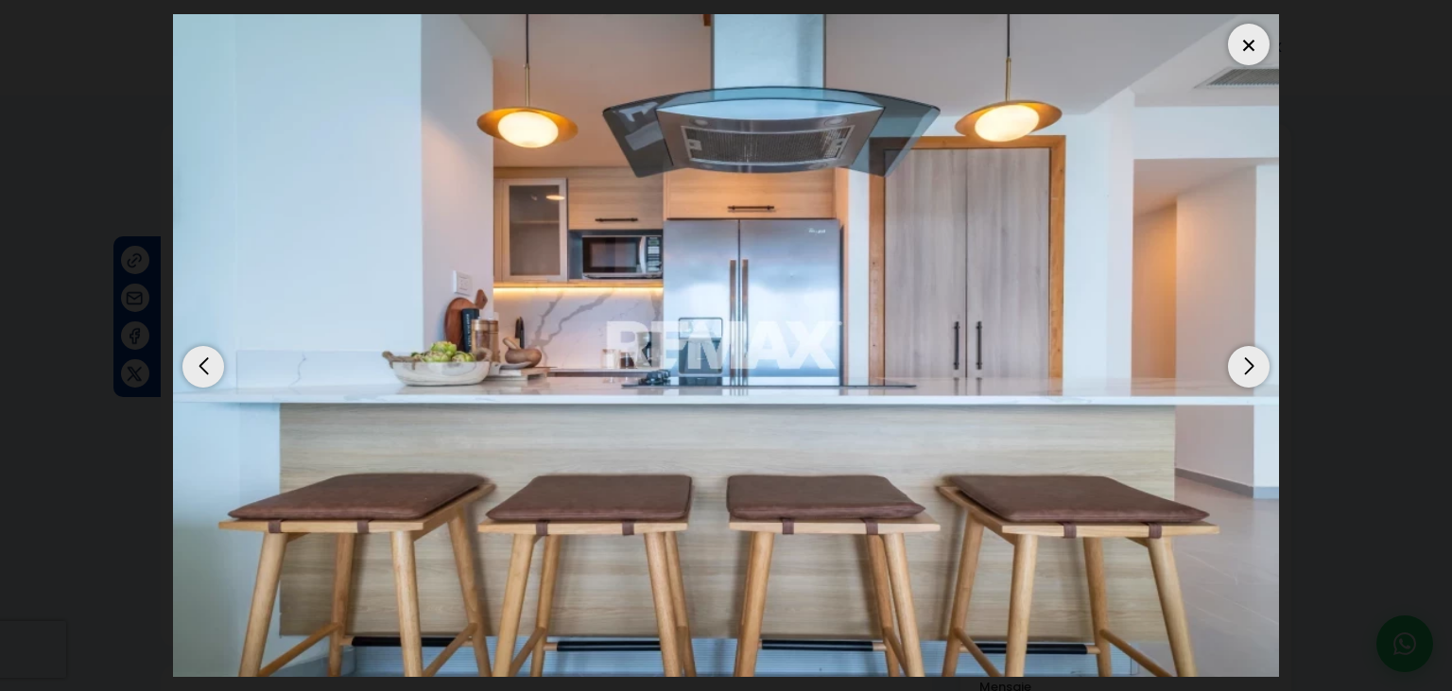
click at [1235, 353] on div "Next slide" at bounding box center [1249, 367] width 42 height 42
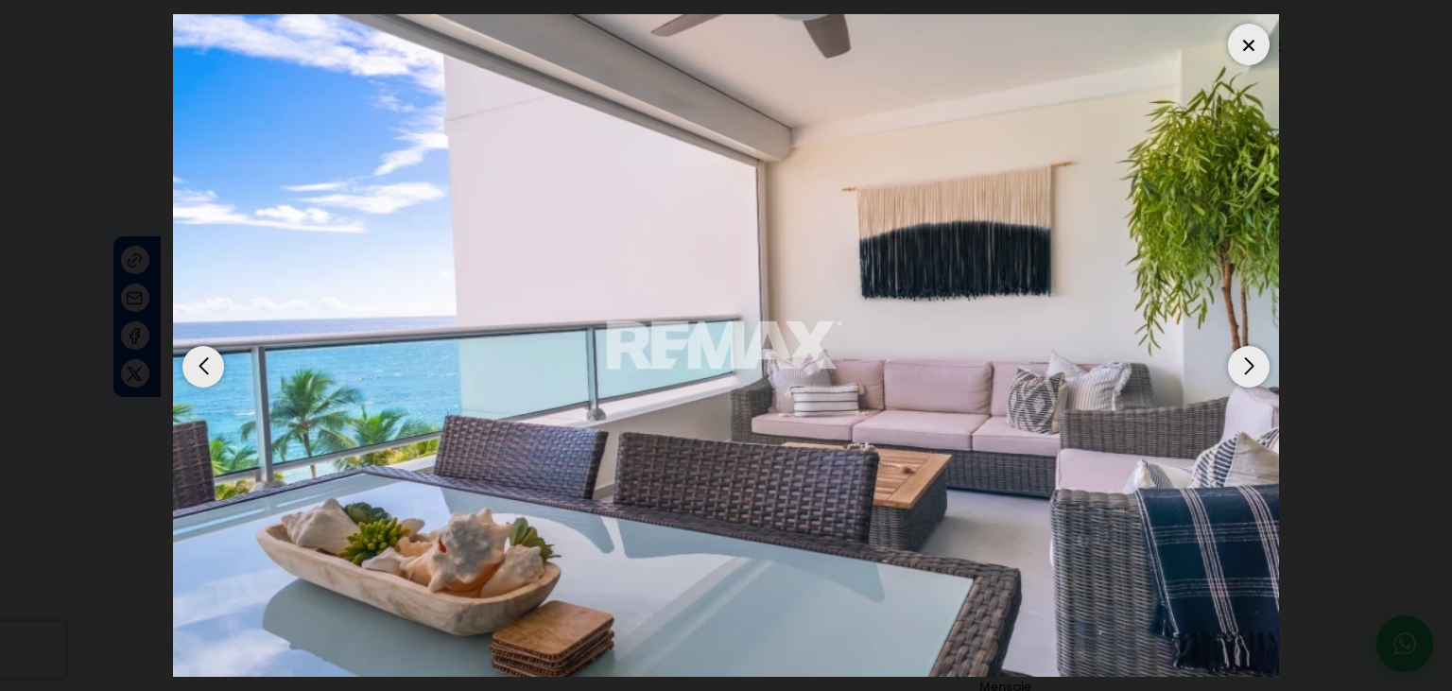
click at [1235, 353] on div "Next slide" at bounding box center [1249, 367] width 42 height 42
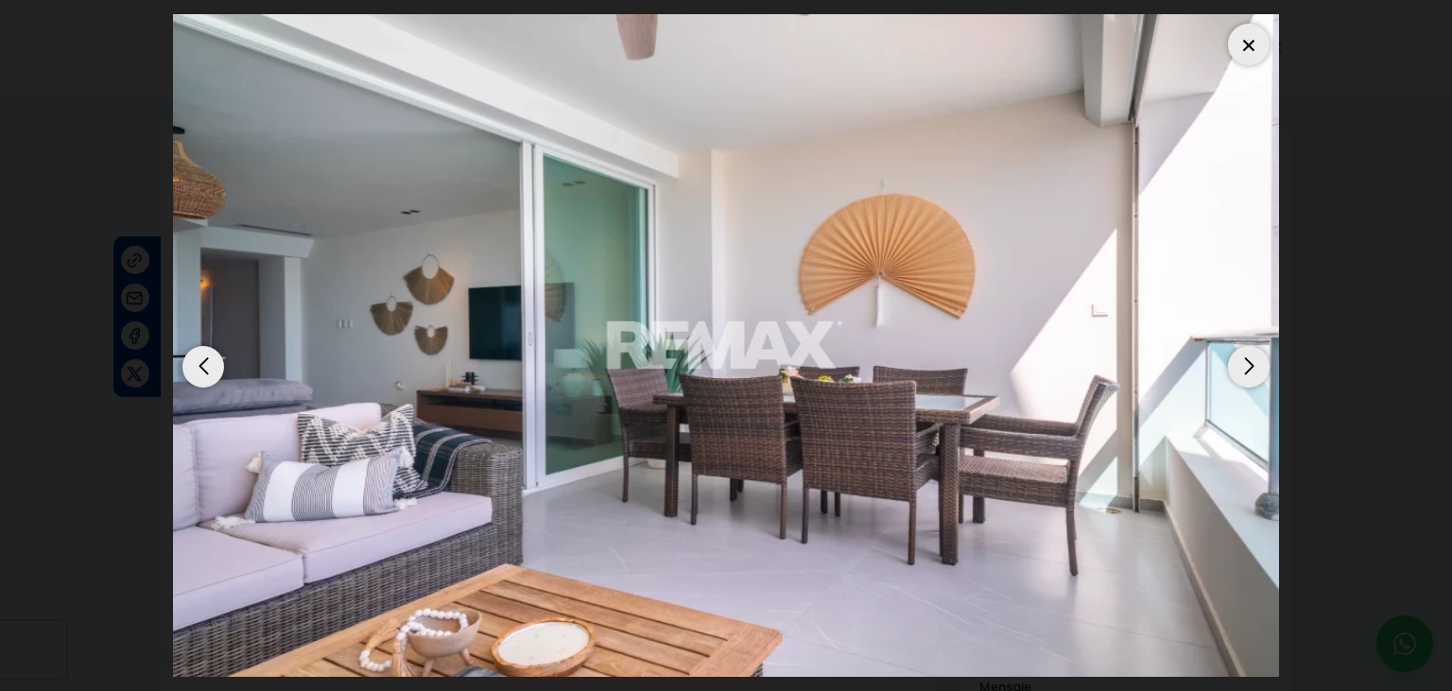
click at [1235, 353] on div "Next slide" at bounding box center [1249, 367] width 42 height 42
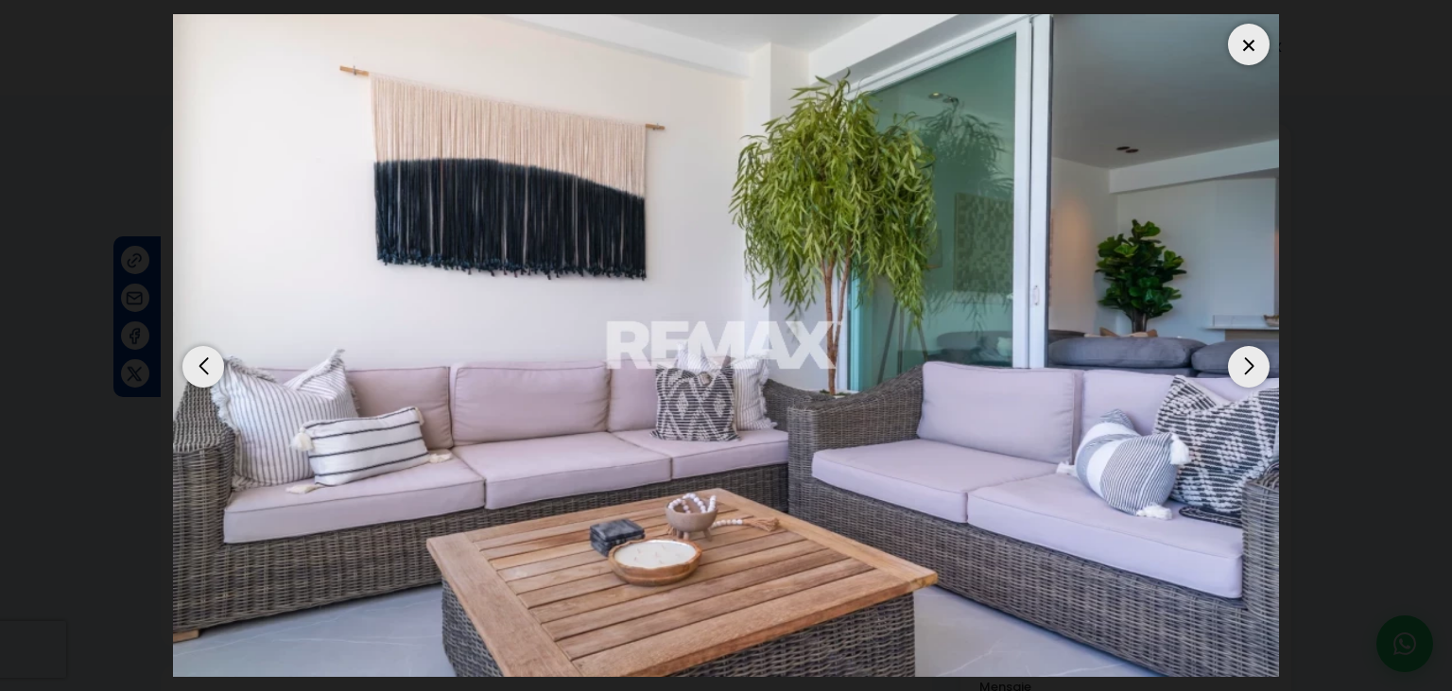
click at [1235, 353] on div "Next slide" at bounding box center [1249, 367] width 42 height 42
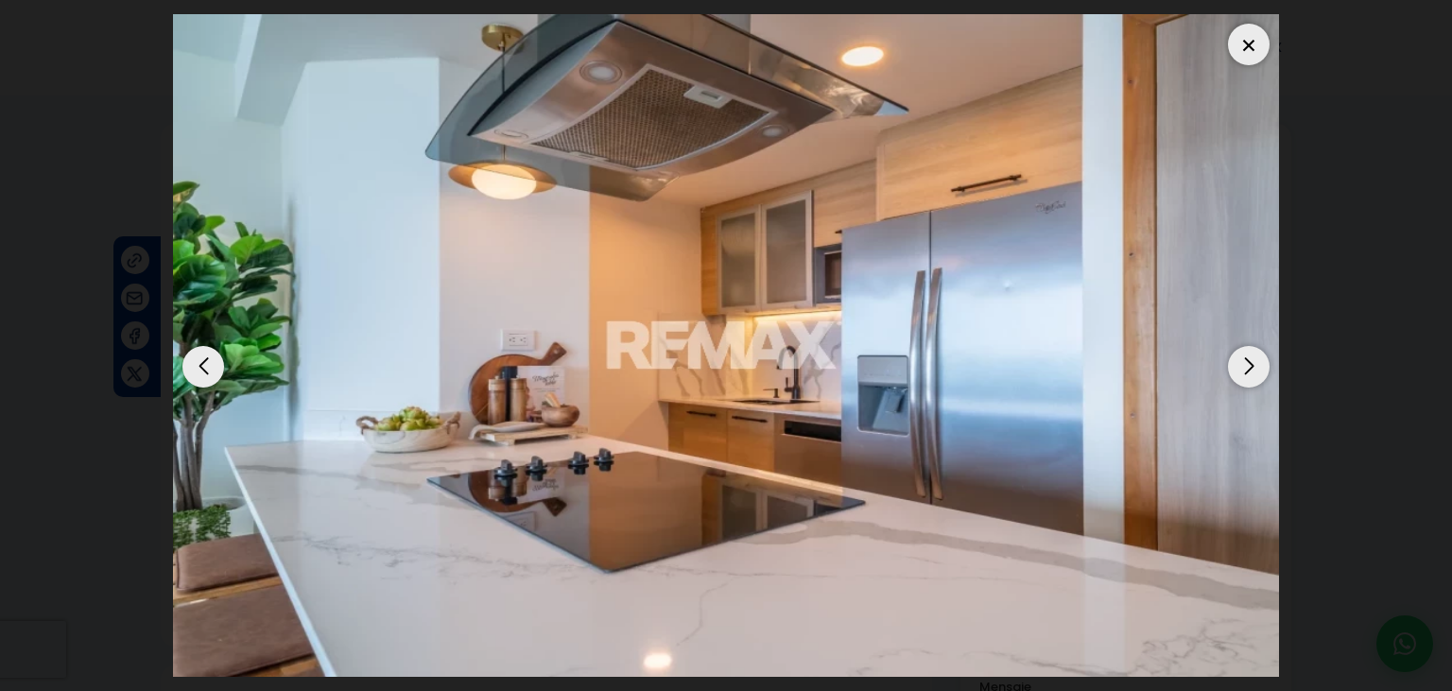
click at [1235, 346] on div "Next slide" at bounding box center [1249, 367] width 42 height 42
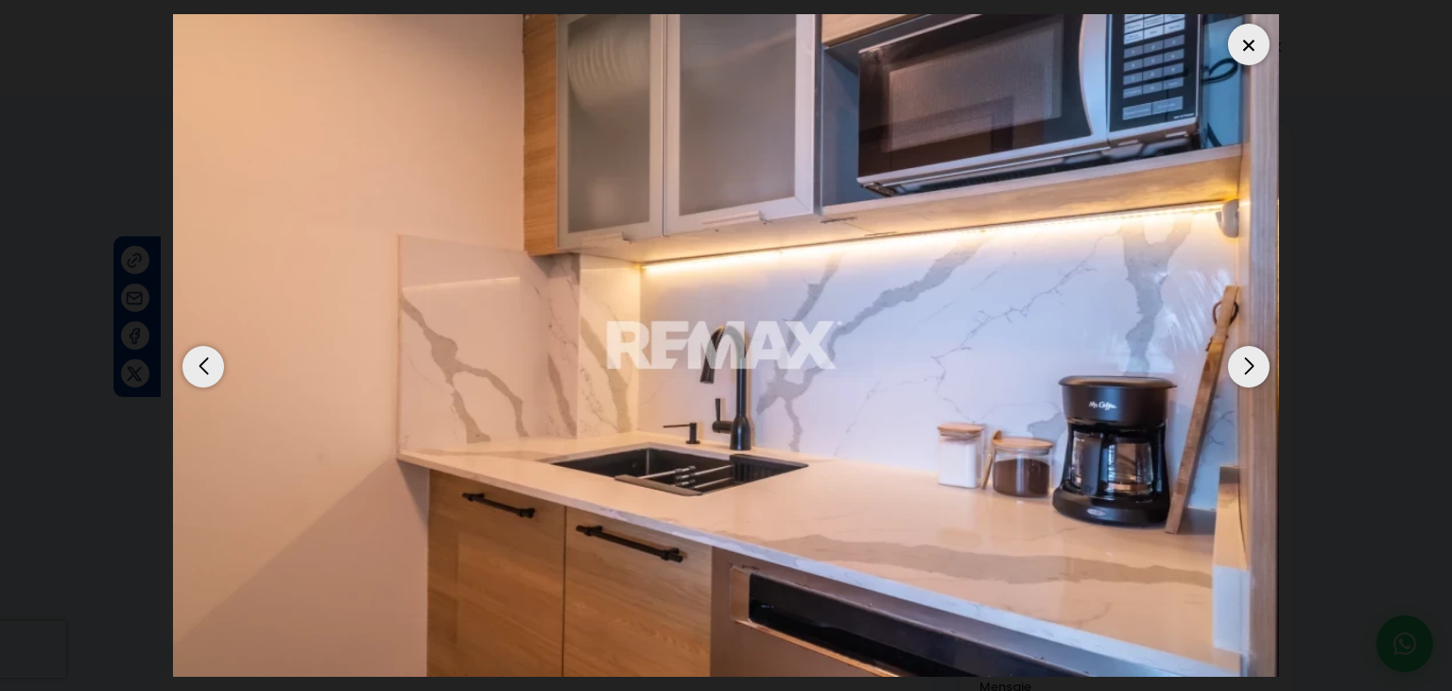
click at [1235, 346] on div "Next slide" at bounding box center [1249, 367] width 42 height 42
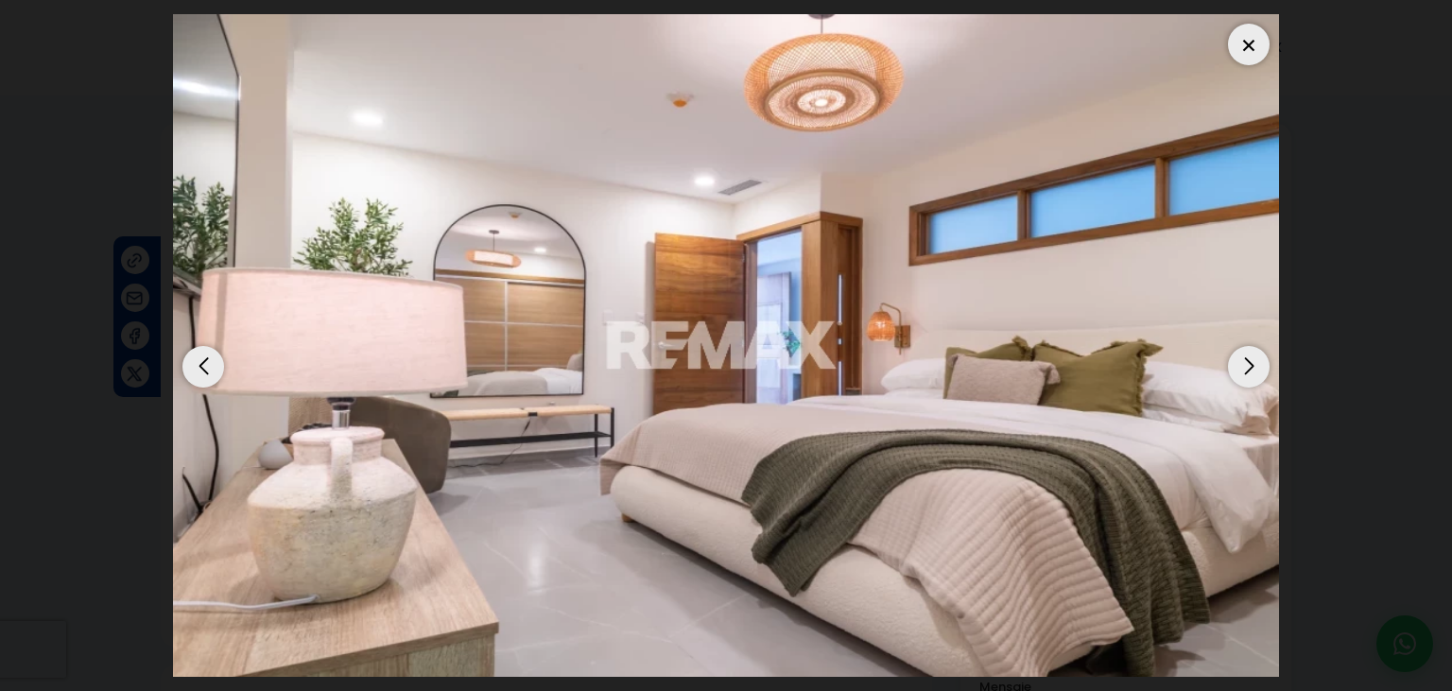
click at [1235, 346] on div "Next slide" at bounding box center [1249, 367] width 42 height 42
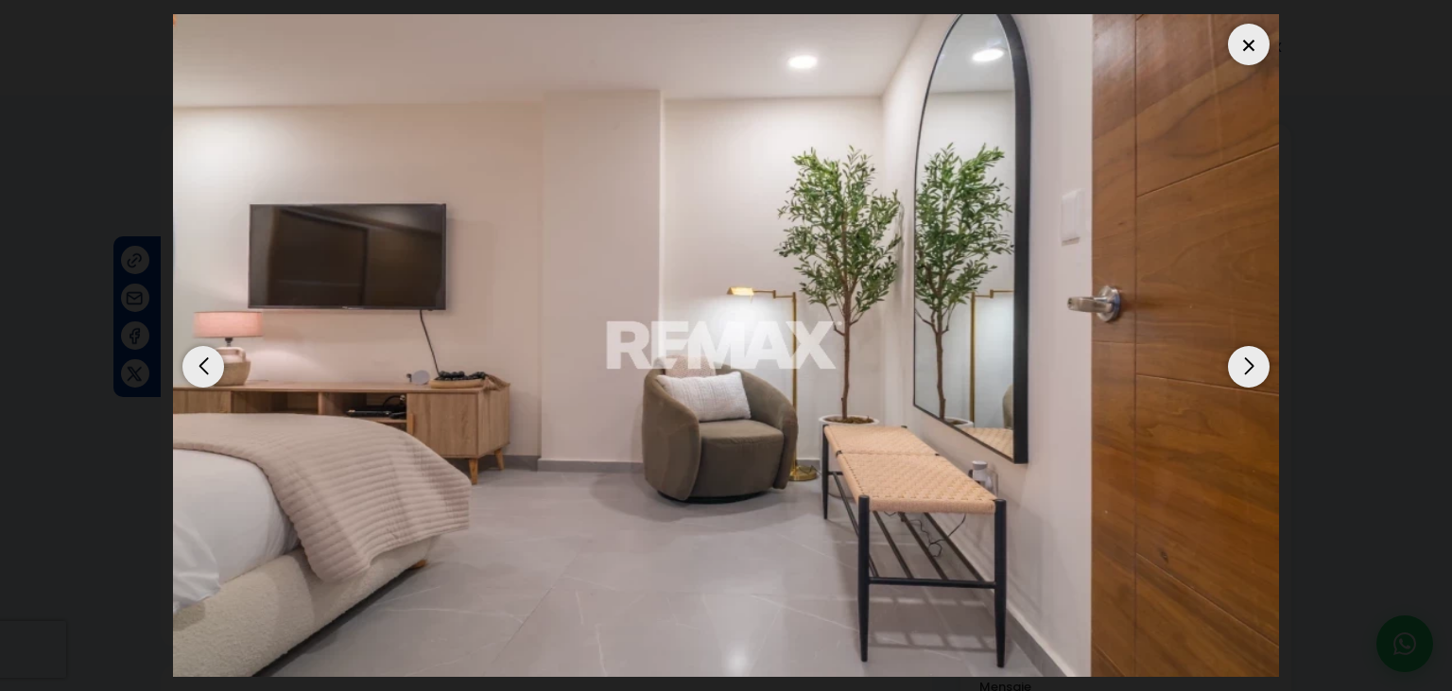
click at [1235, 346] on div "Next slide" at bounding box center [1249, 367] width 42 height 42
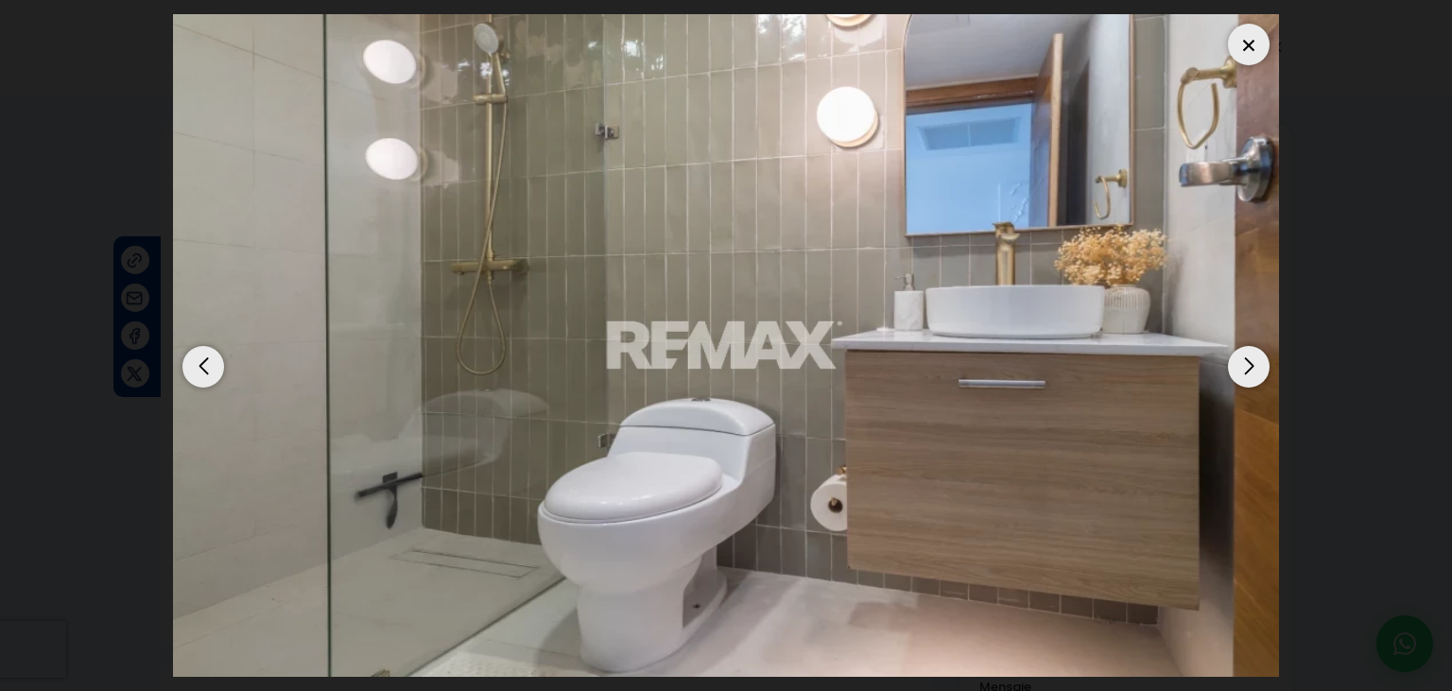
click at [1235, 346] on div "Next slide" at bounding box center [1249, 367] width 42 height 42
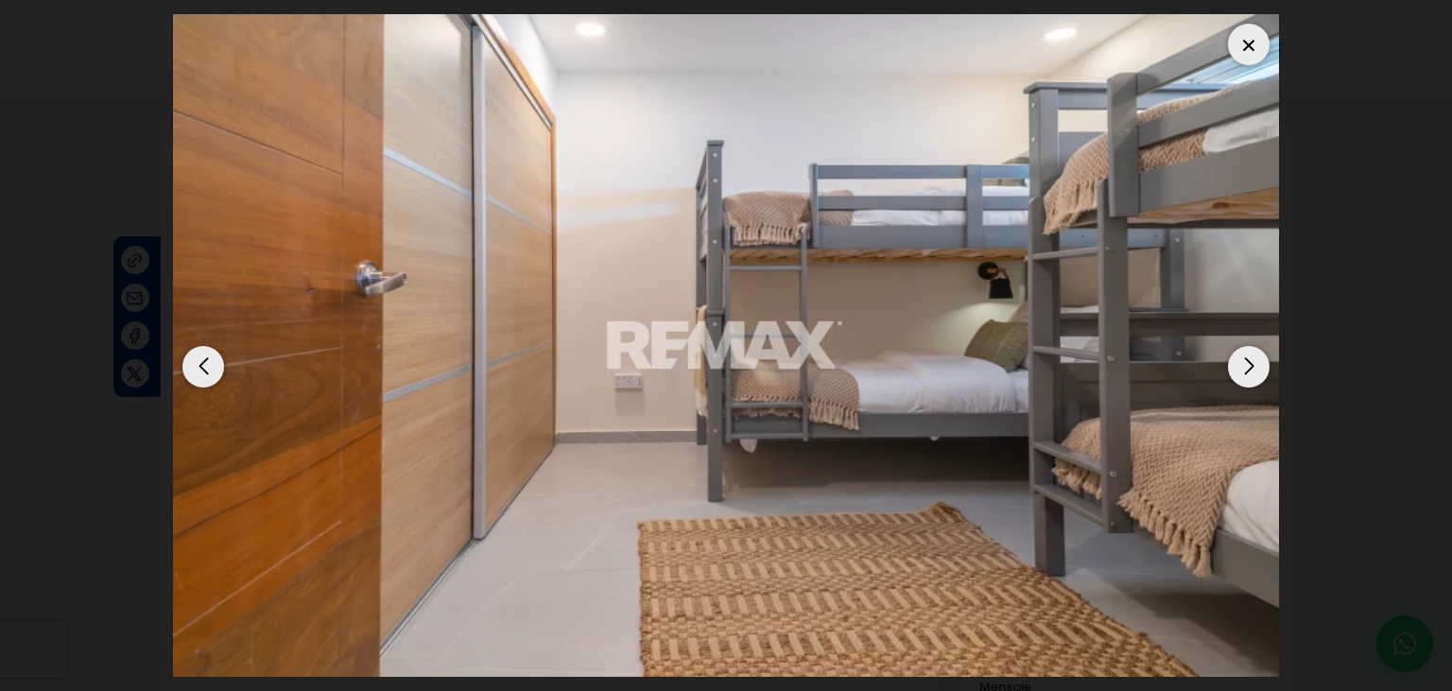
click at [1235, 346] on div "Next slide" at bounding box center [1249, 367] width 42 height 42
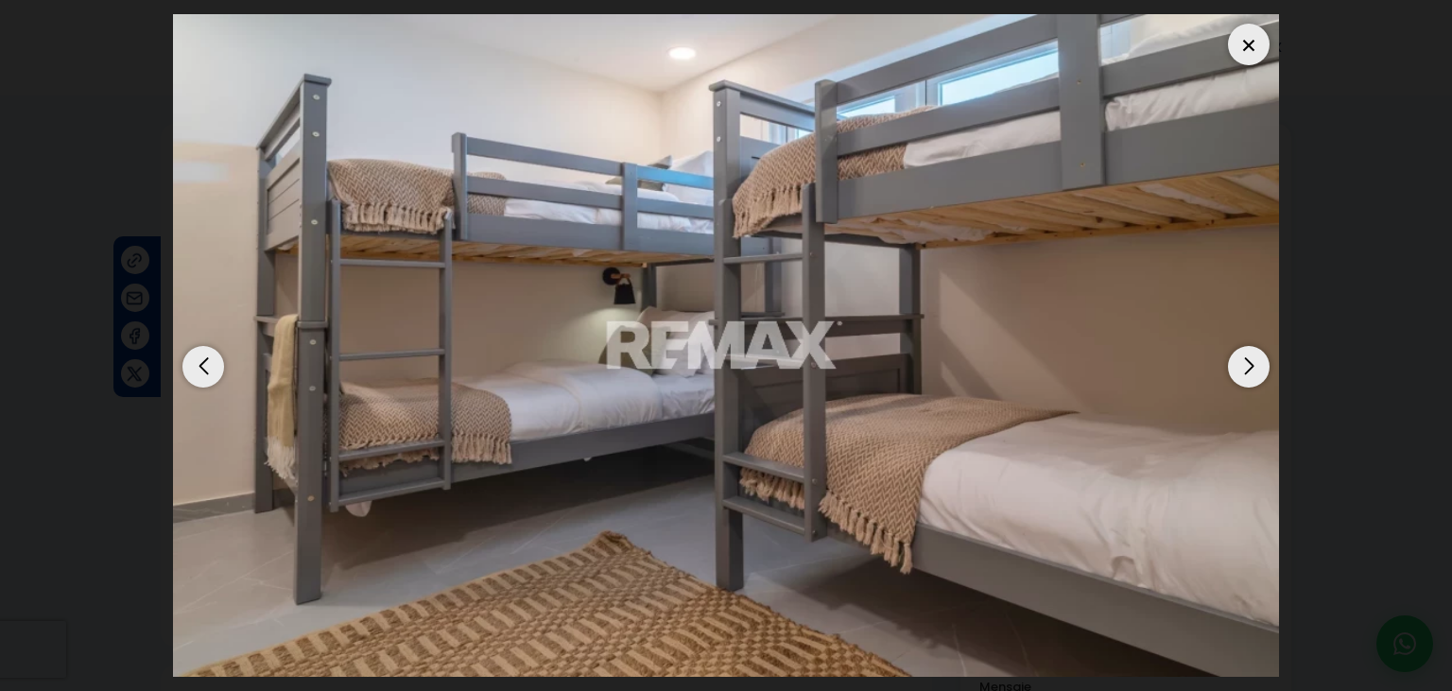
click at [1235, 346] on div "Next slide" at bounding box center [1249, 367] width 42 height 42
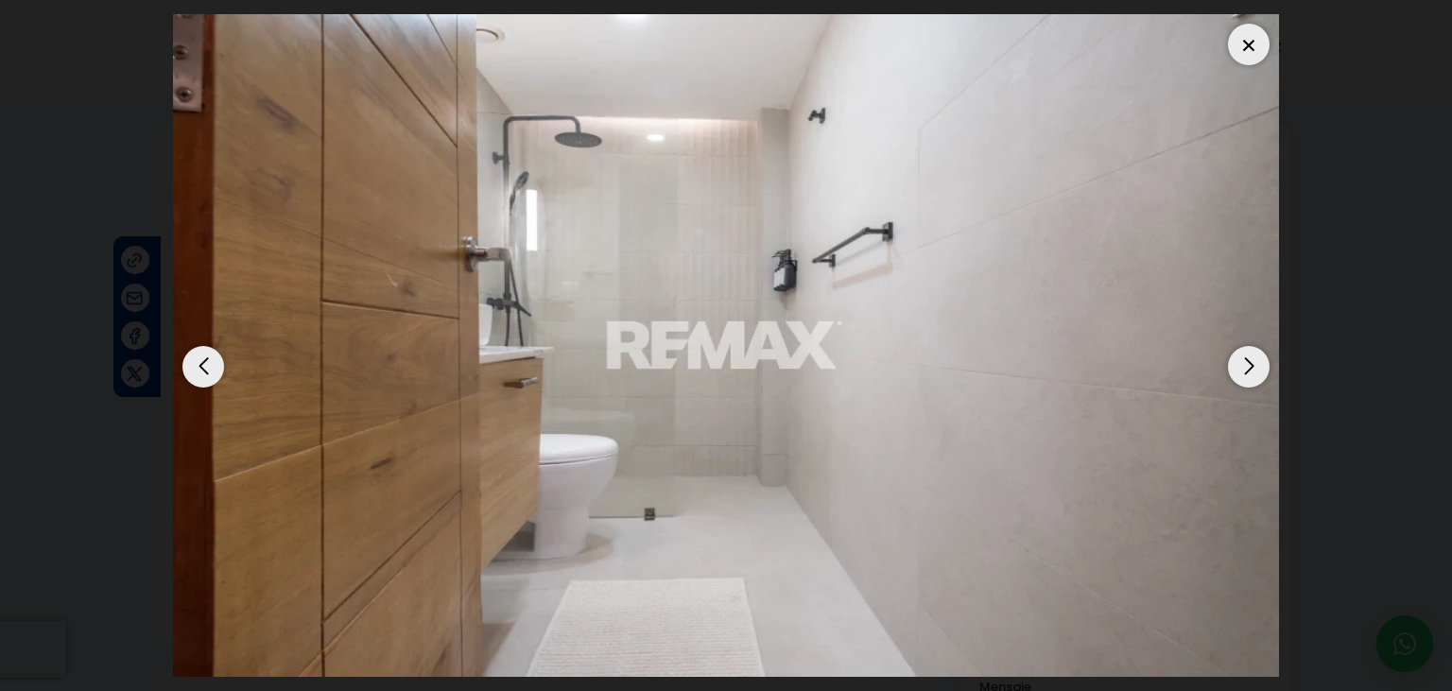
click at [1235, 346] on div "Next slide" at bounding box center [1249, 367] width 42 height 42
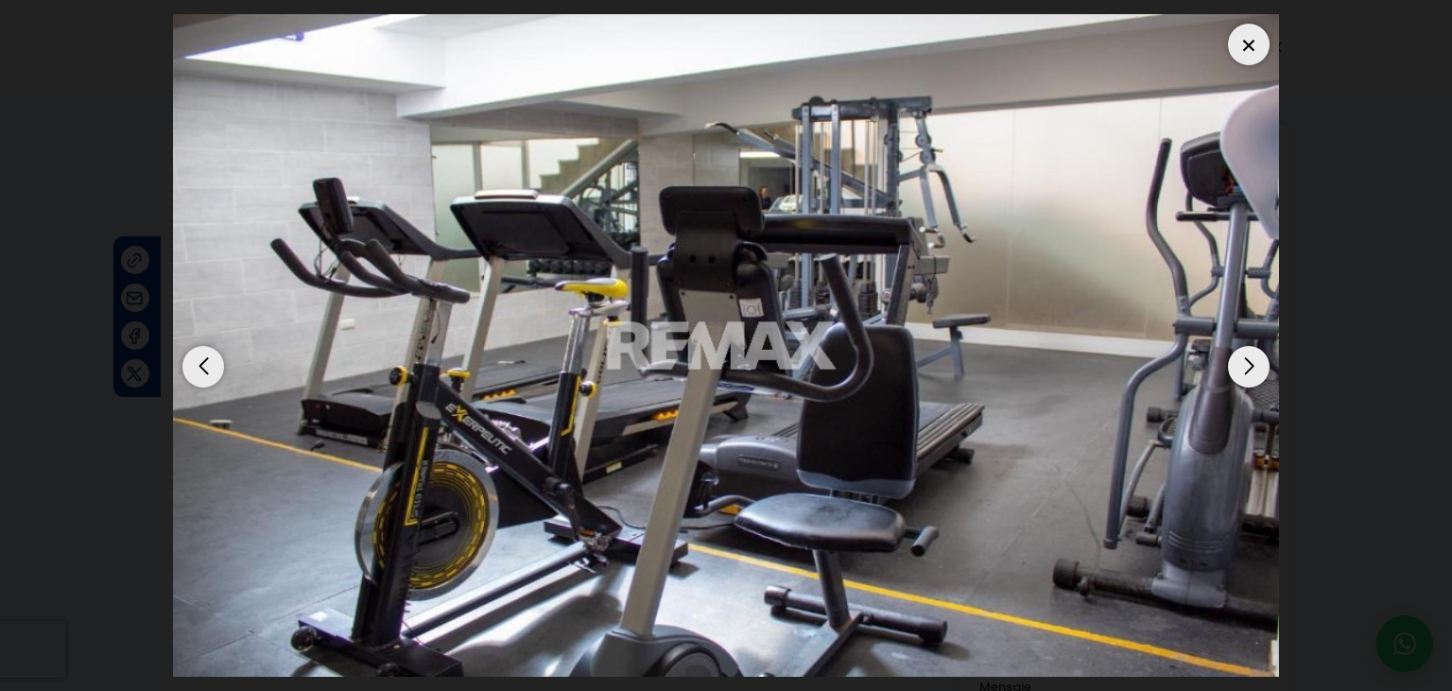
click at [1235, 346] on div "Next slide" at bounding box center [1249, 367] width 42 height 42
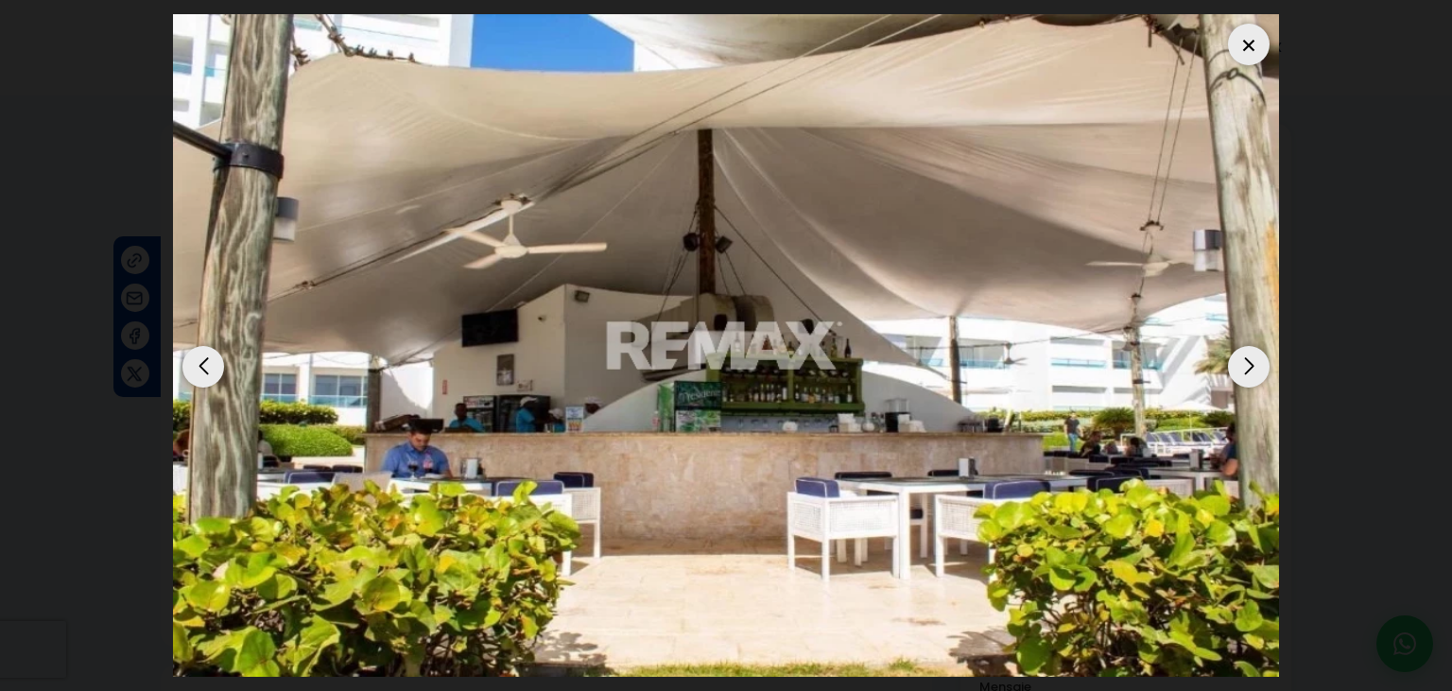
click at [1235, 346] on div "Next slide" at bounding box center [1249, 367] width 42 height 42
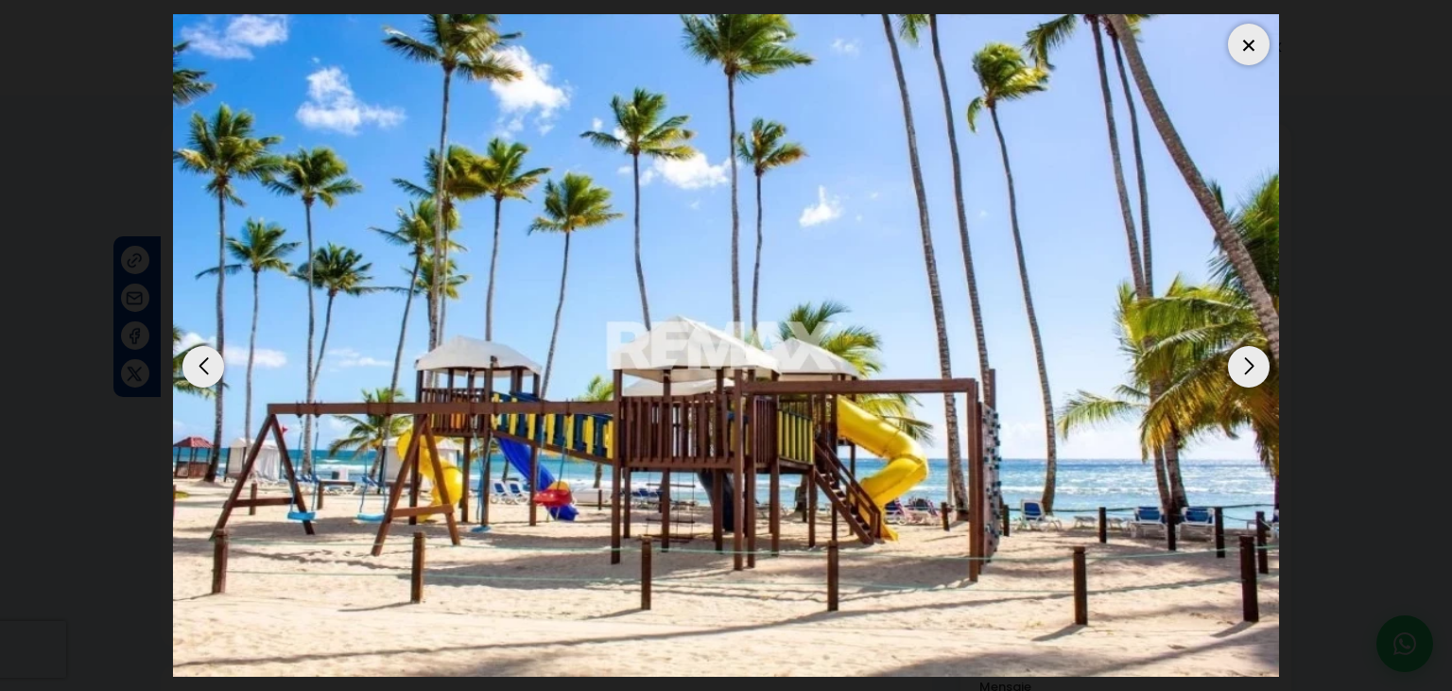
click at [1235, 346] on div "Next slide" at bounding box center [1249, 367] width 42 height 42
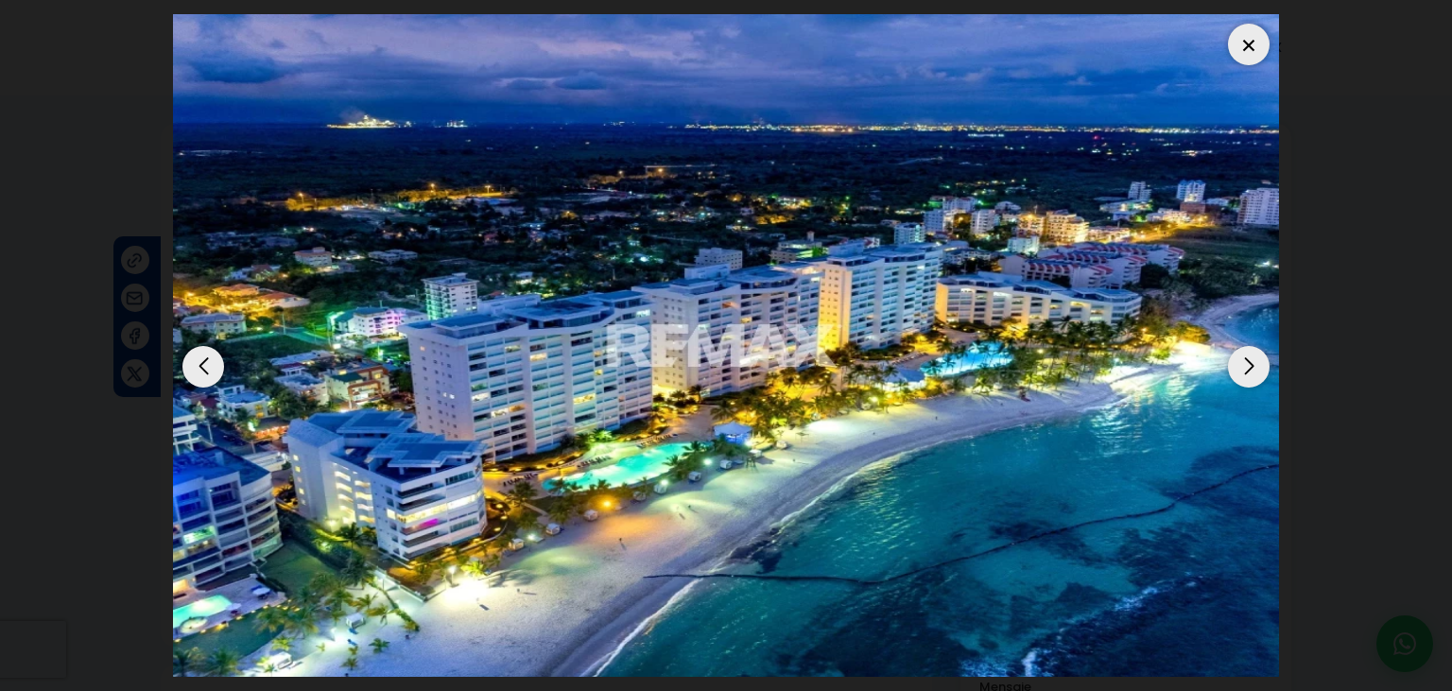
click at [1235, 346] on div "Next slide" at bounding box center [1249, 367] width 42 height 42
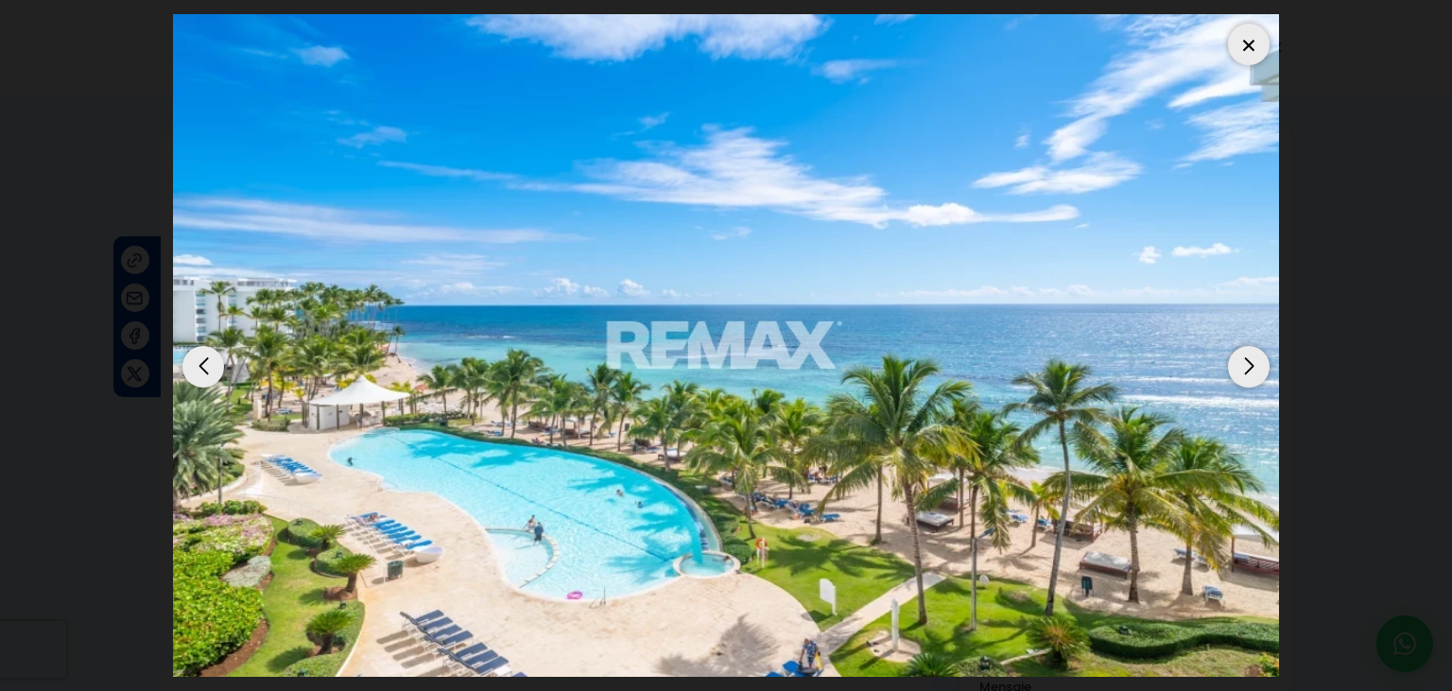
click at [1235, 346] on div "Next slide" at bounding box center [1249, 367] width 42 height 42
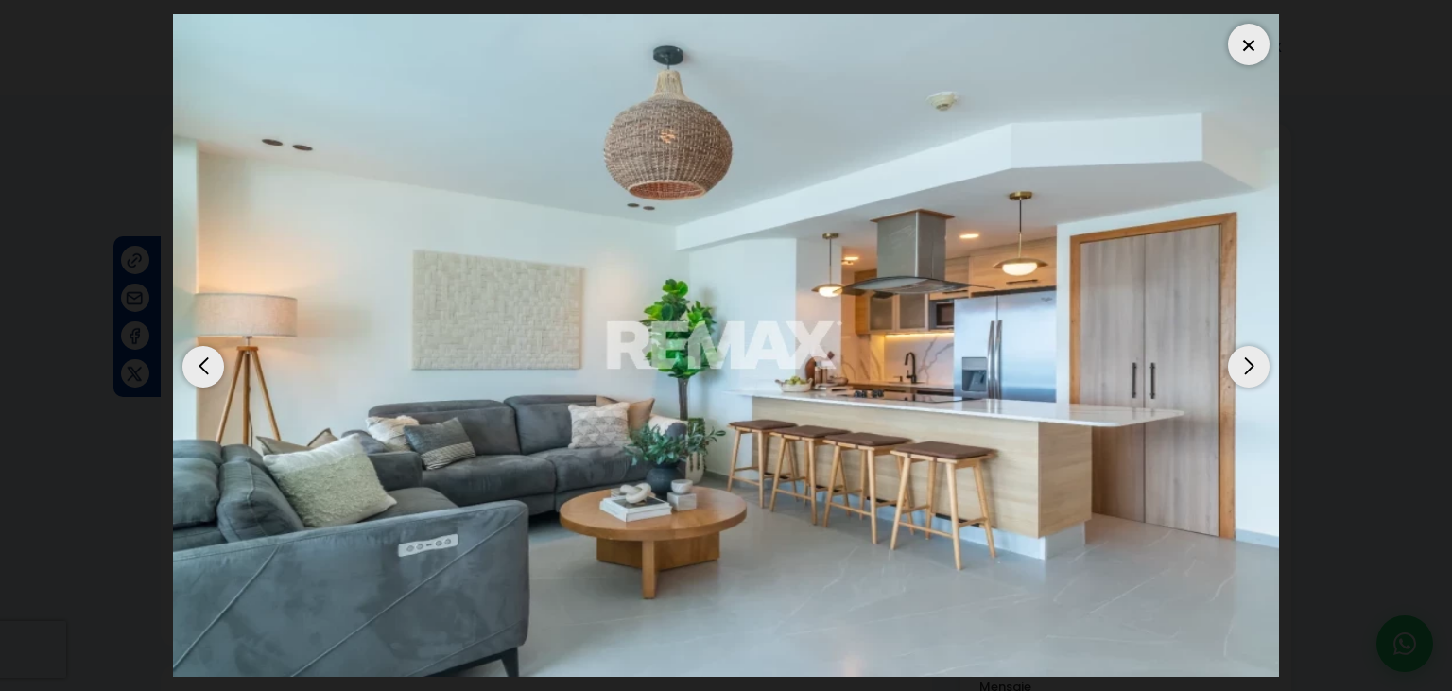
click at [1235, 346] on div "Next slide" at bounding box center [1249, 367] width 42 height 42
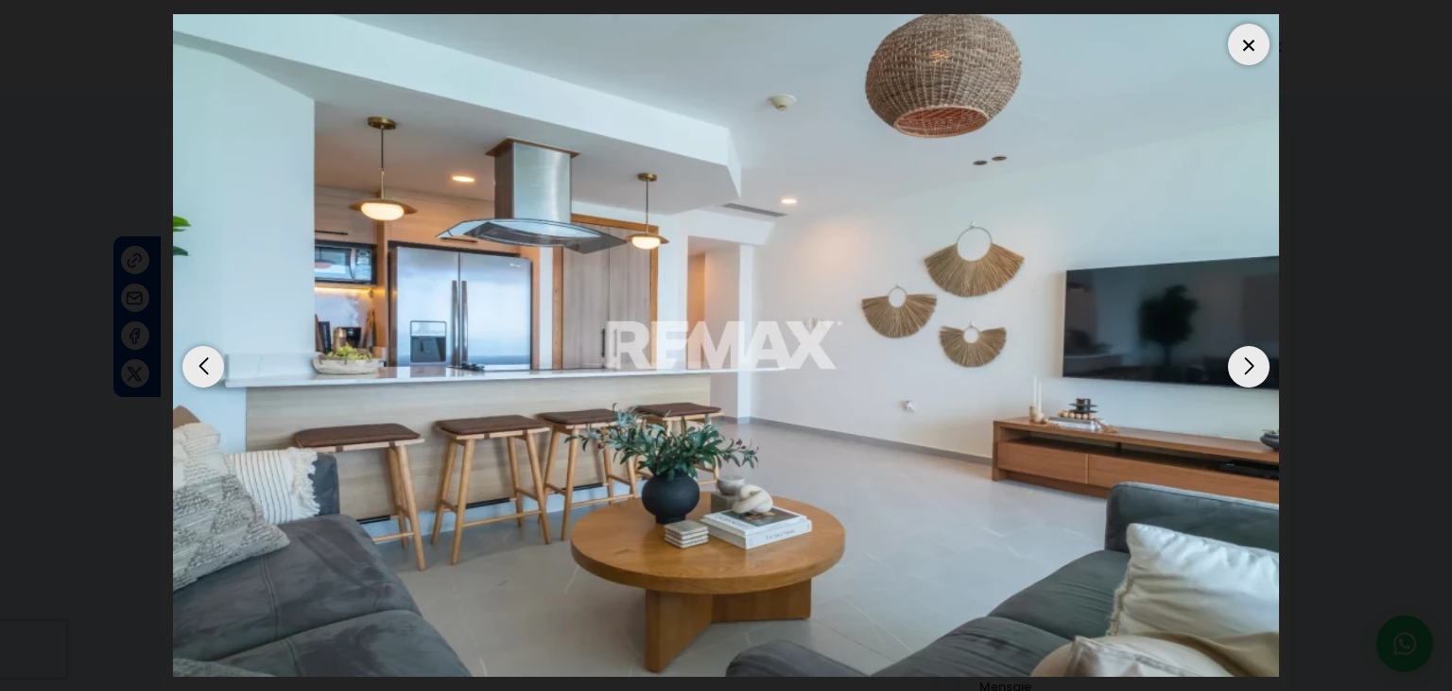
click at [1235, 346] on div "Next slide" at bounding box center [1249, 367] width 42 height 42
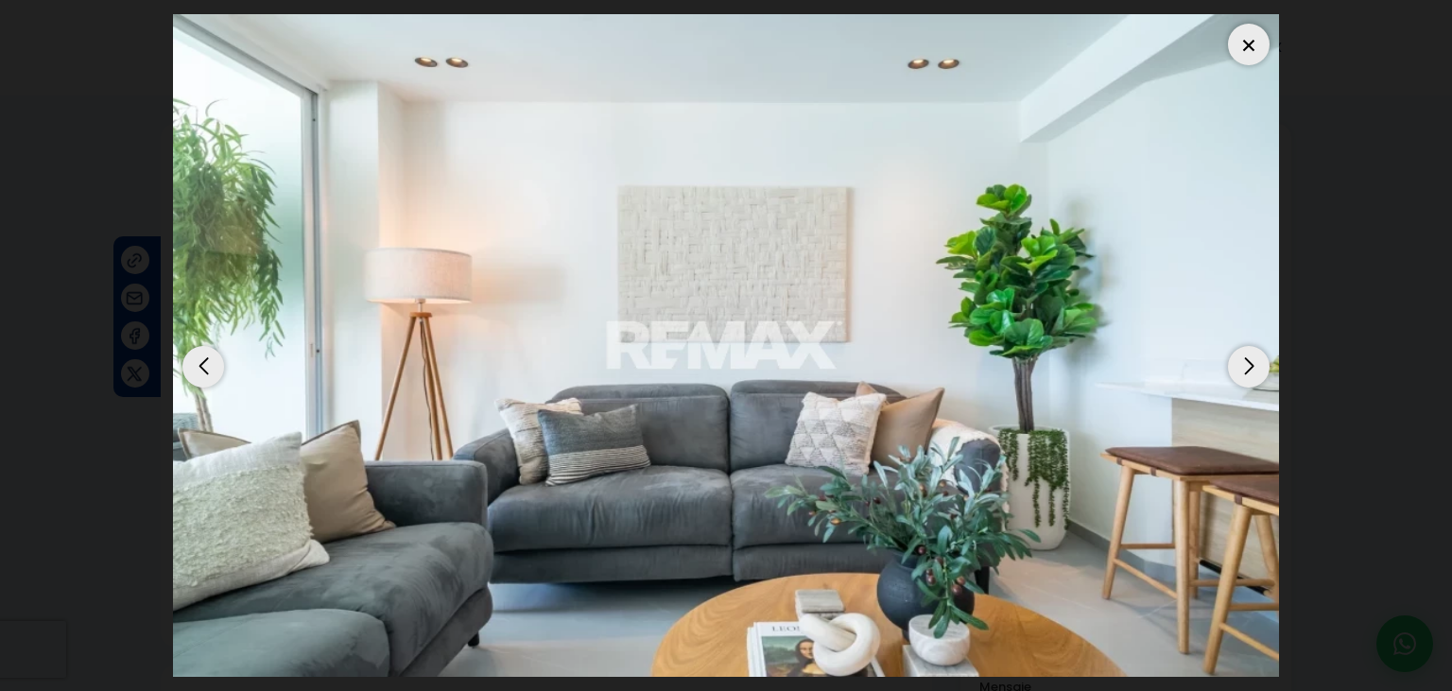
click at [1235, 346] on div "Next slide" at bounding box center [1249, 367] width 42 height 42
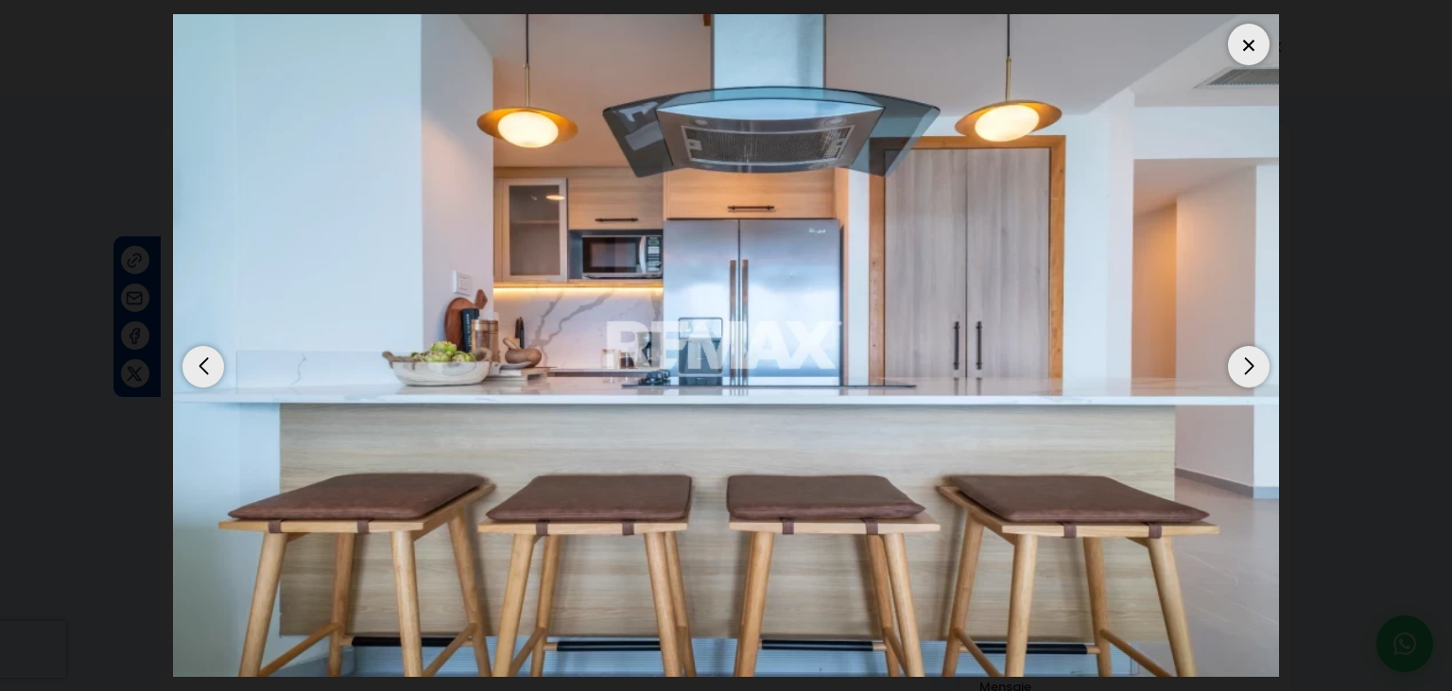
click at [1235, 346] on div "Next slide" at bounding box center [1249, 367] width 42 height 42
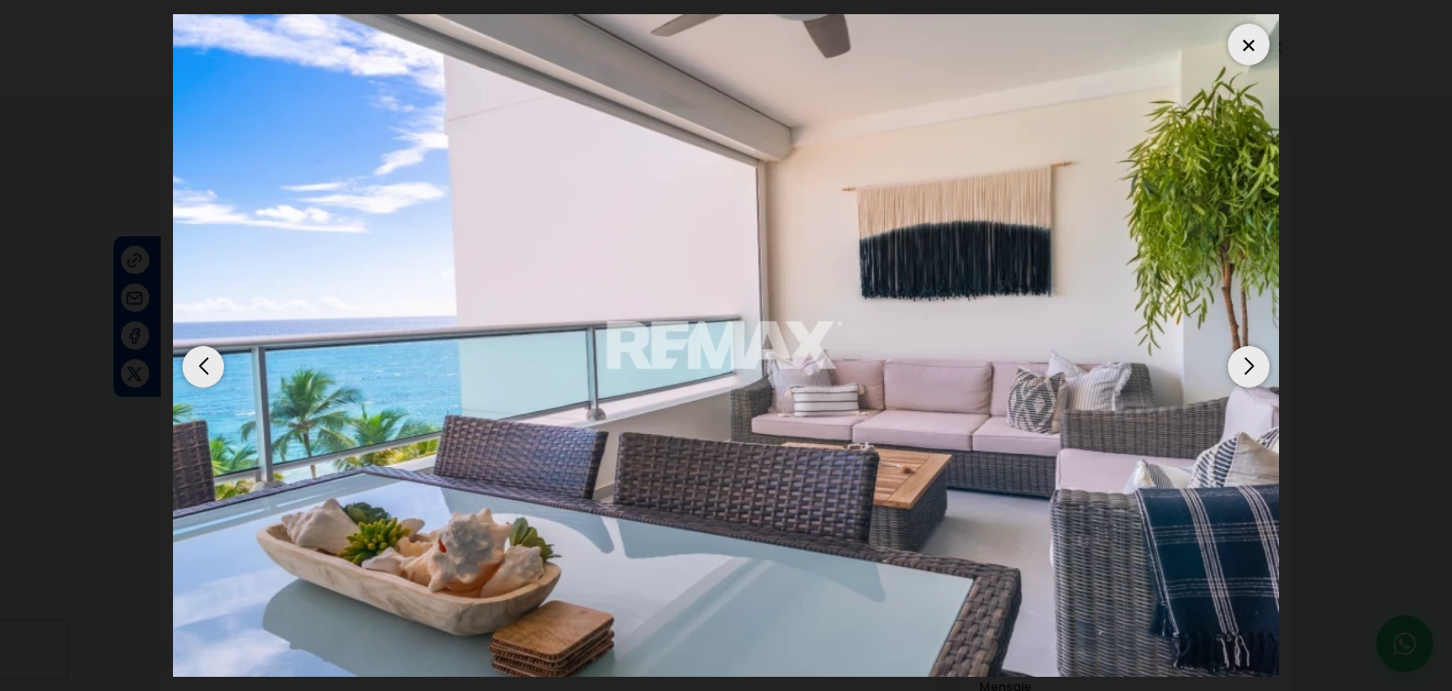
click at [1222, 330] on img "7 / 20" at bounding box center [726, 345] width 1106 height 663
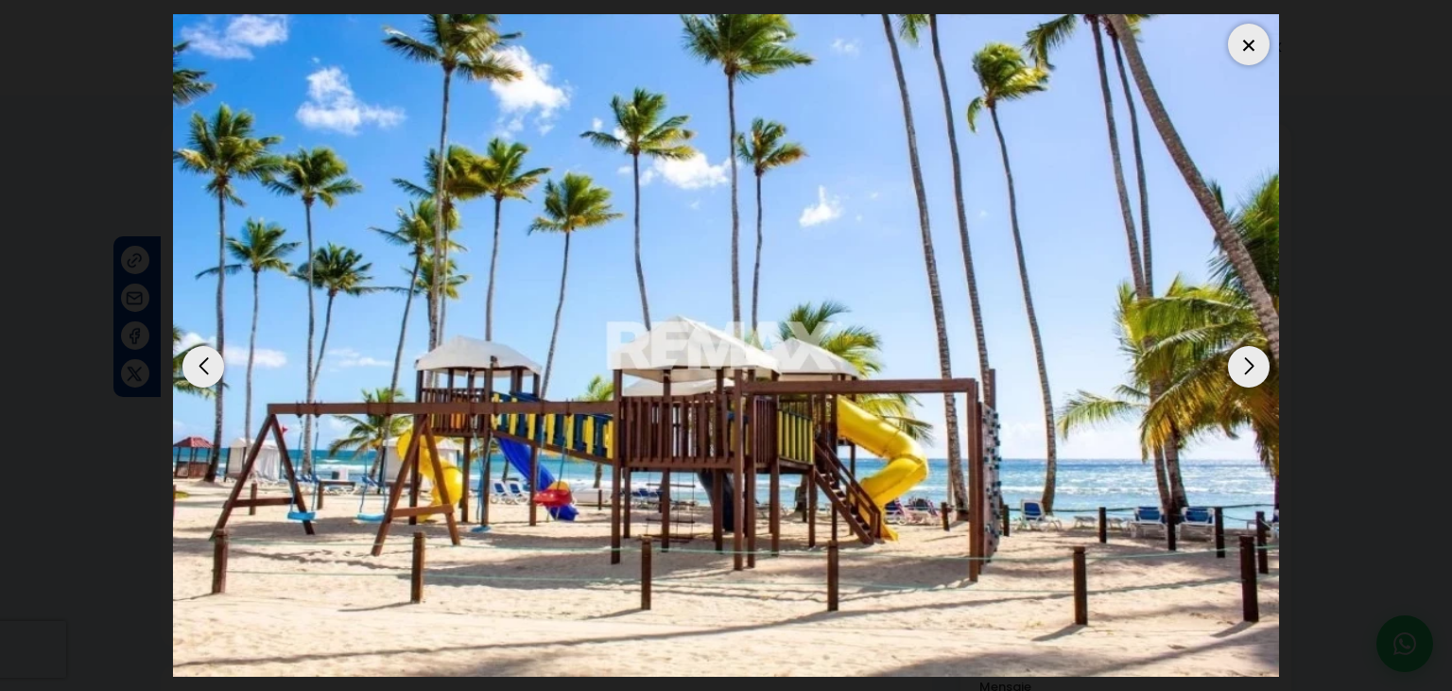
click at [1263, 24] on div at bounding box center [1249, 45] width 42 height 42
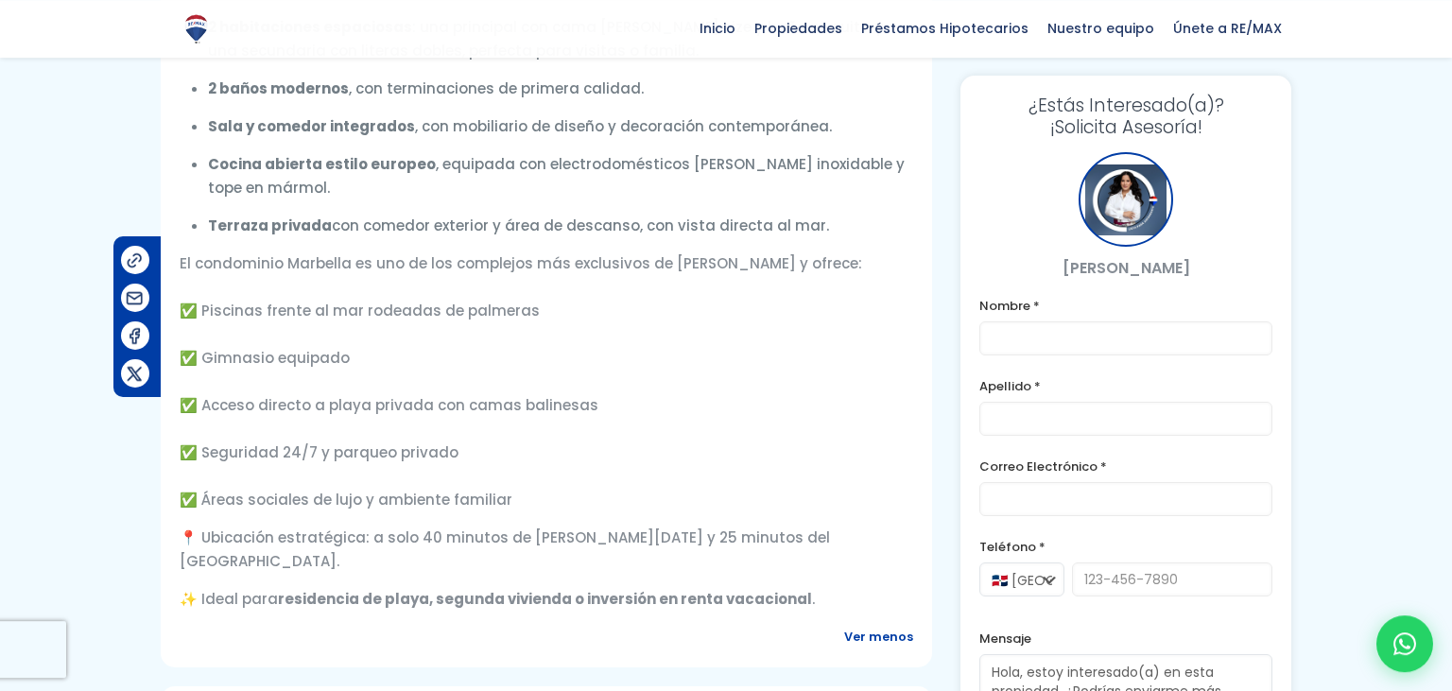
scroll to position [948, 0]
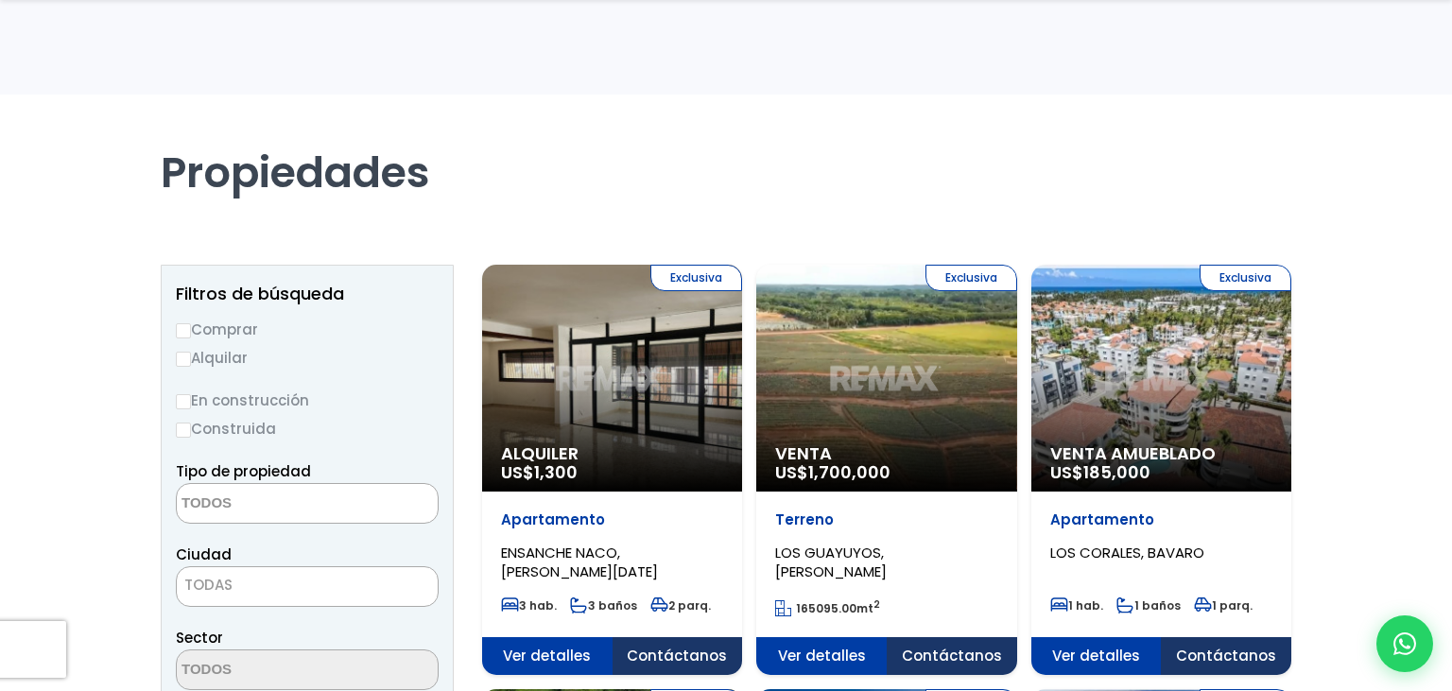
select select
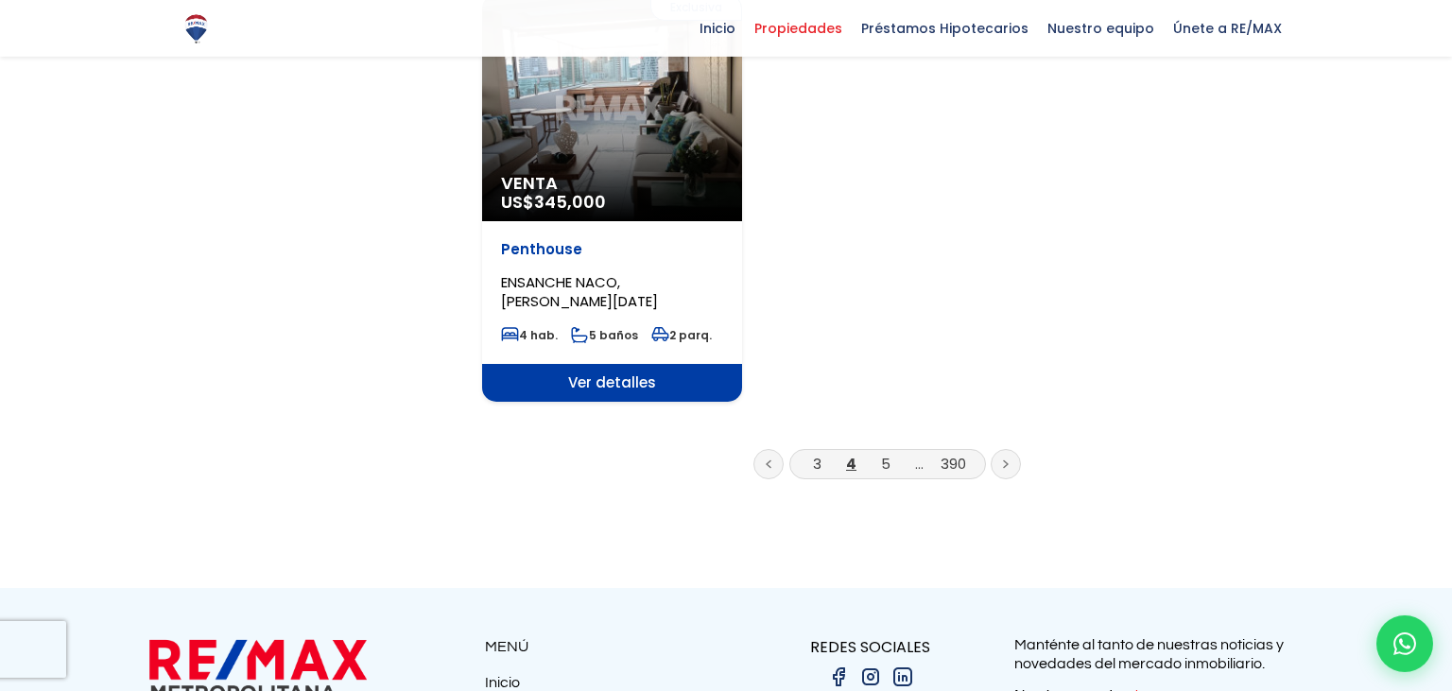
scroll to position [2544, 0]
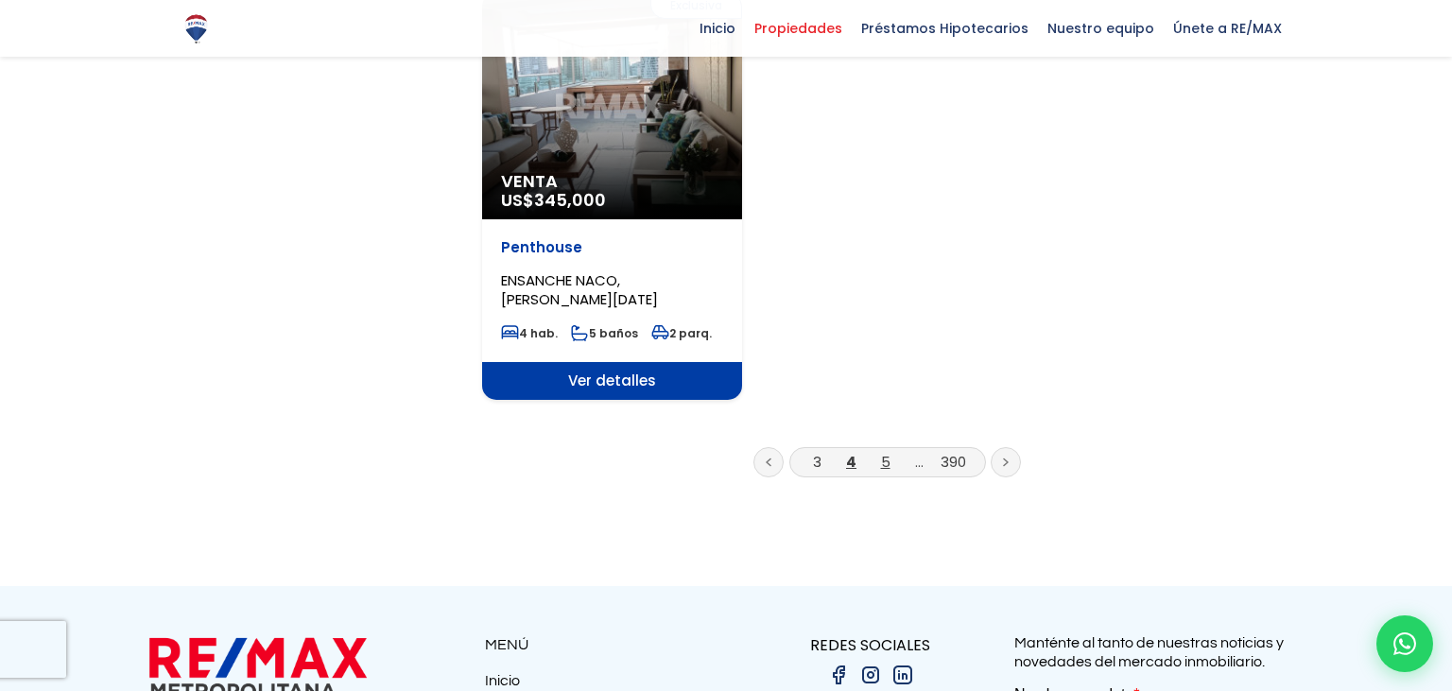
click at [887, 452] on link "5" at bounding box center [885, 462] width 9 height 20
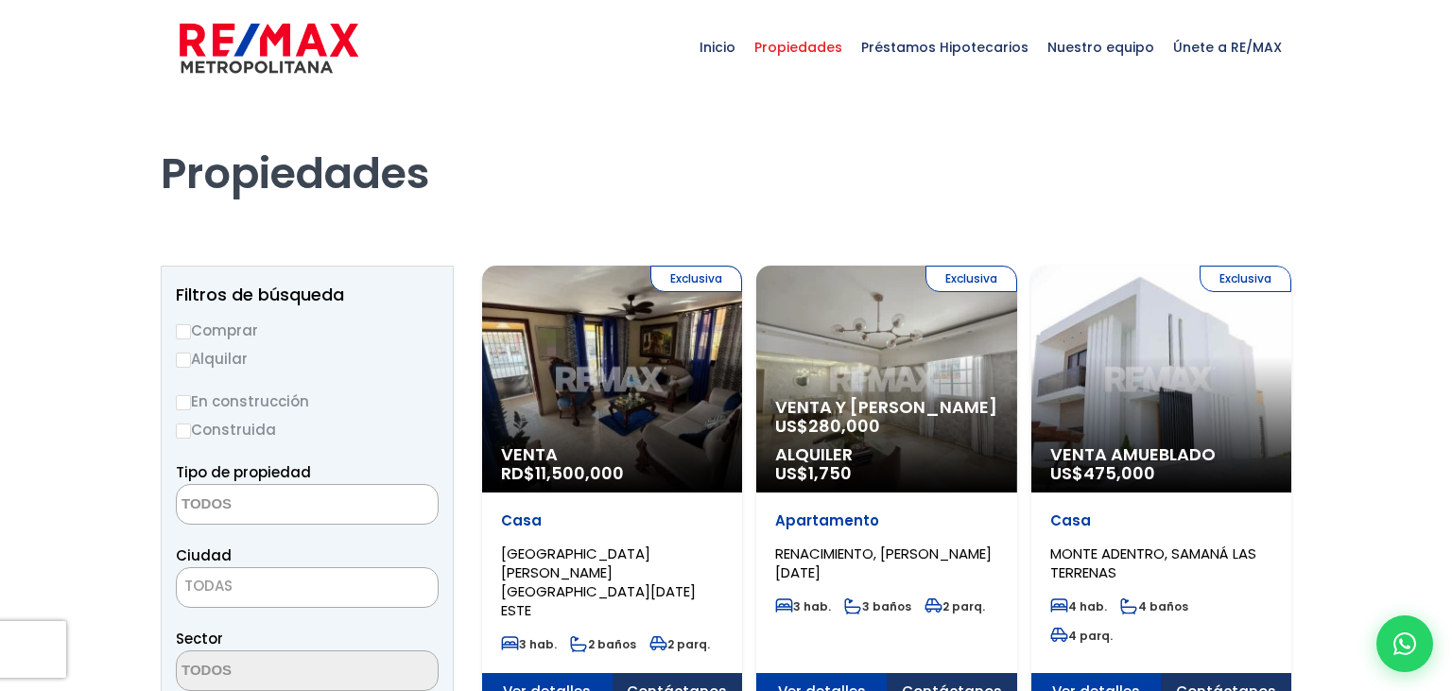
select select
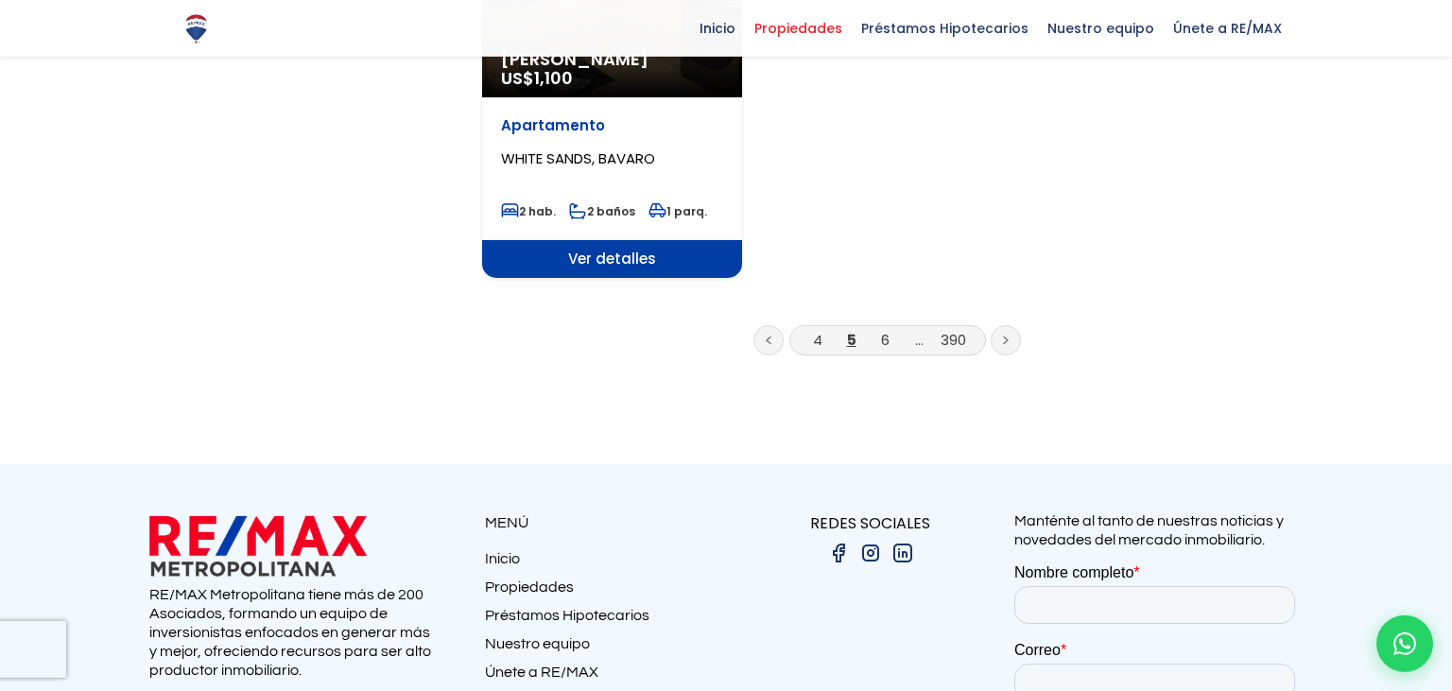
scroll to position [2695, 0]
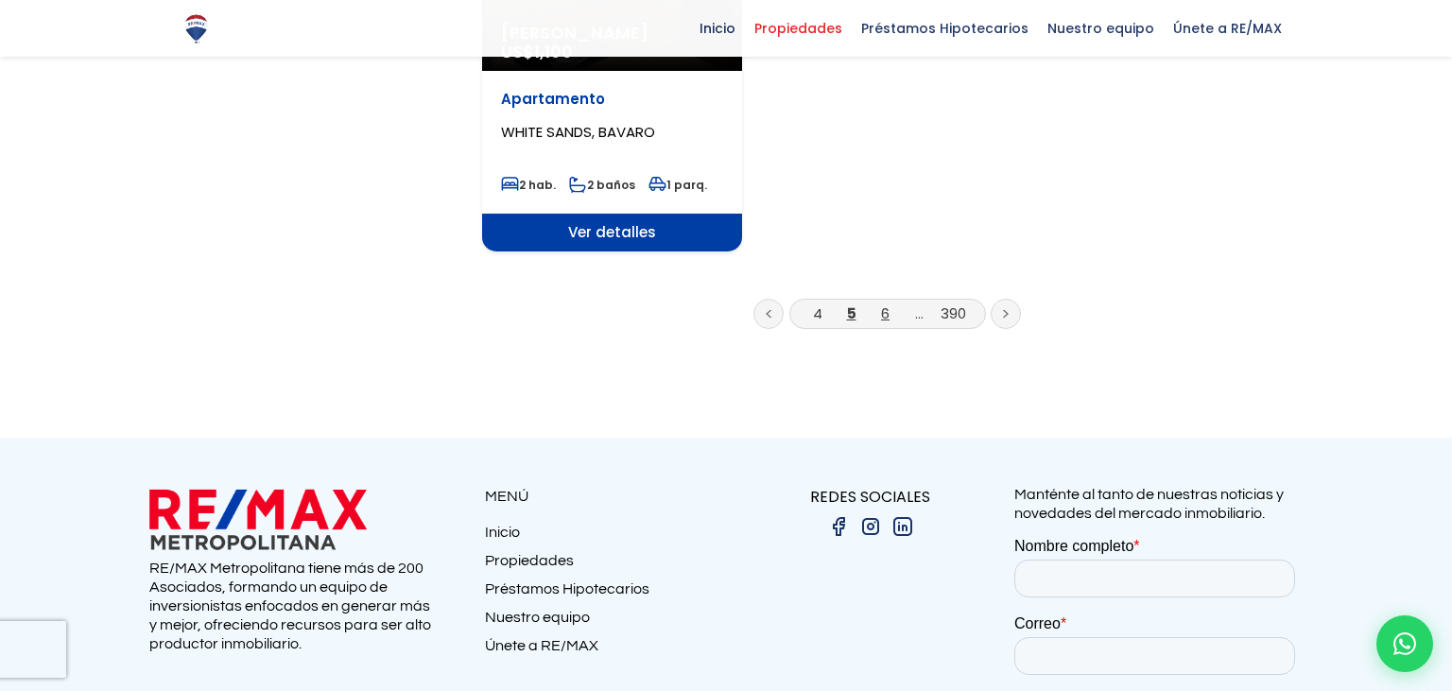
click at [886, 303] on link "6" at bounding box center [885, 313] width 9 height 20
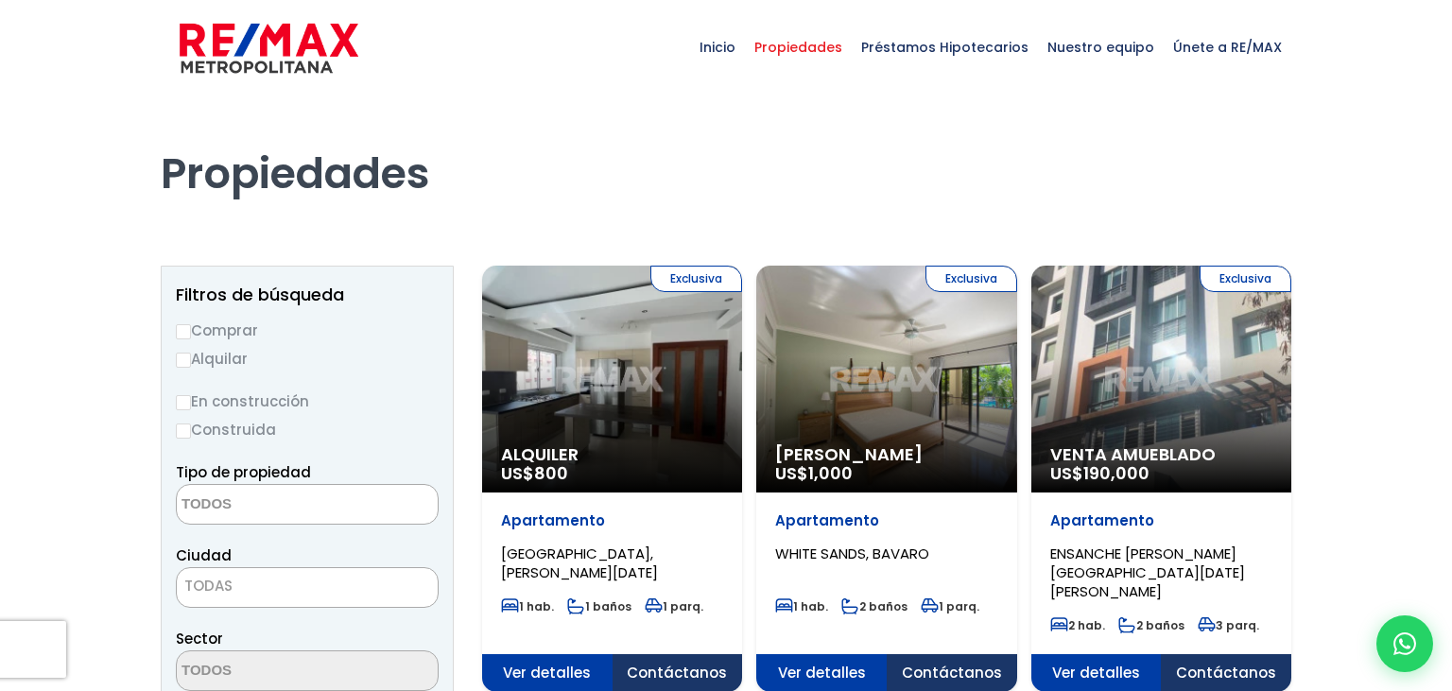
select select
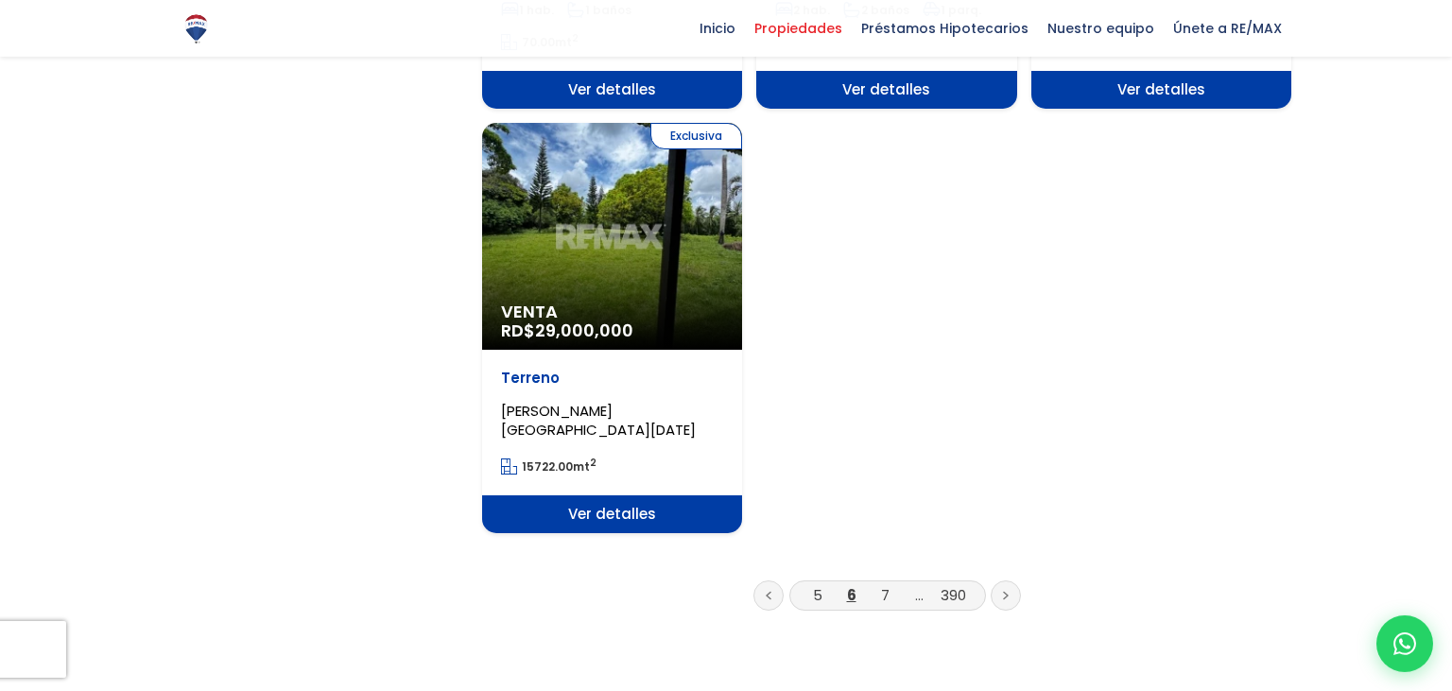
scroll to position [2345, 0]
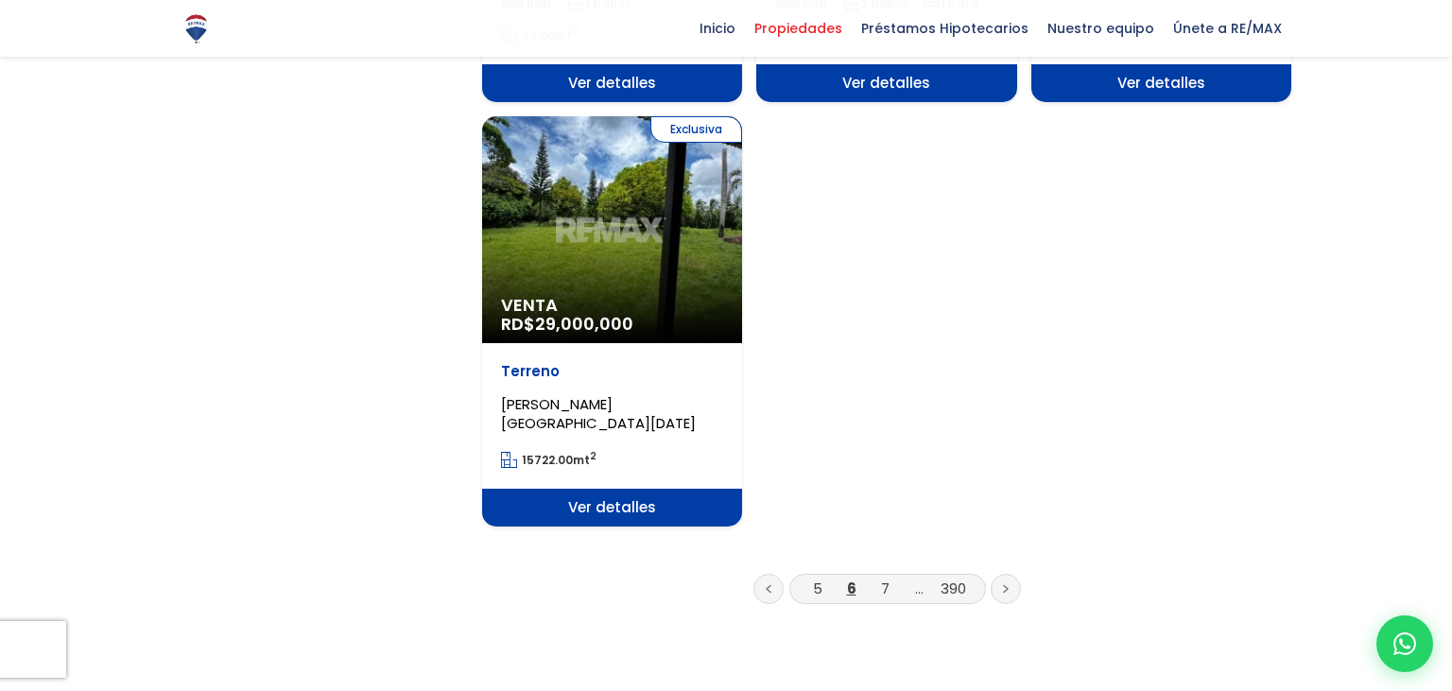
click at [891, 577] on li "7" at bounding box center [885, 589] width 30 height 24
click at [1008, 574] on link at bounding box center [1005, 589] width 30 height 30
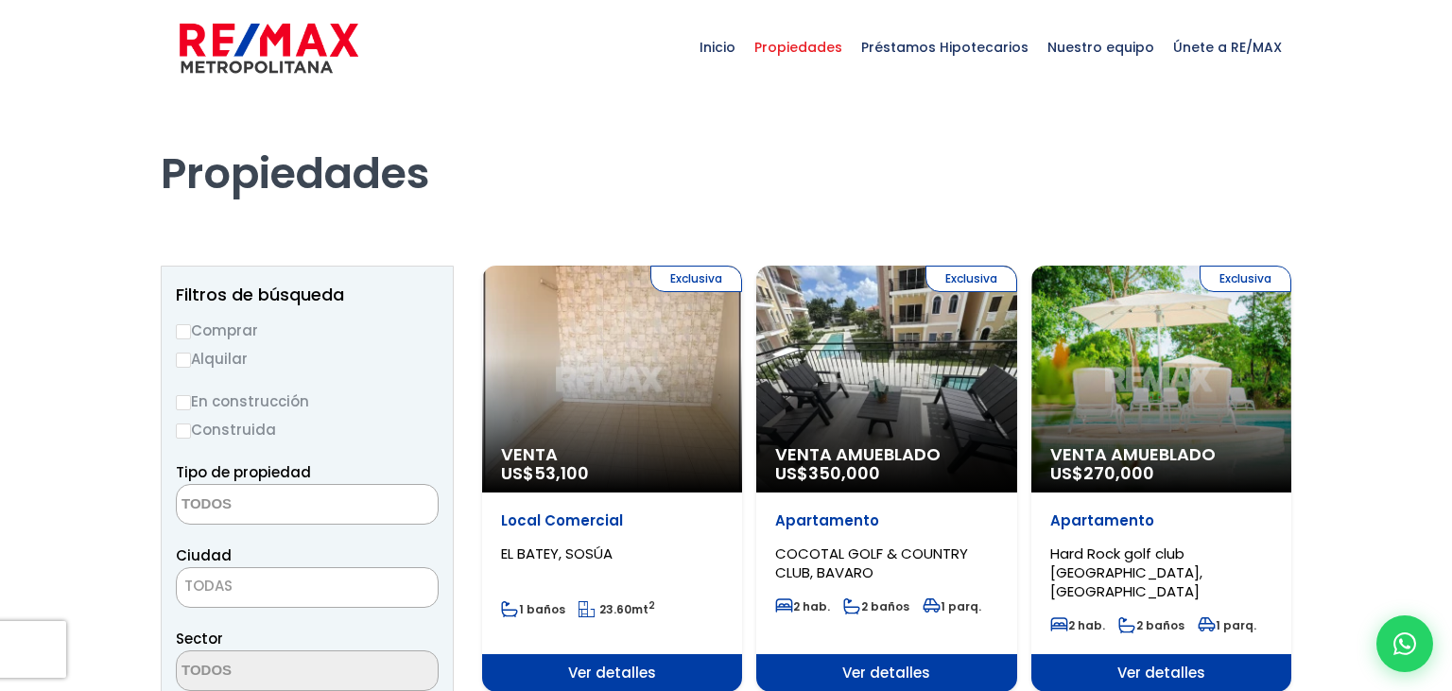
select select
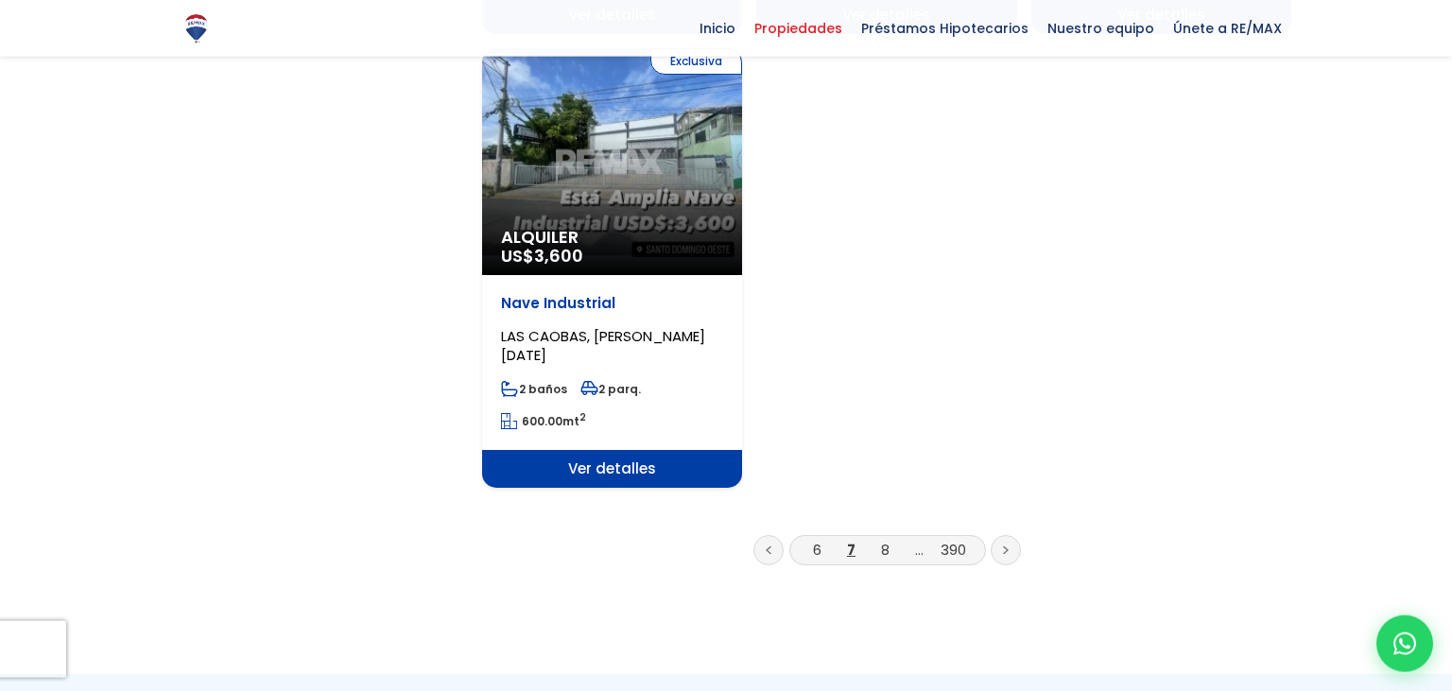
scroll to position [2557, 0]
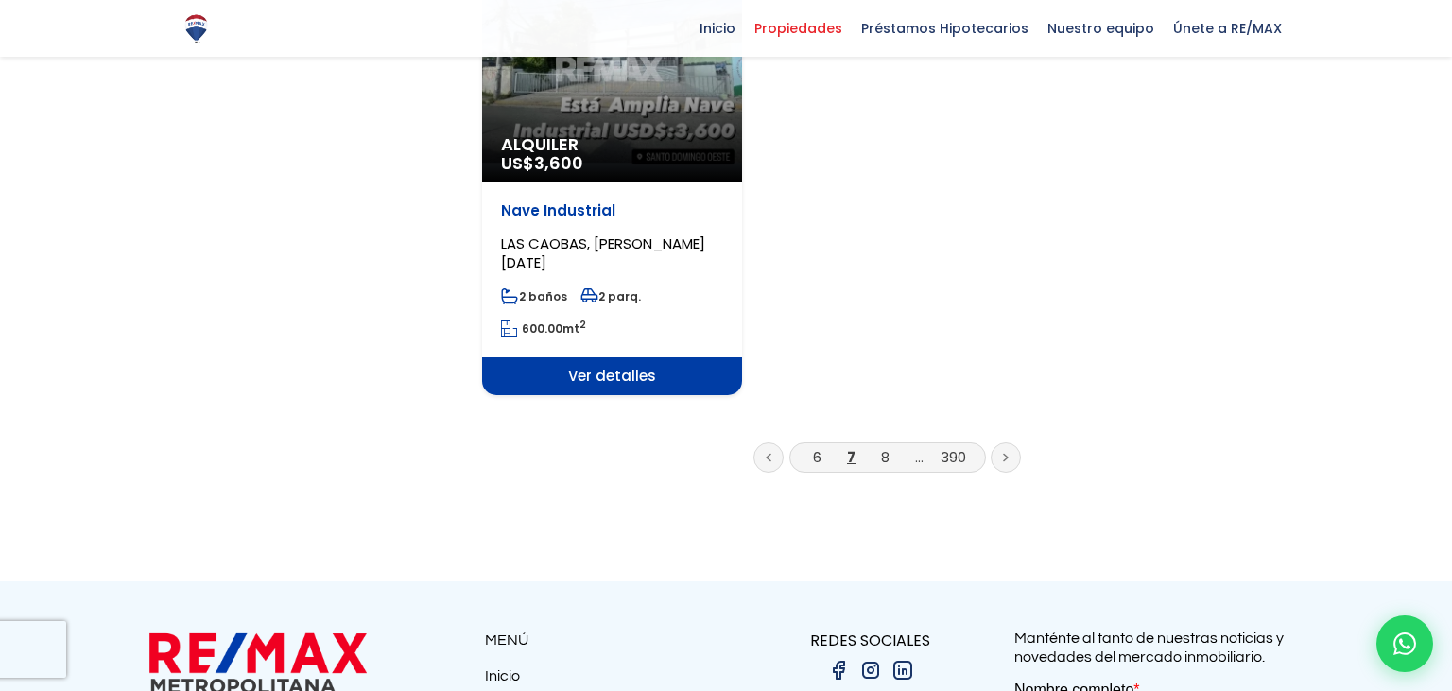
click at [1004, 453] on icon at bounding box center [1006, 457] width 6 height 9
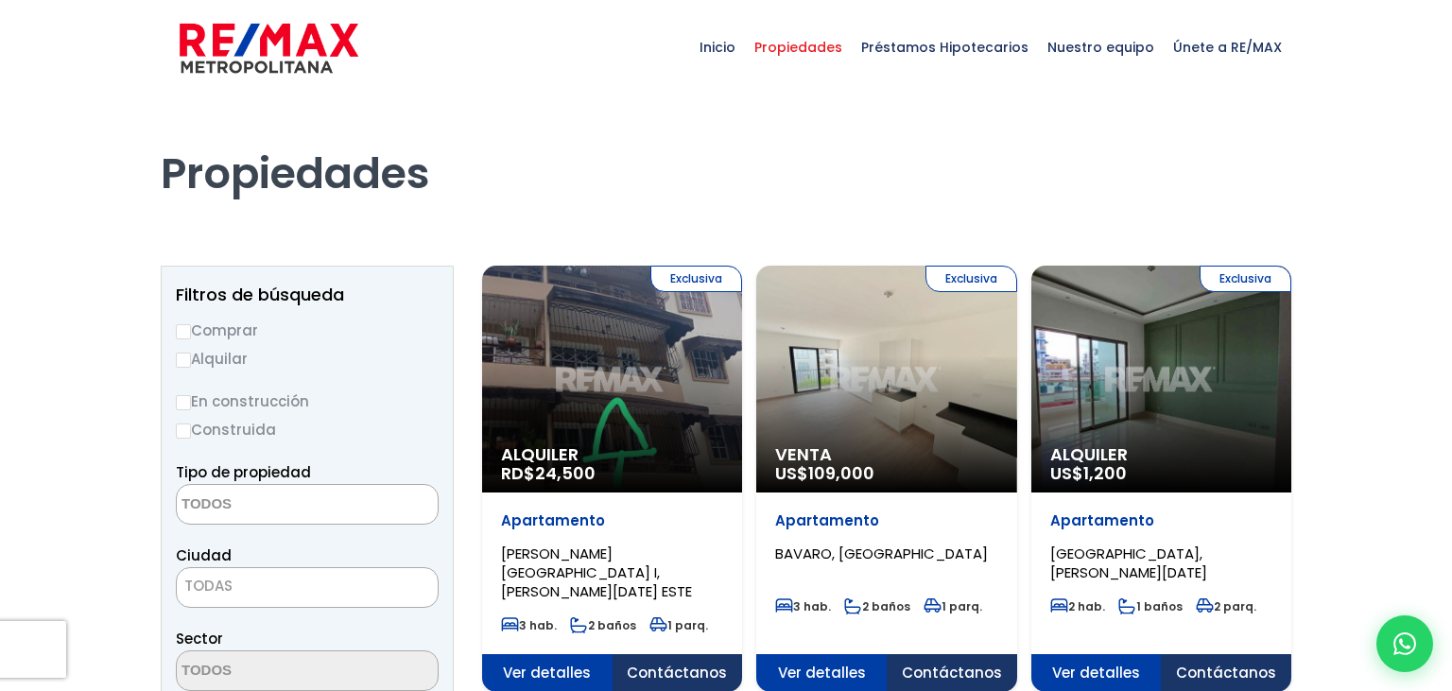
select select
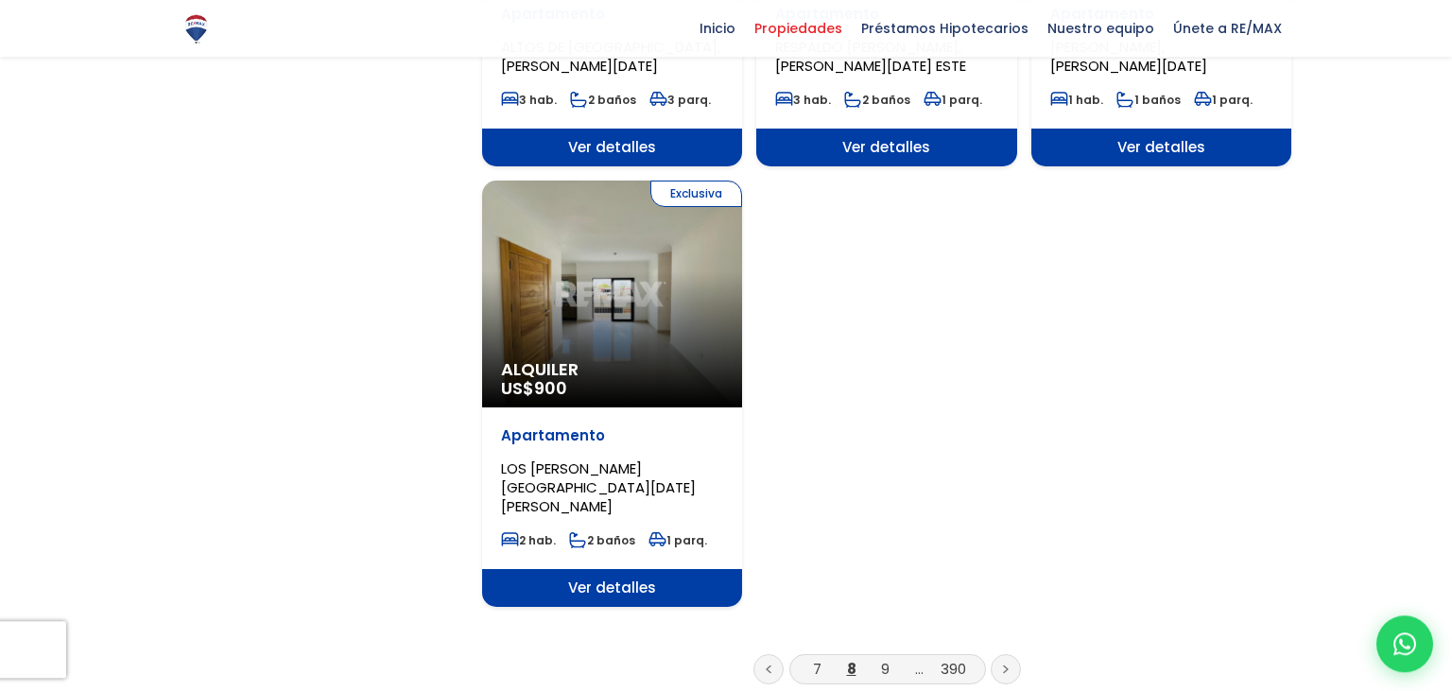
scroll to position [2295, 0]
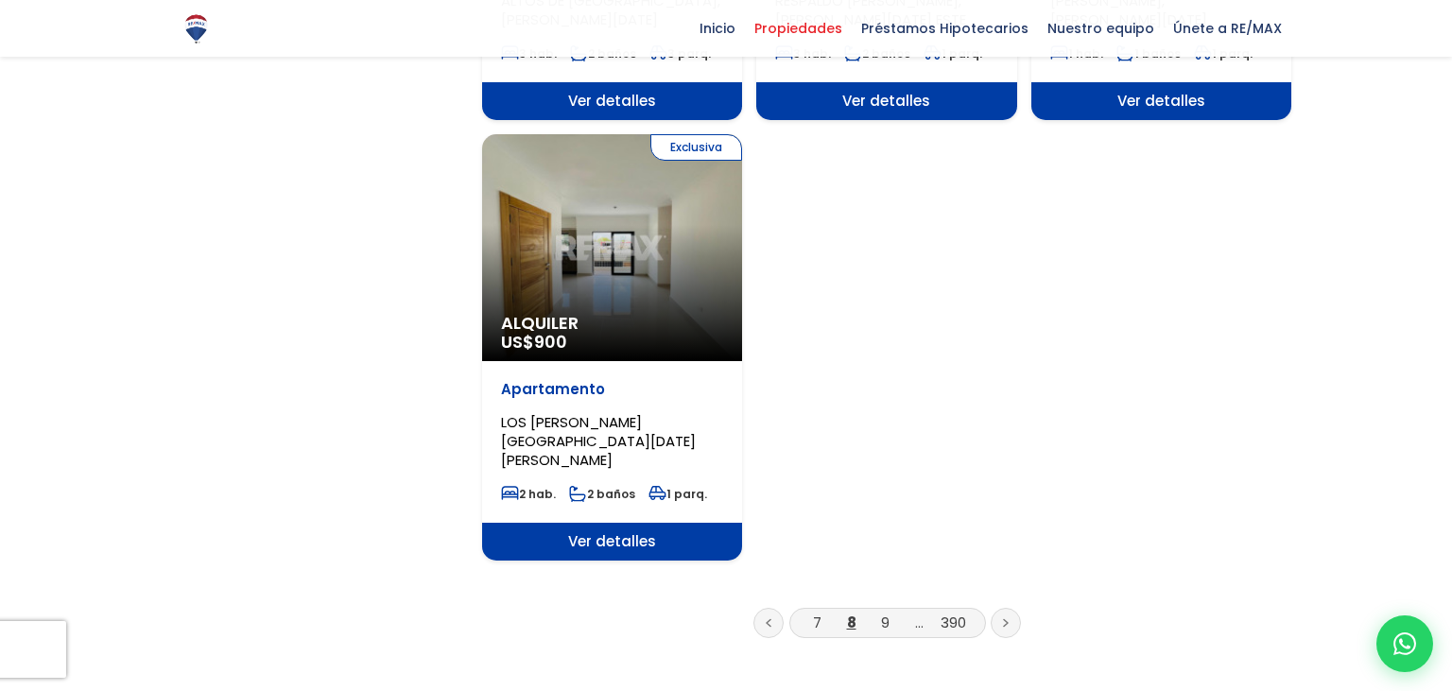
click at [998, 608] on link at bounding box center [1005, 623] width 30 height 30
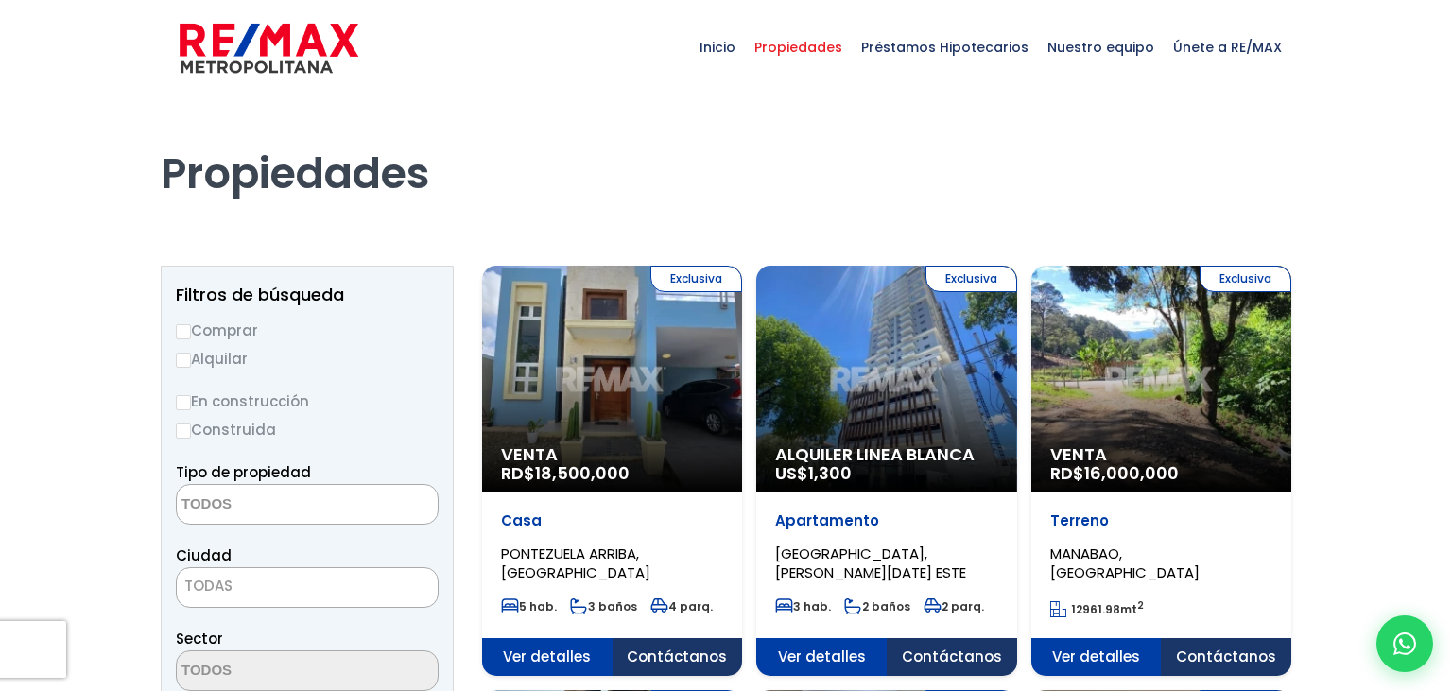
select select
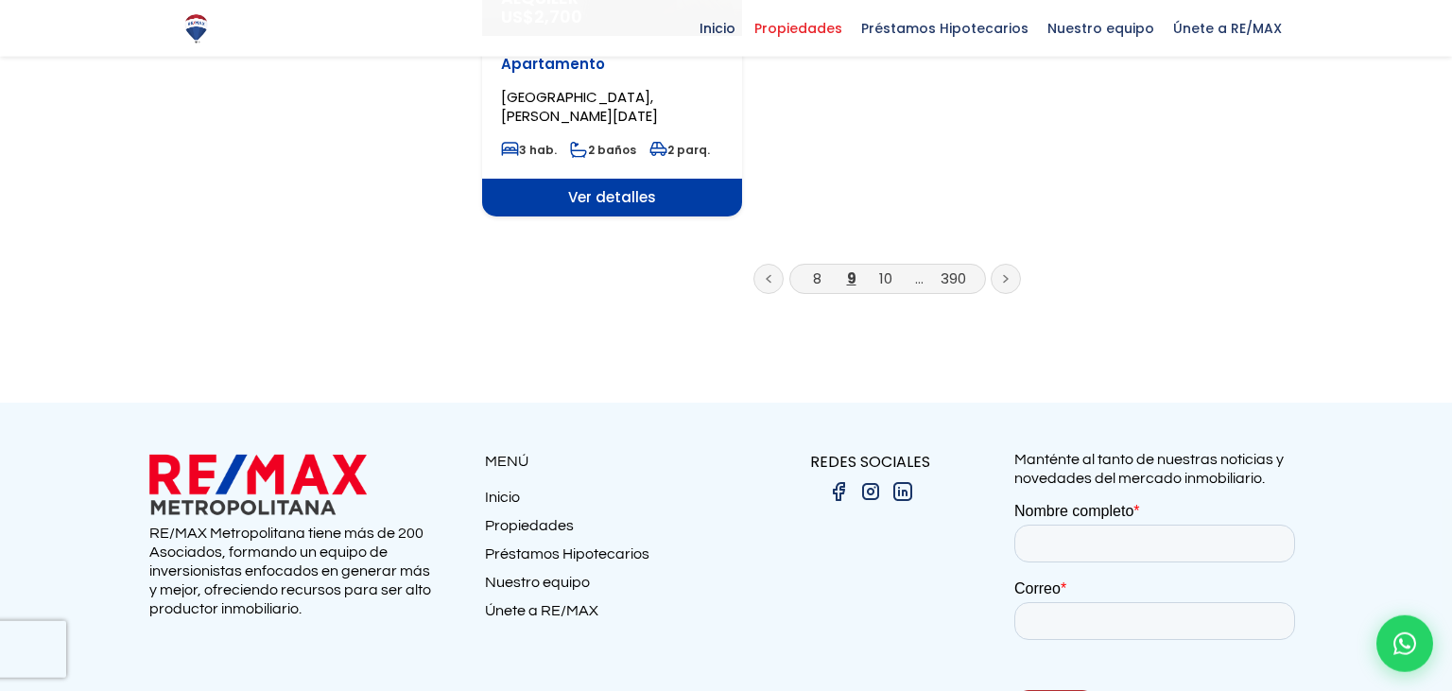
scroll to position [2644, 0]
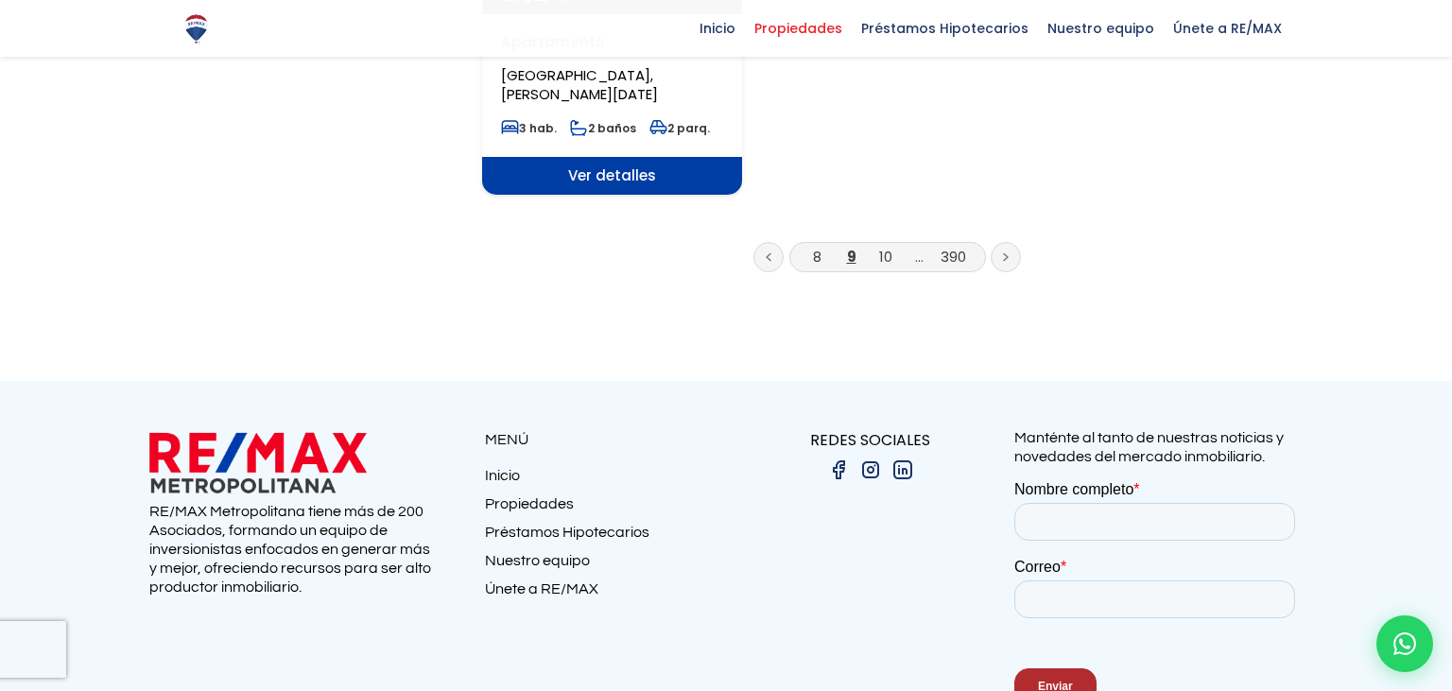
click at [1005, 261] on link at bounding box center [1005, 257] width 30 height 30
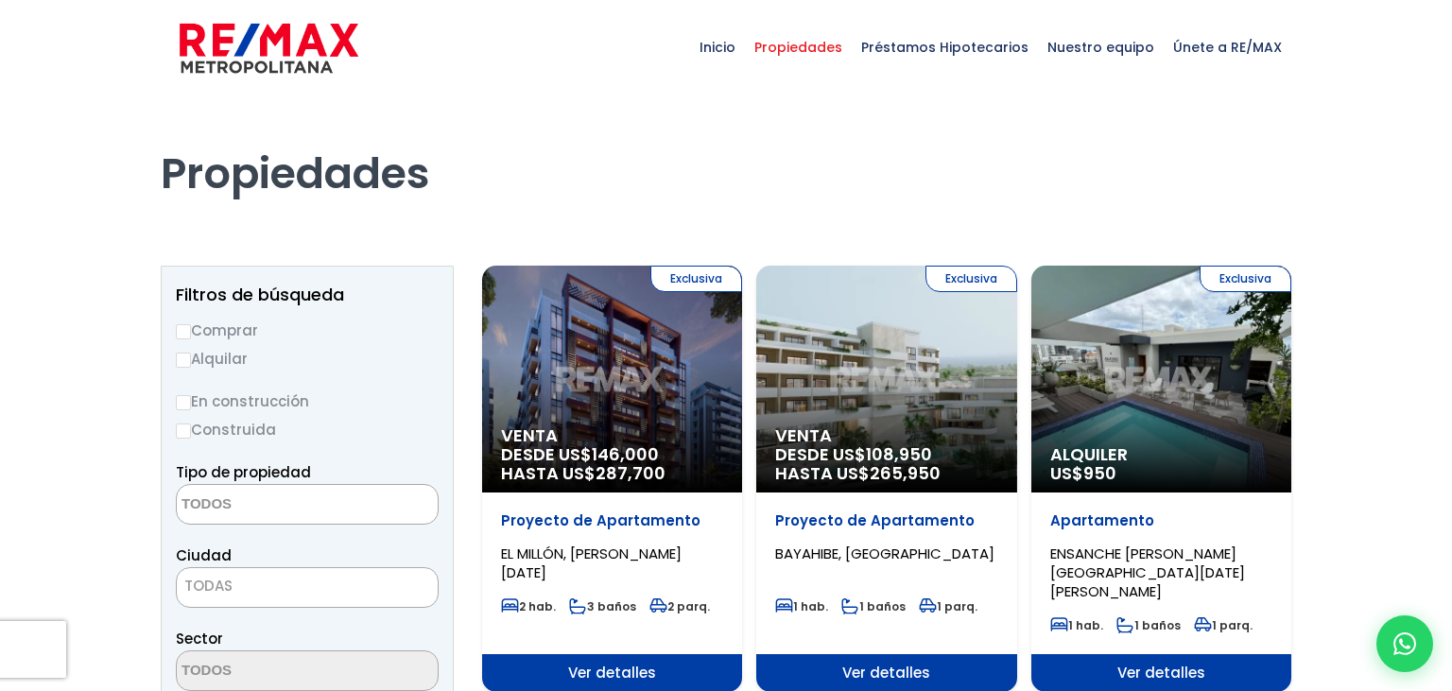
select select
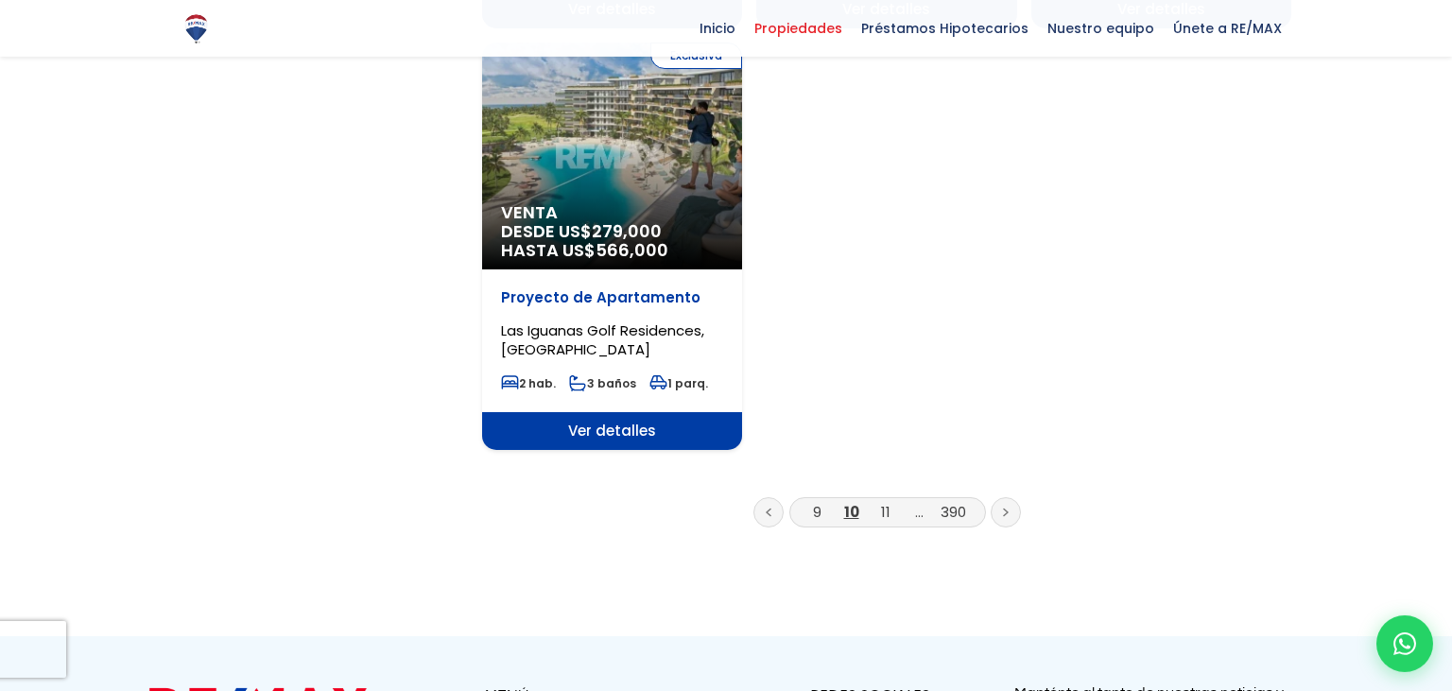
scroll to position [2445, 0]
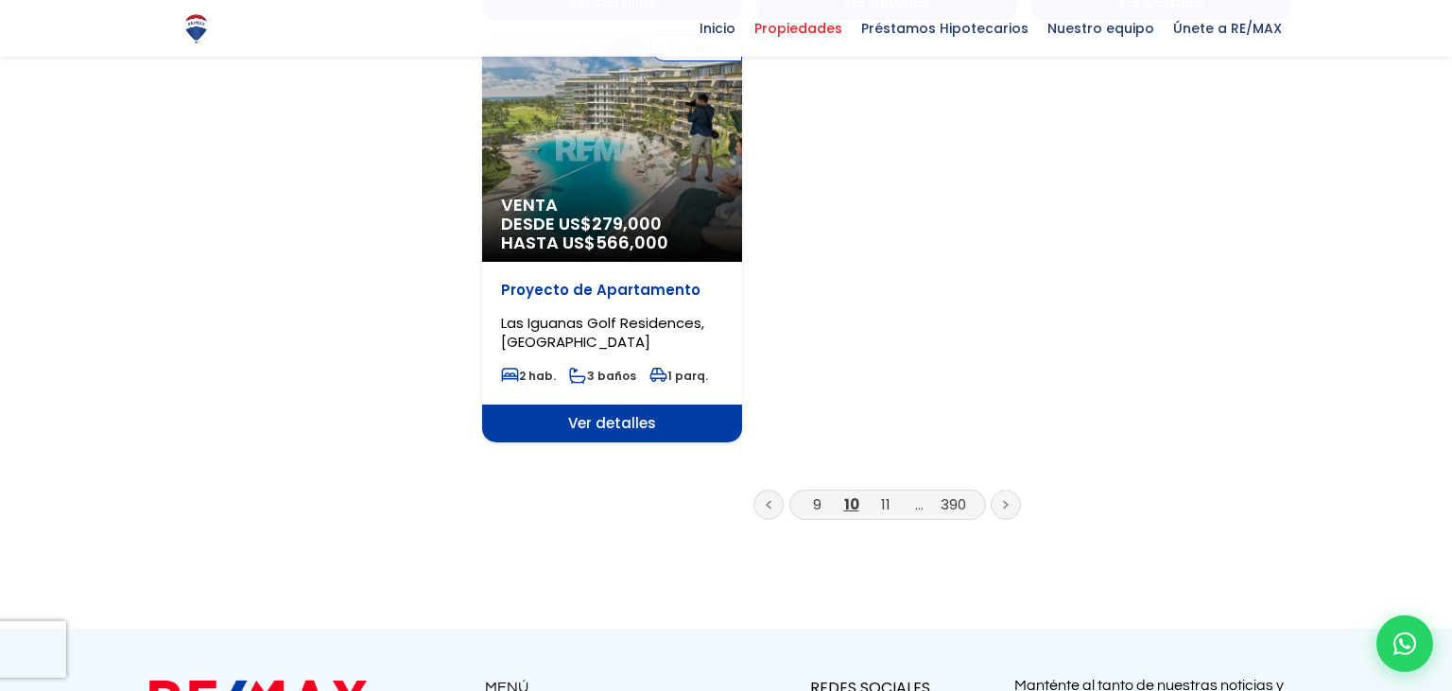
click at [1000, 490] on link at bounding box center [1005, 505] width 30 height 30
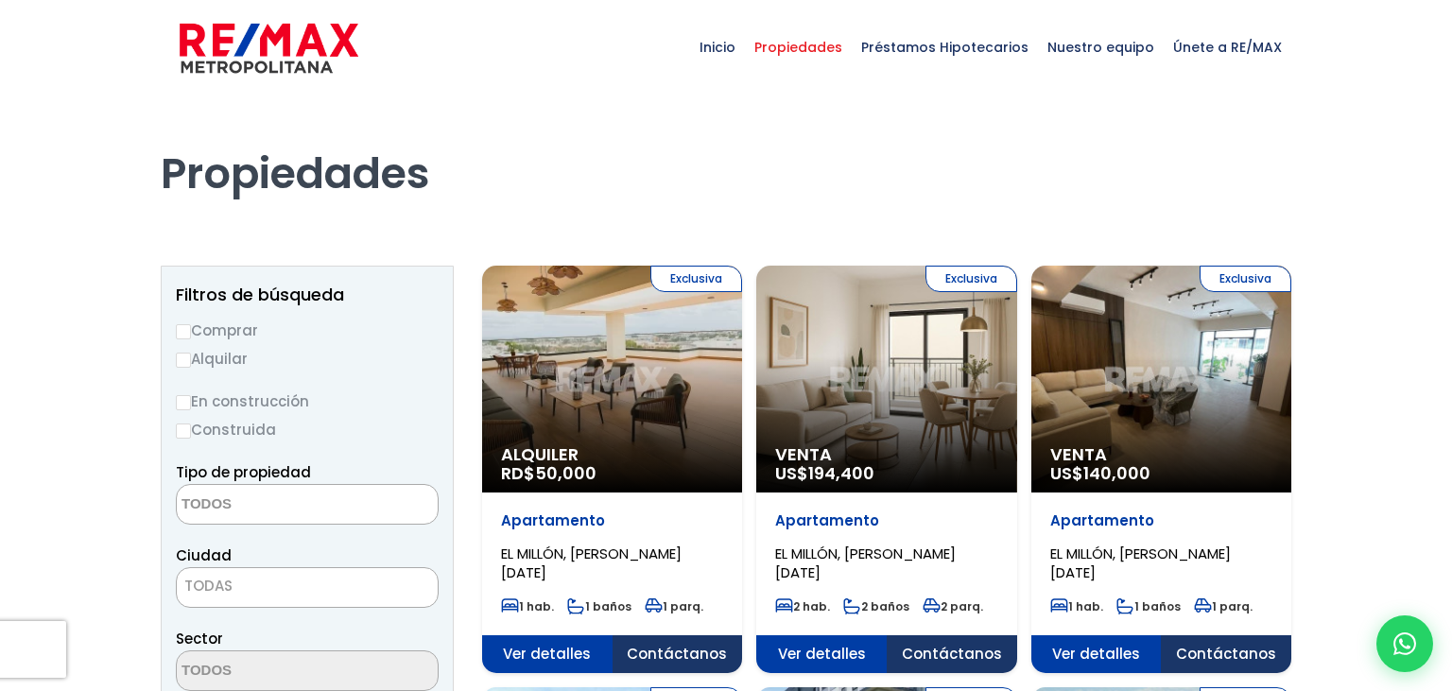
select select
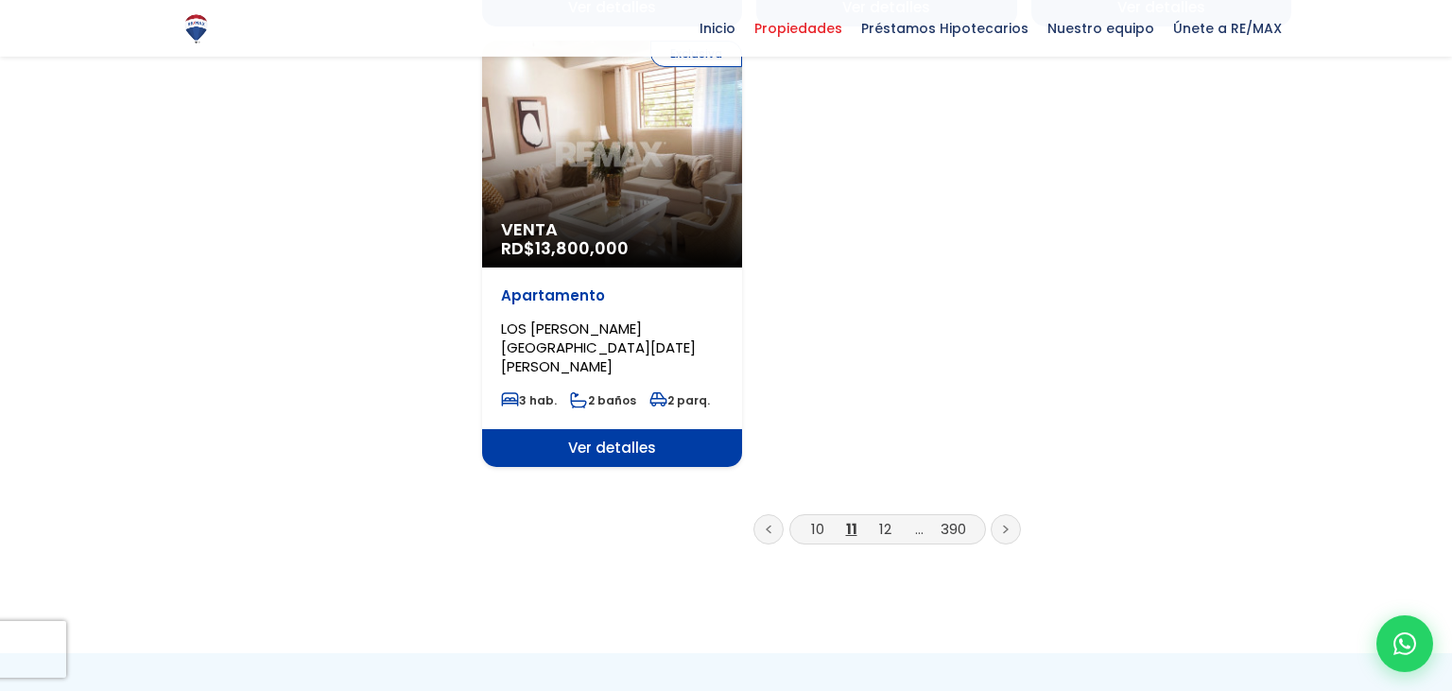
scroll to position [2445, 0]
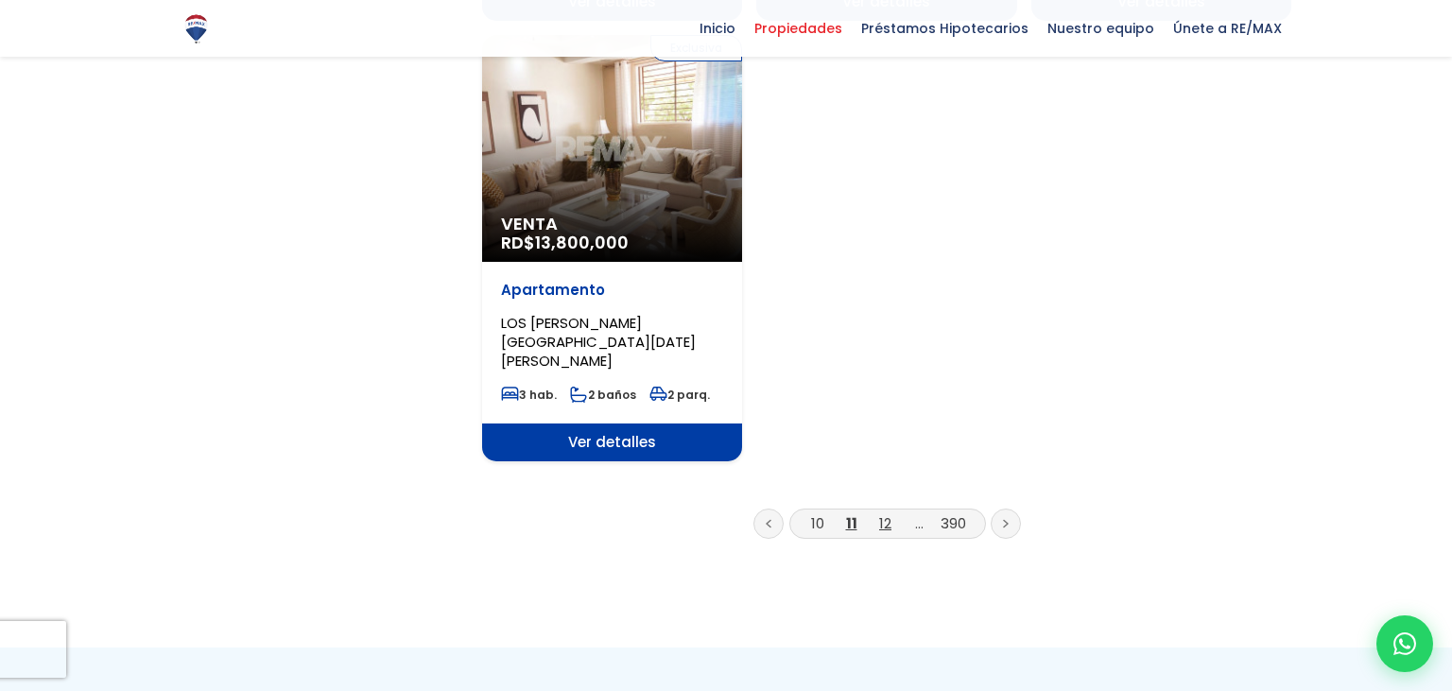
click at [887, 513] on link "12" at bounding box center [885, 523] width 12 height 20
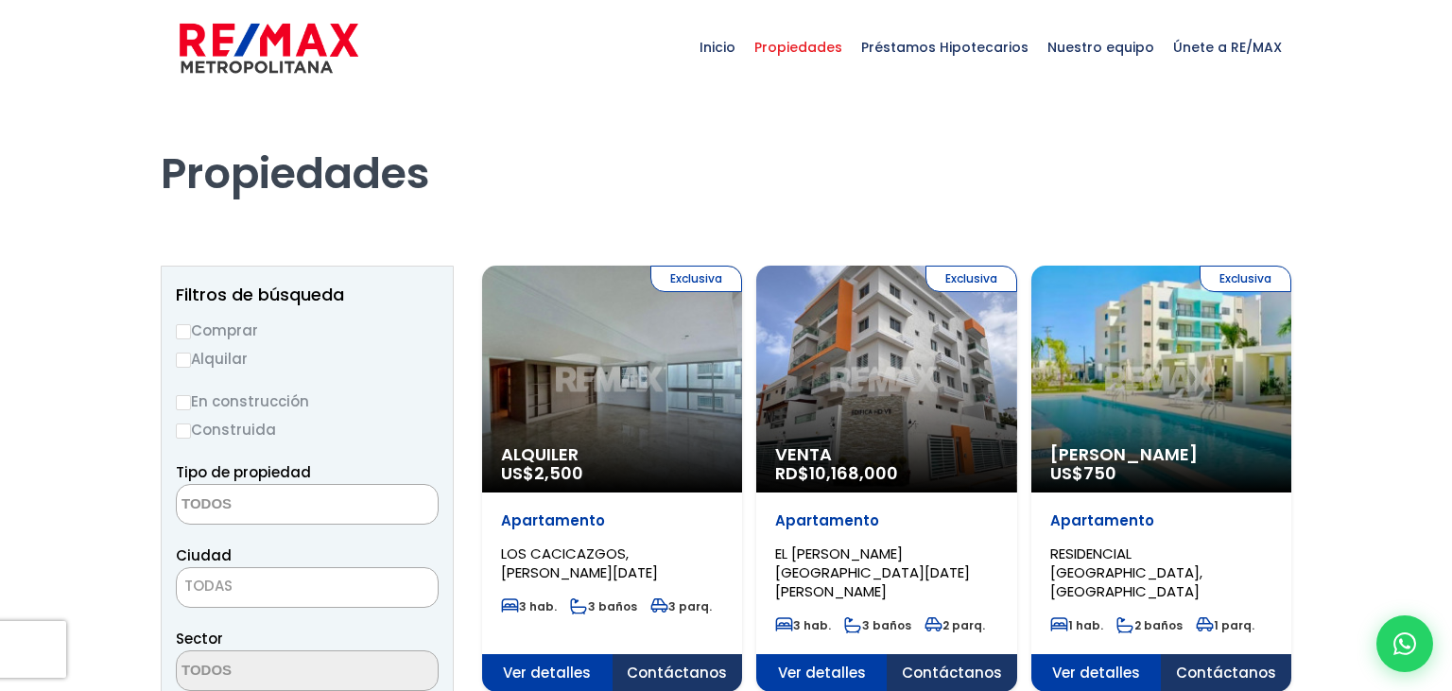
select select
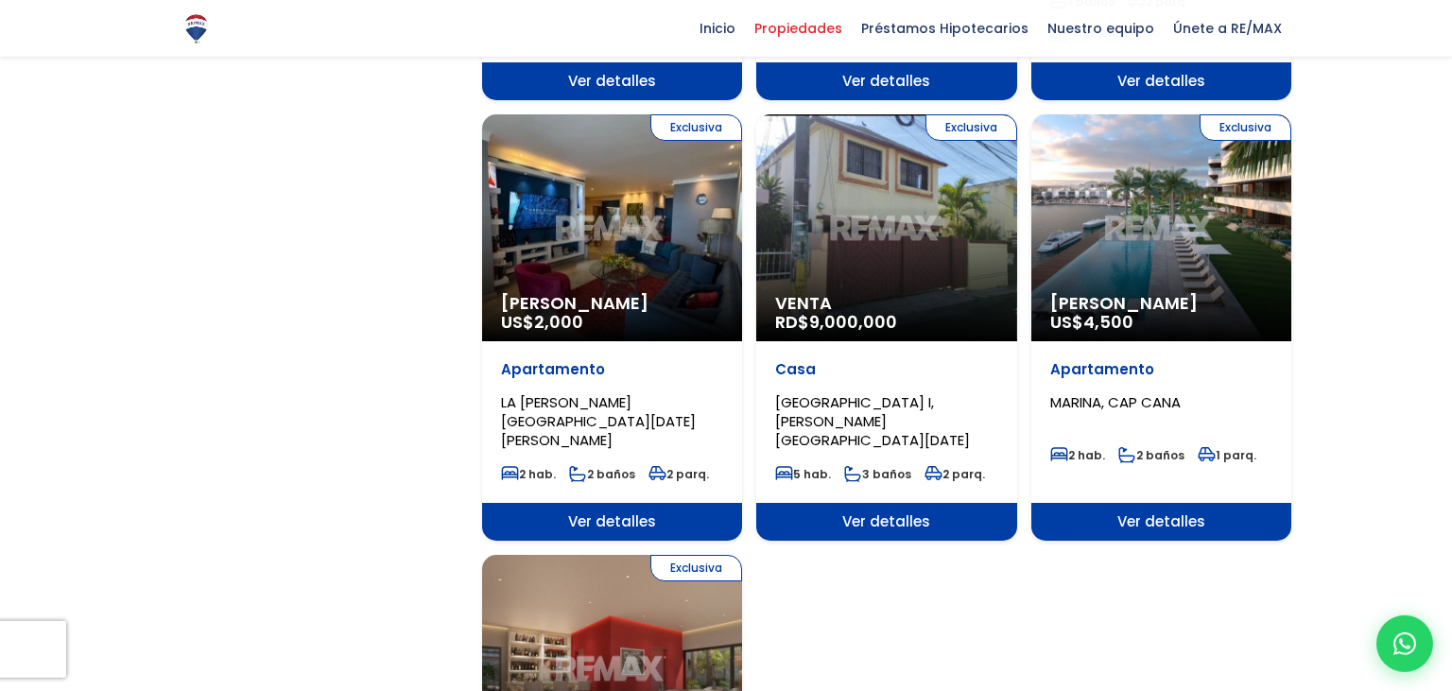
scroll to position [1946, 0]
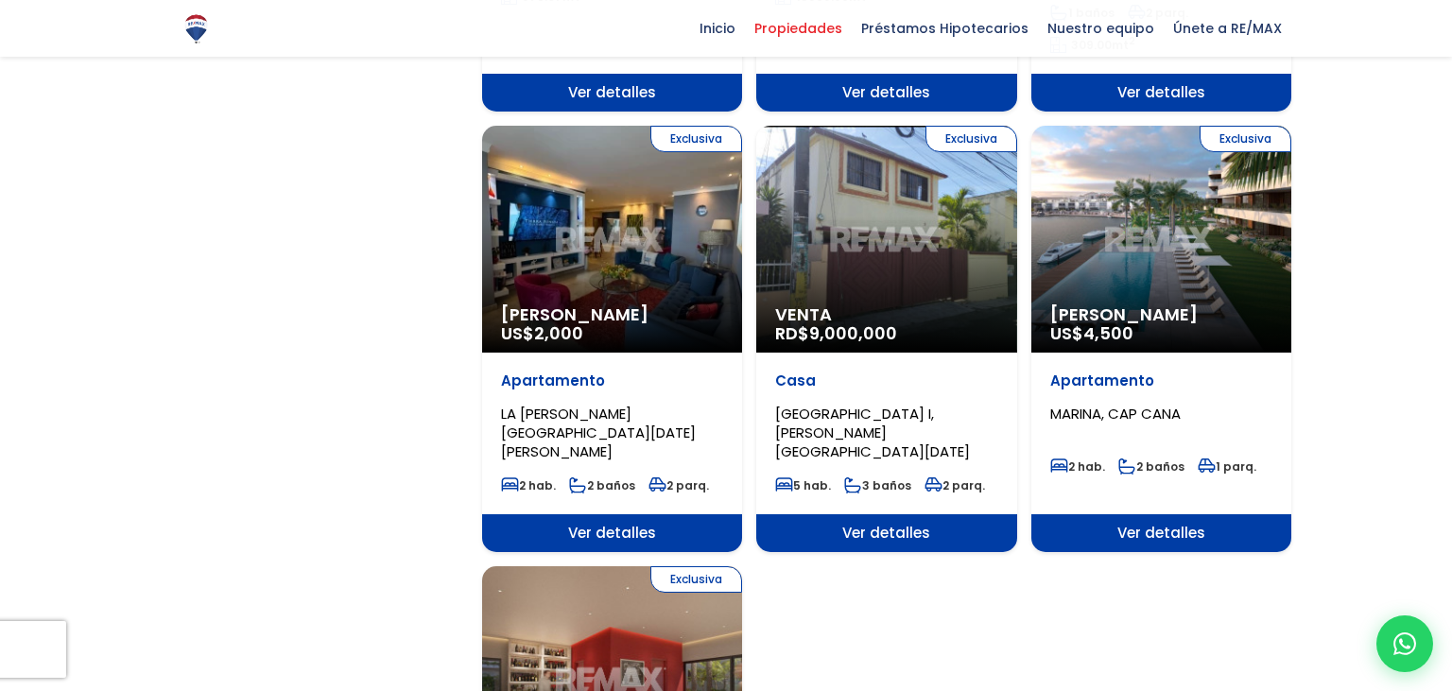
click at [1166, 224] on div "Exclusiva Alquiler Amueblado US$ 4,500" at bounding box center [1161, 239] width 260 height 227
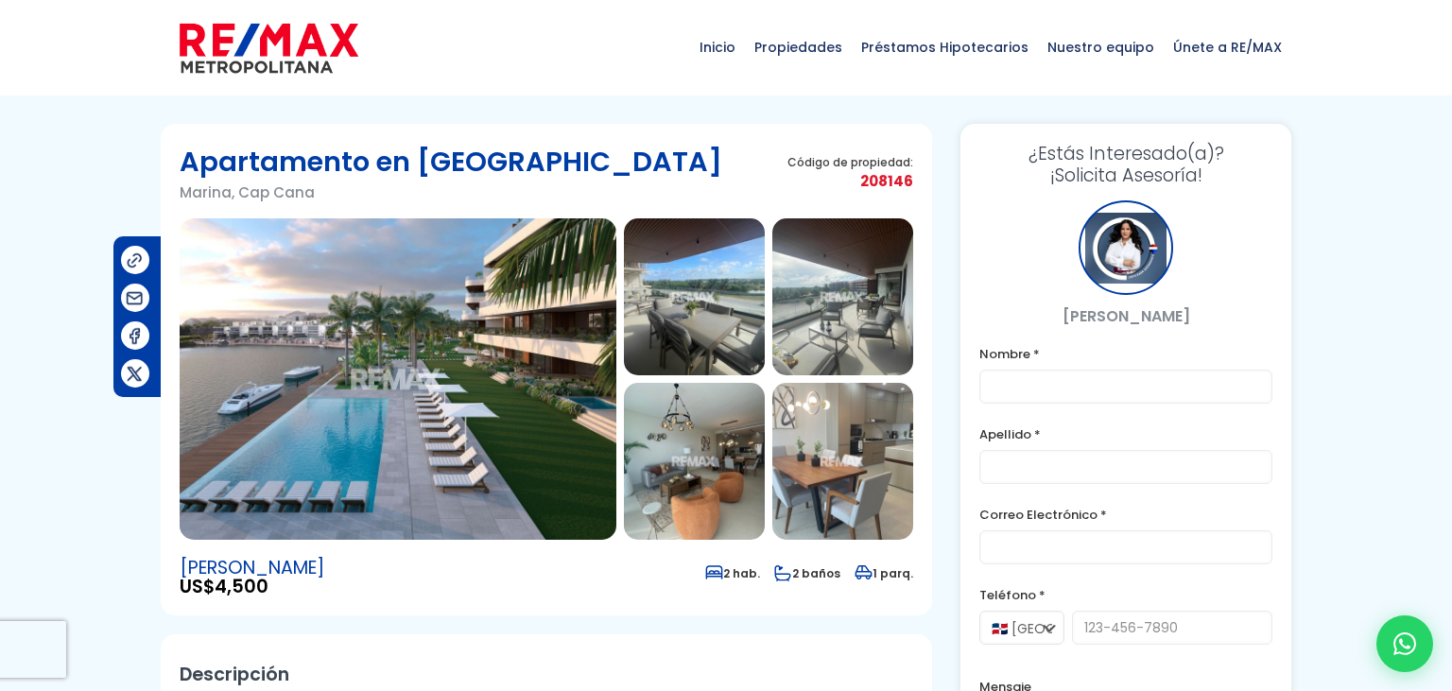
click at [723, 322] on img at bounding box center [694, 296] width 141 height 157
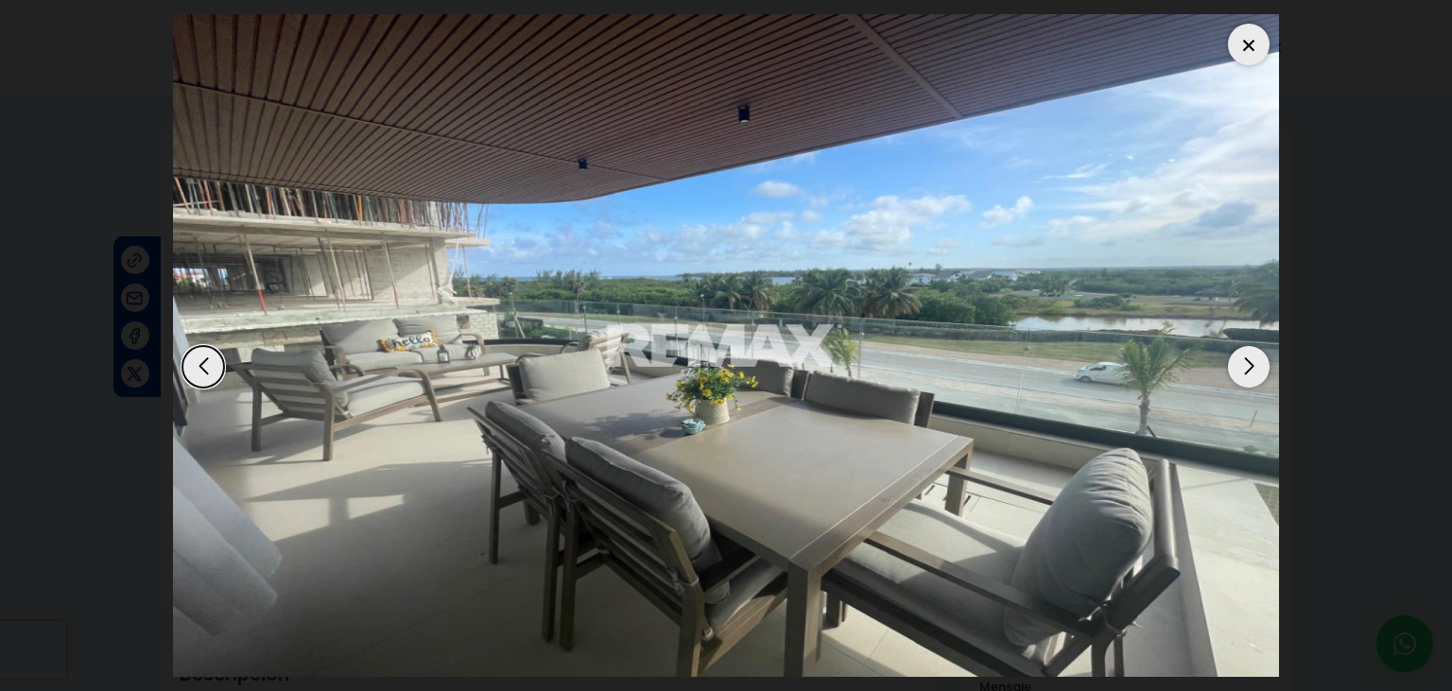
click at [1255, 346] on div "Next slide" at bounding box center [1249, 367] width 42 height 42
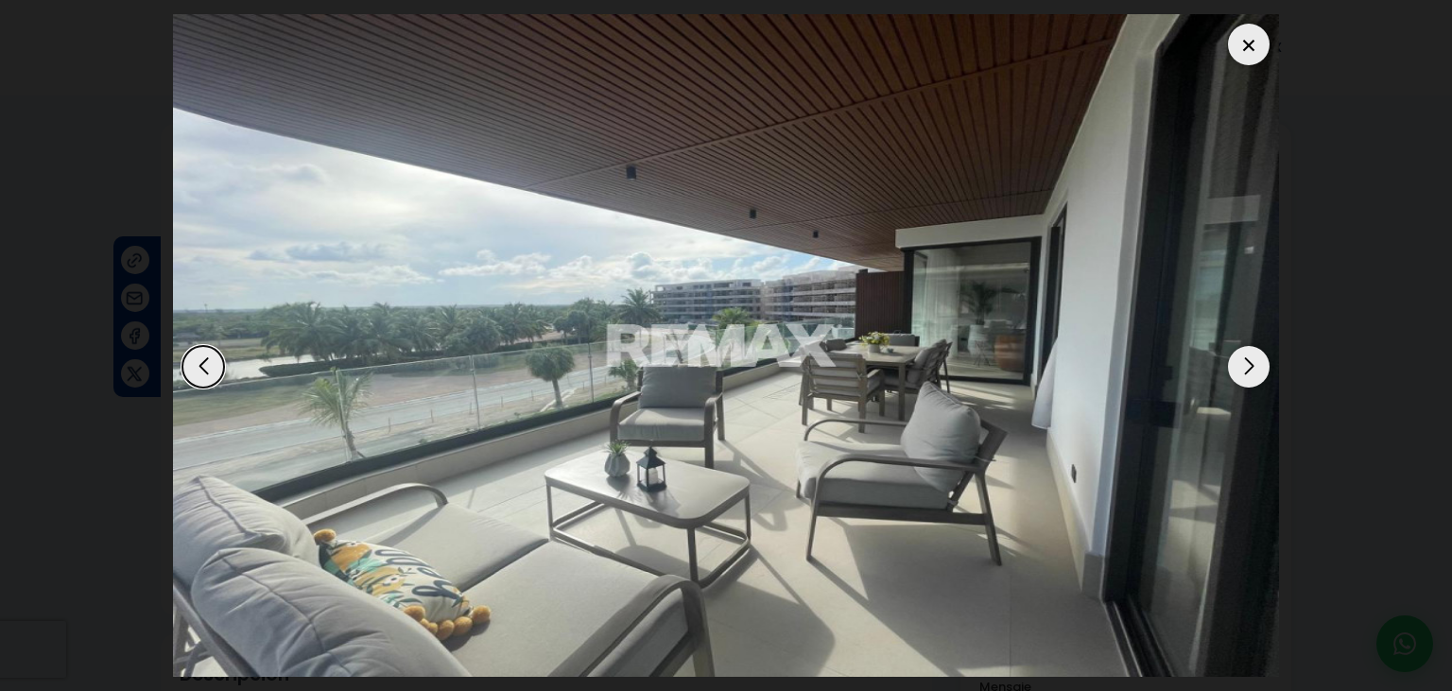
click at [1255, 346] on div "Next slide" at bounding box center [1249, 367] width 42 height 42
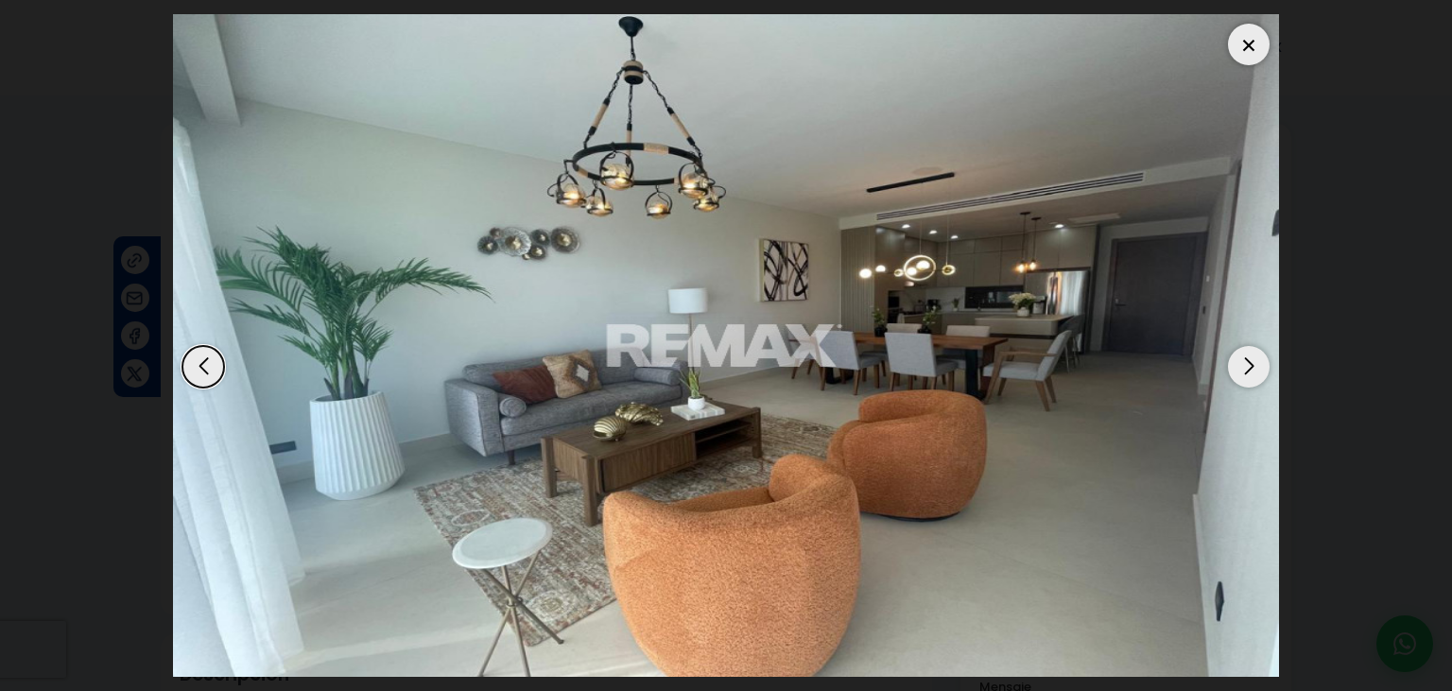
click at [1255, 346] on div "Next slide" at bounding box center [1249, 367] width 42 height 42
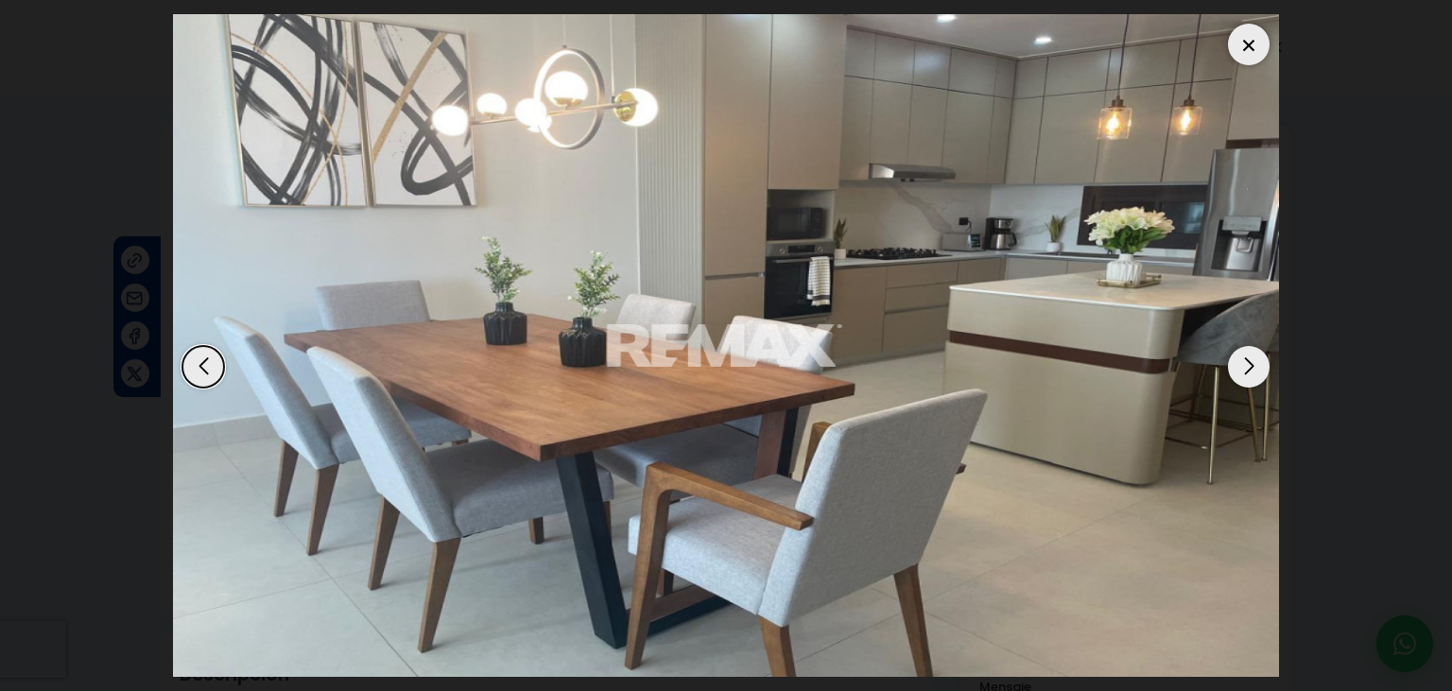
click at [1261, 352] on div "Next slide" at bounding box center [1249, 367] width 42 height 42
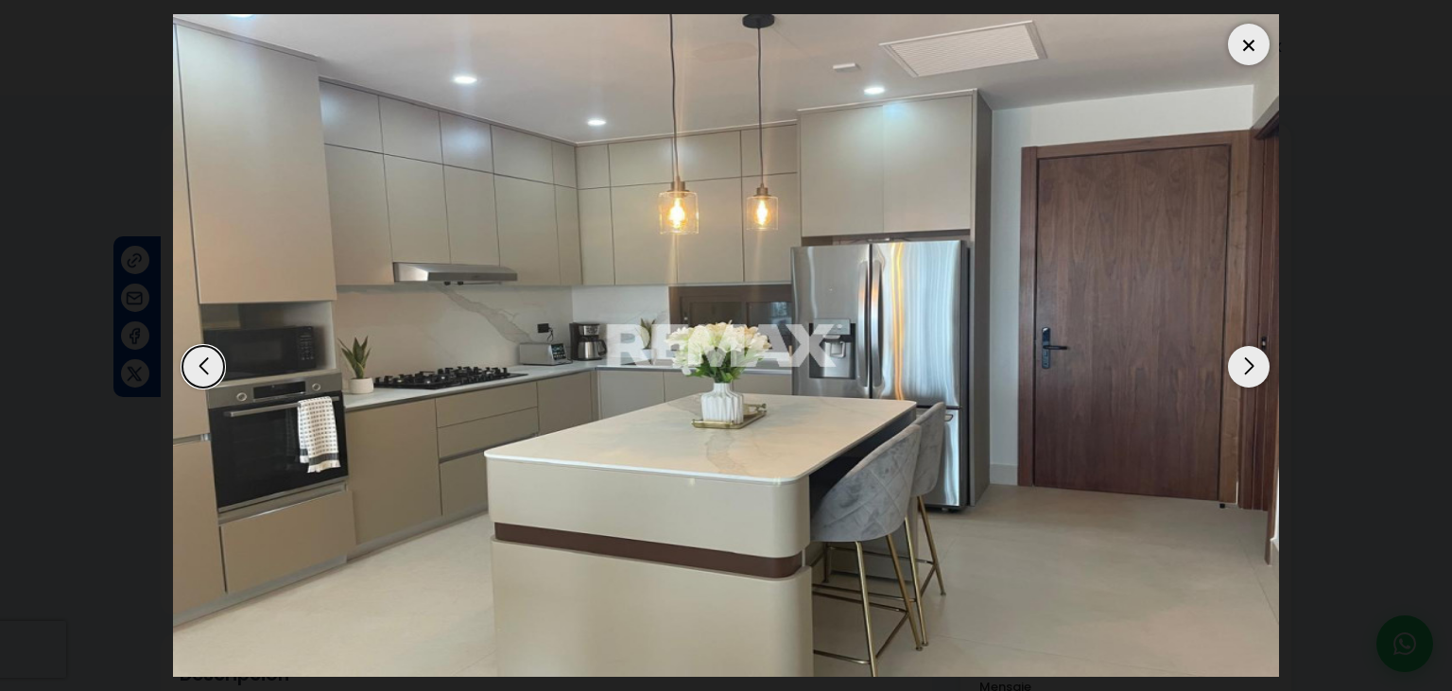
click at [1261, 352] on div "Next slide" at bounding box center [1249, 367] width 42 height 42
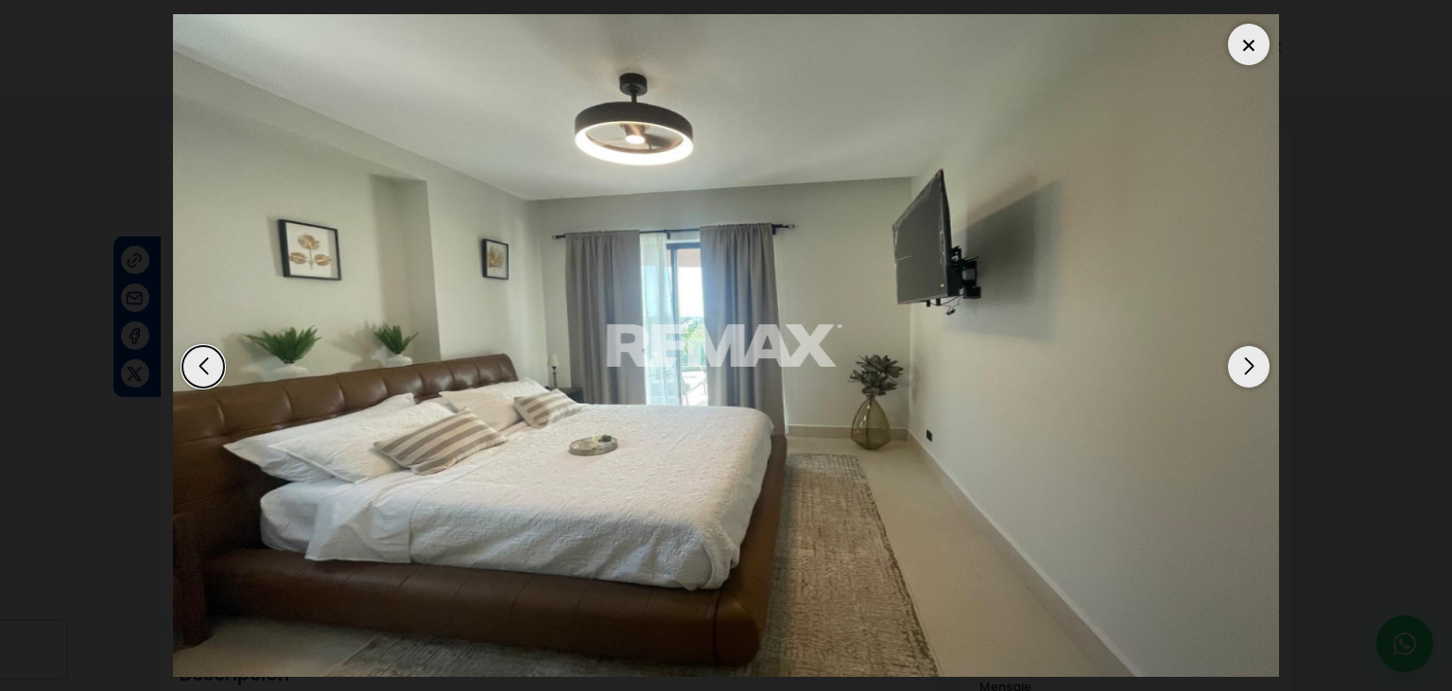
click at [1261, 352] on div "Next slide" at bounding box center [1249, 367] width 42 height 42
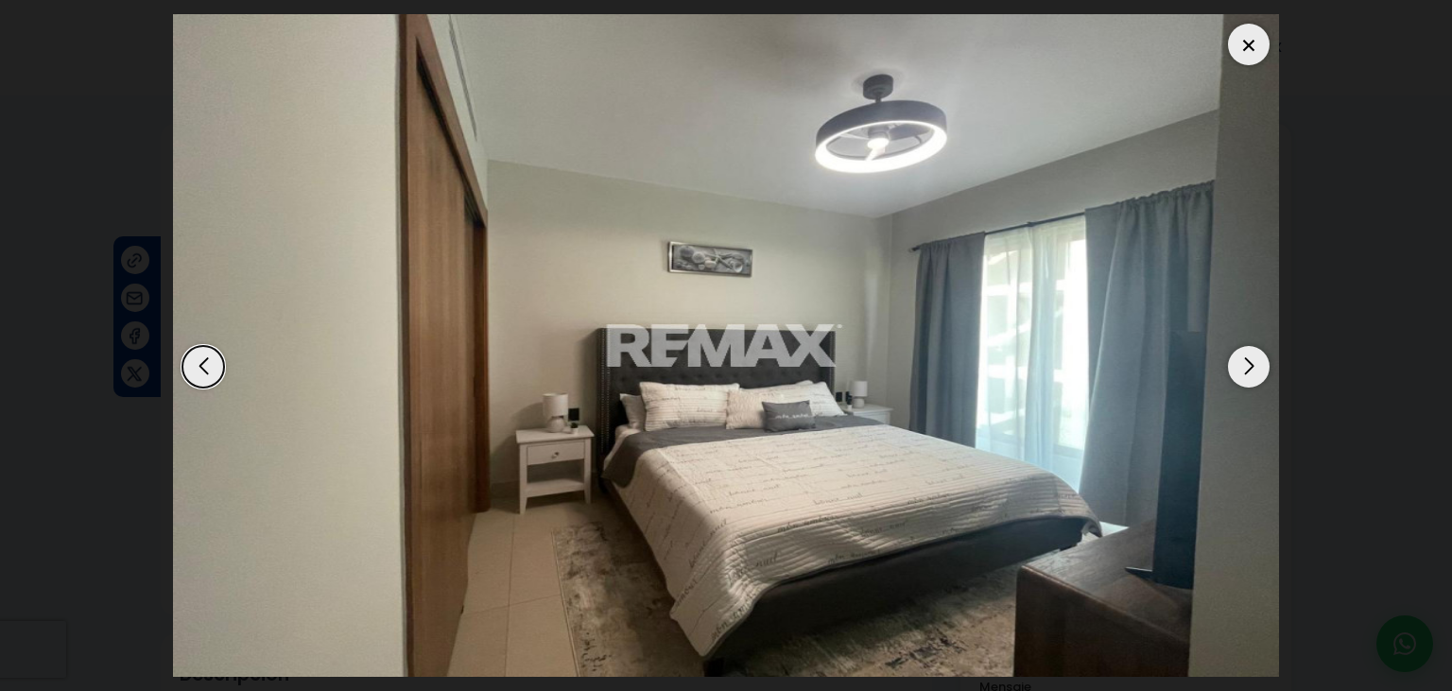
click at [1261, 352] on div "Next slide" at bounding box center [1249, 367] width 42 height 42
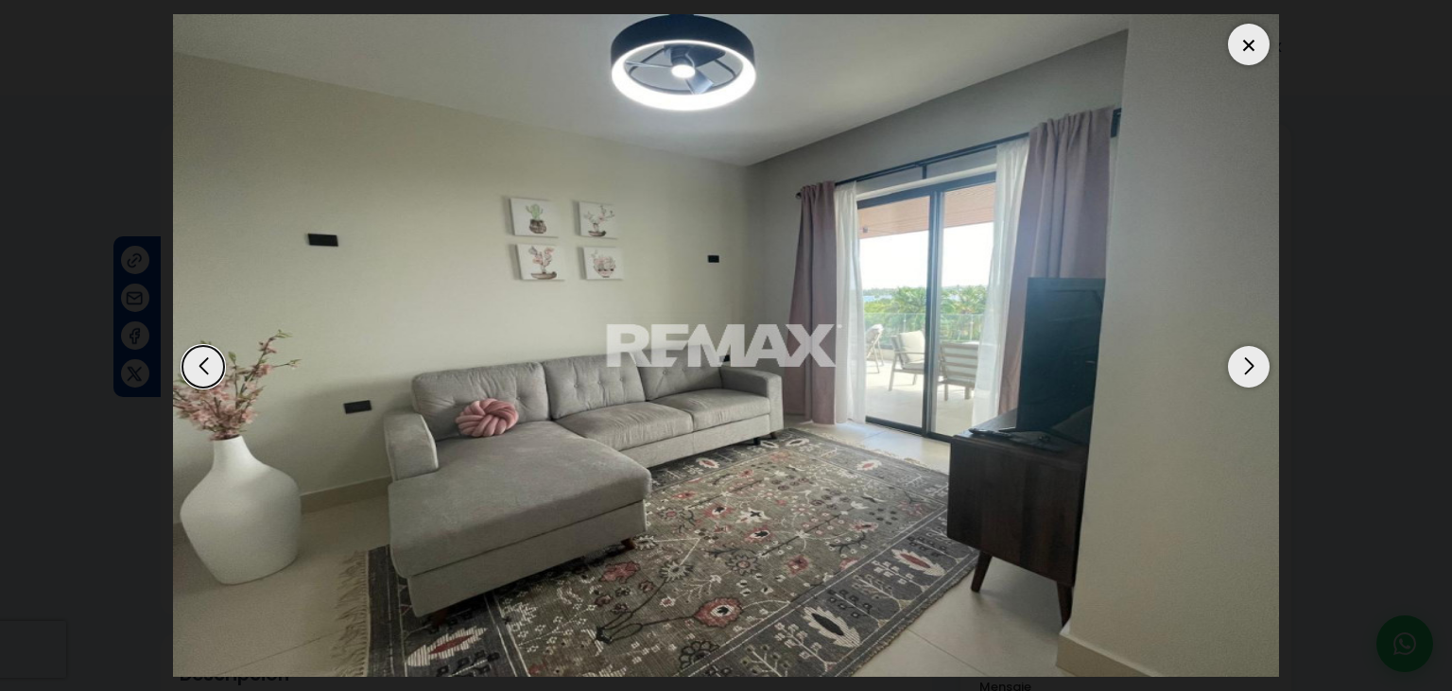
click at [1261, 352] on div "Next slide" at bounding box center [1249, 367] width 42 height 42
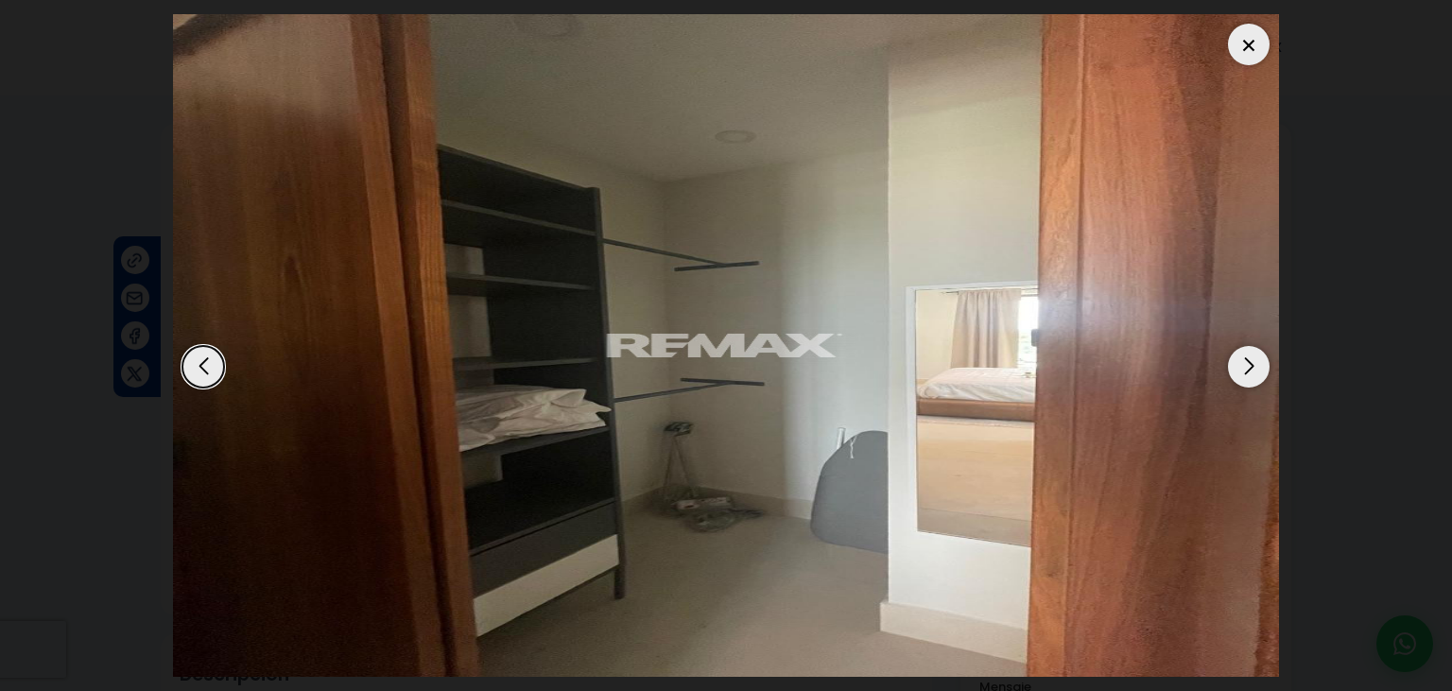
click at [1261, 352] on div "Next slide" at bounding box center [1249, 367] width 42 height 42
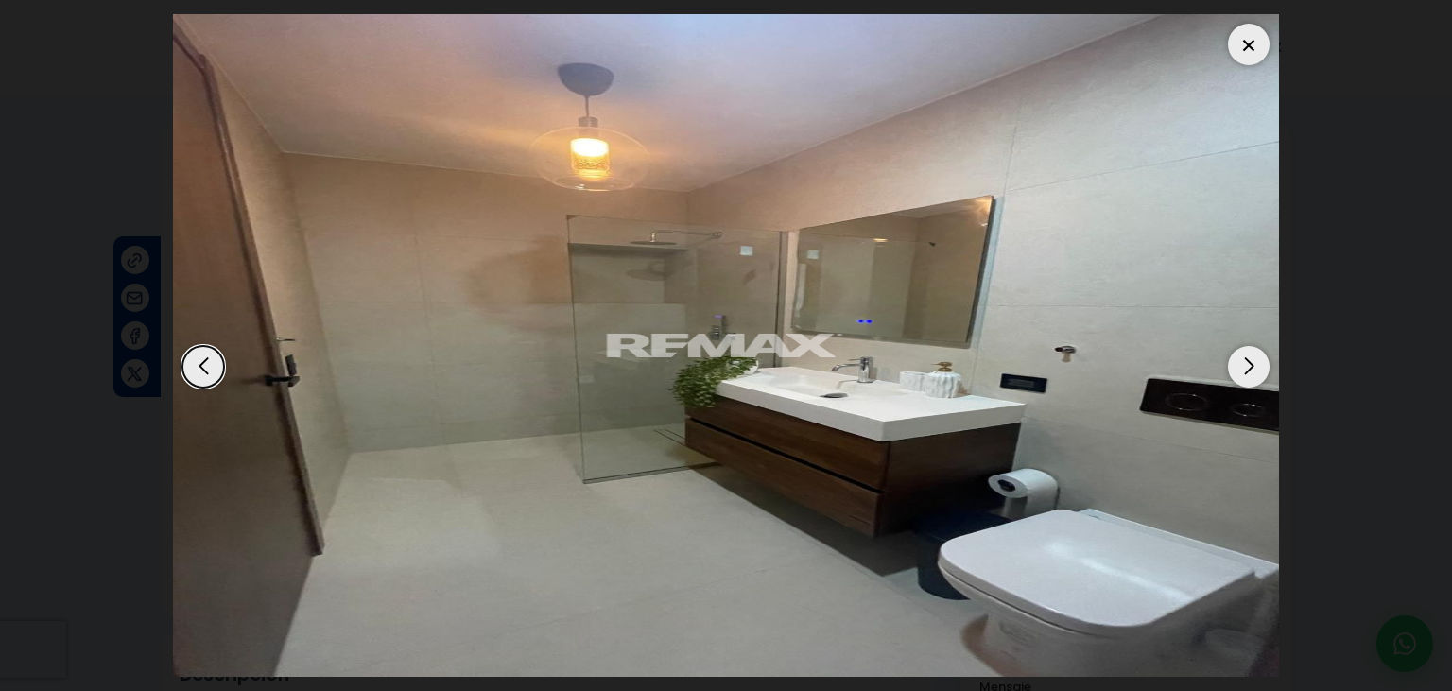
click at [1261, 352] on div "Next slide" at bounding box center [1249, 367] width 42 height 42
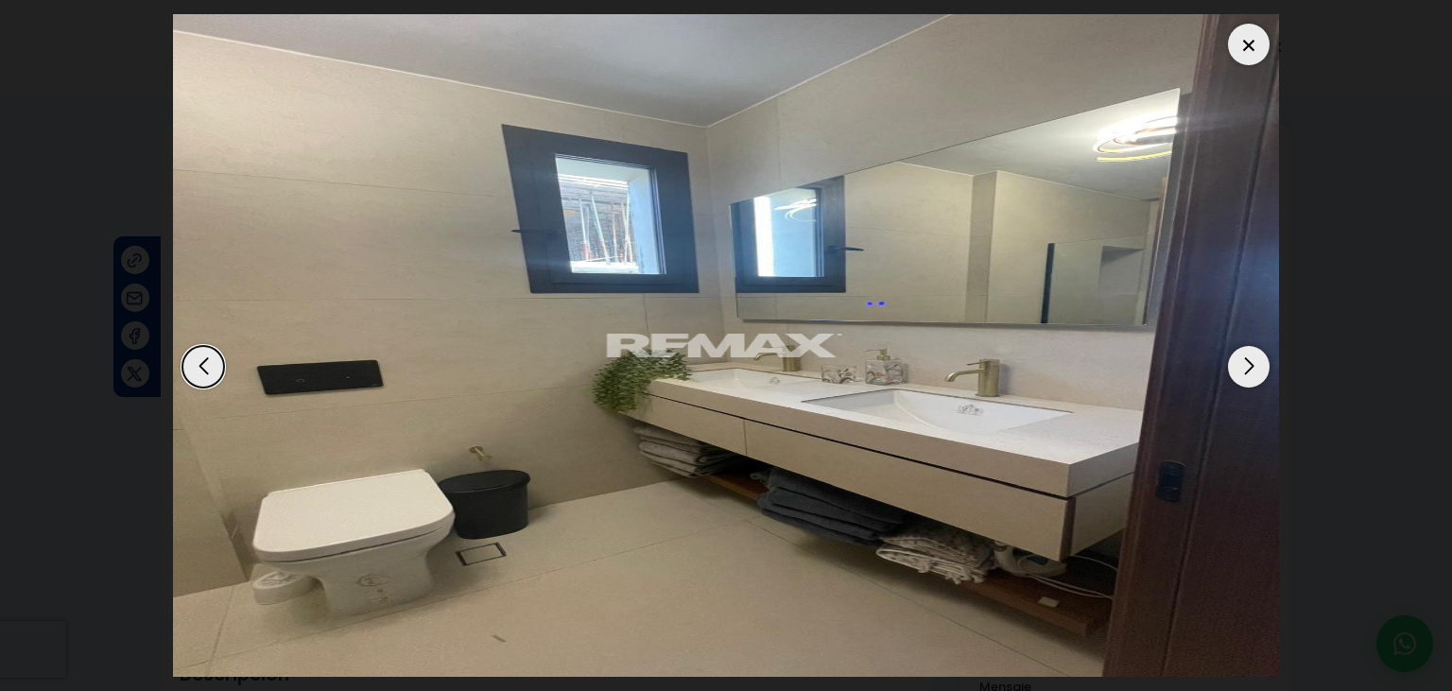
click at [1261, 352] on div "Next slide" at bounding box center [1249, 367] width 42 height 42
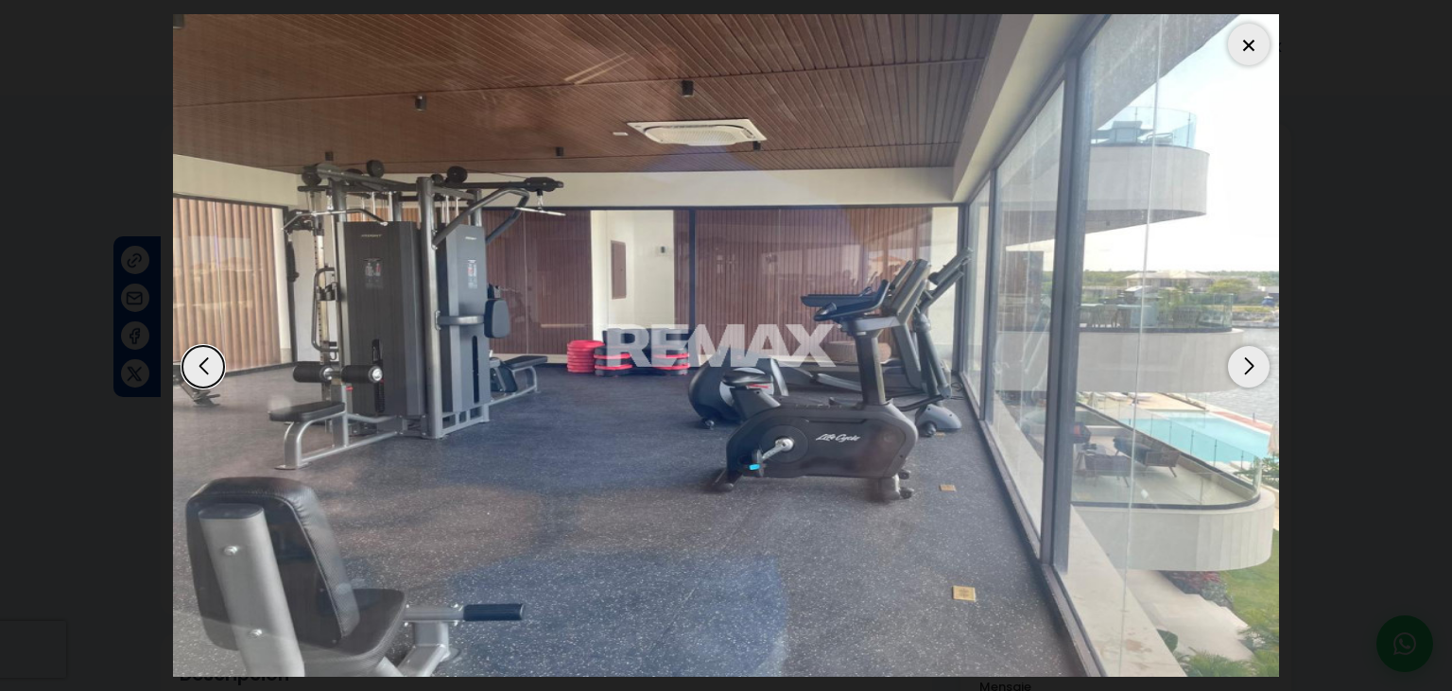
click at [1261, 352] on div "Next slide" at bounding box center [1249, 367] width 42 height 42
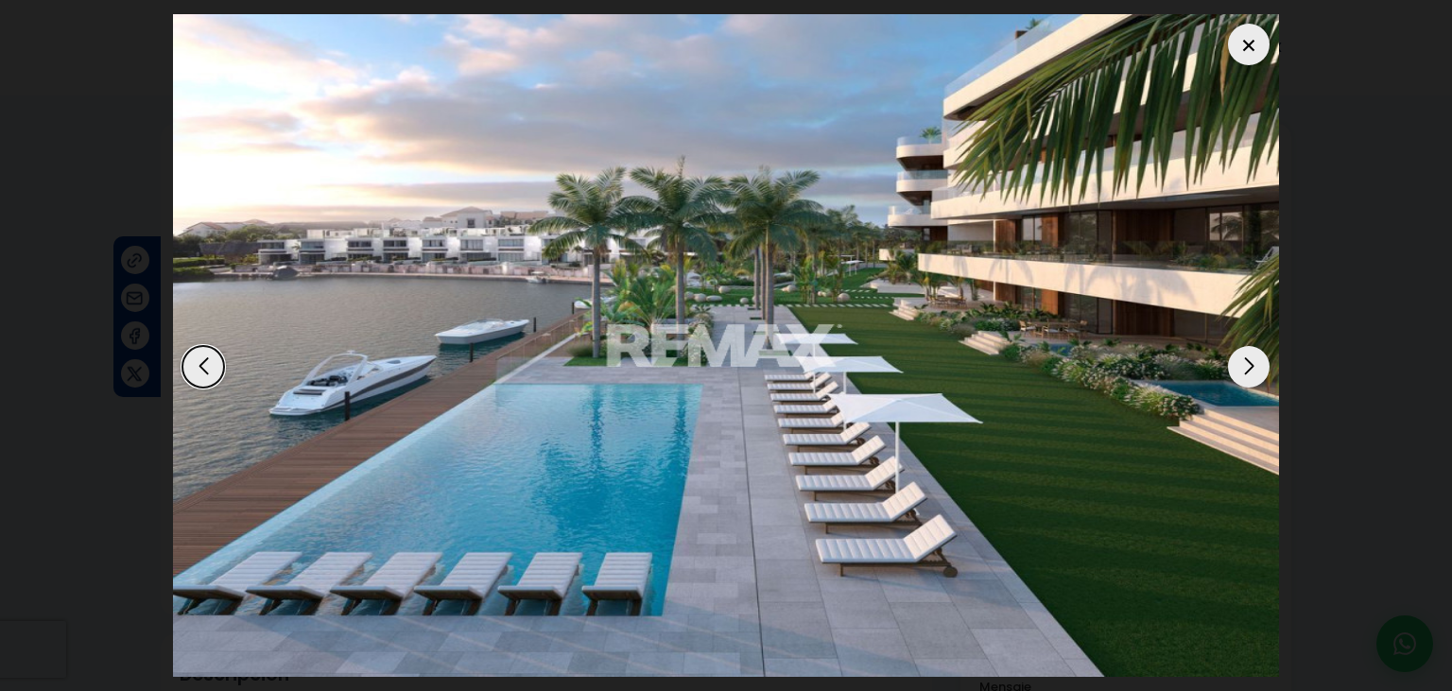
click at [1261, 352] on div "Next slide" at bounding box center [1249, 367] width 42 height 42
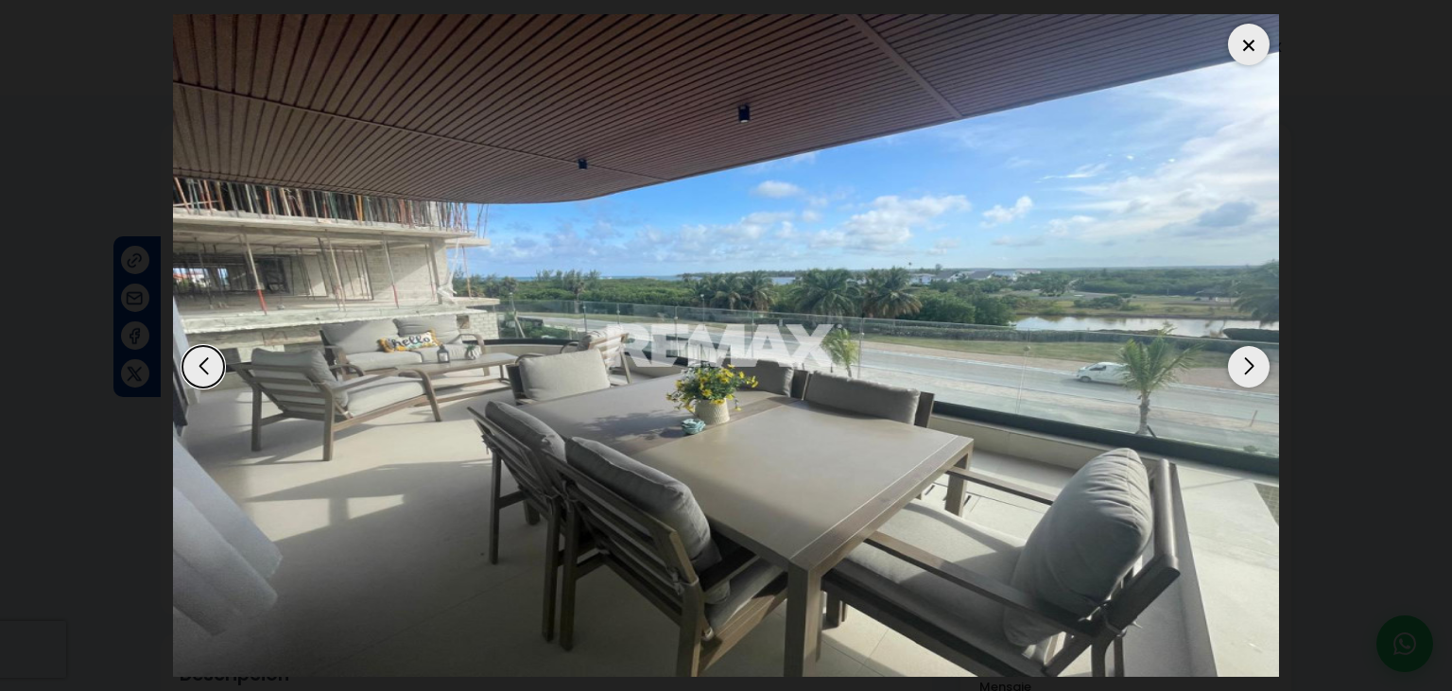
click at [1261, 352] on div "Next slide" at bounding box center [1249, 367] width 42 height 42
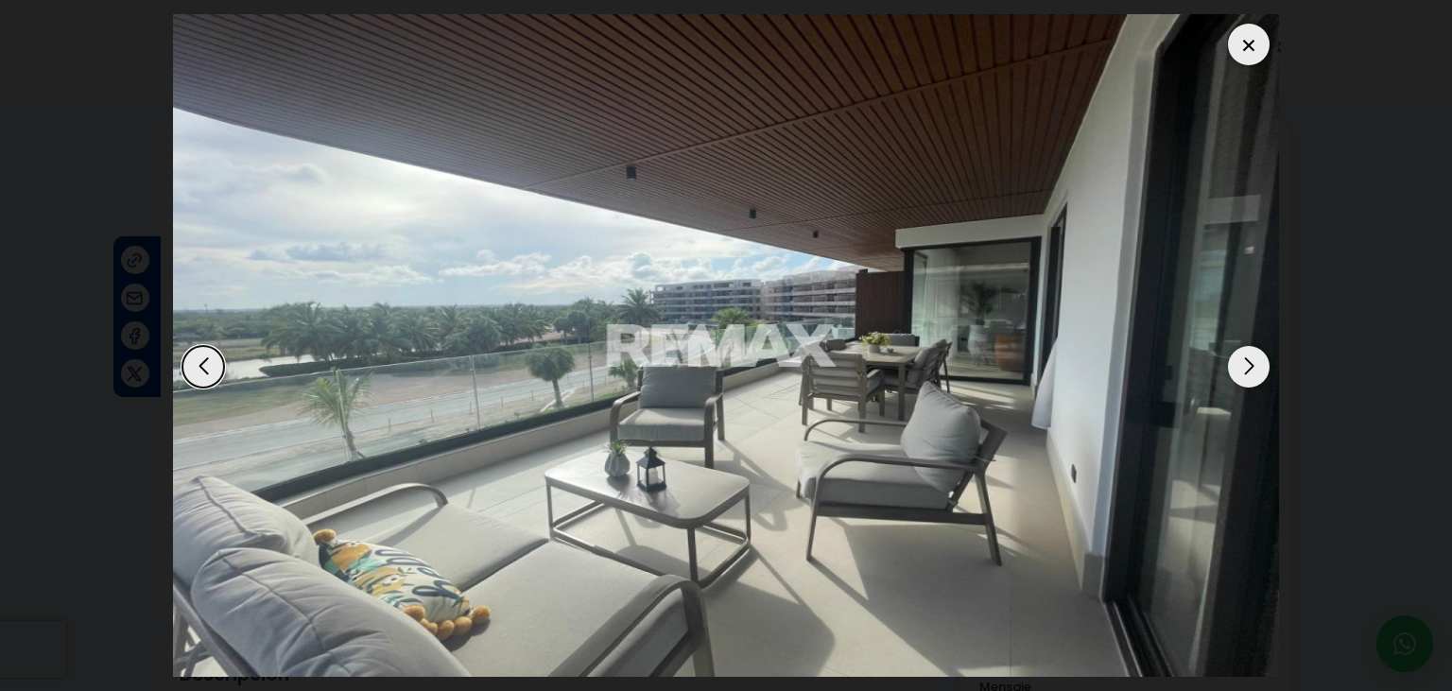
click at [1248, 36] on div at bounding box center [1249, 45] width 42 height 42
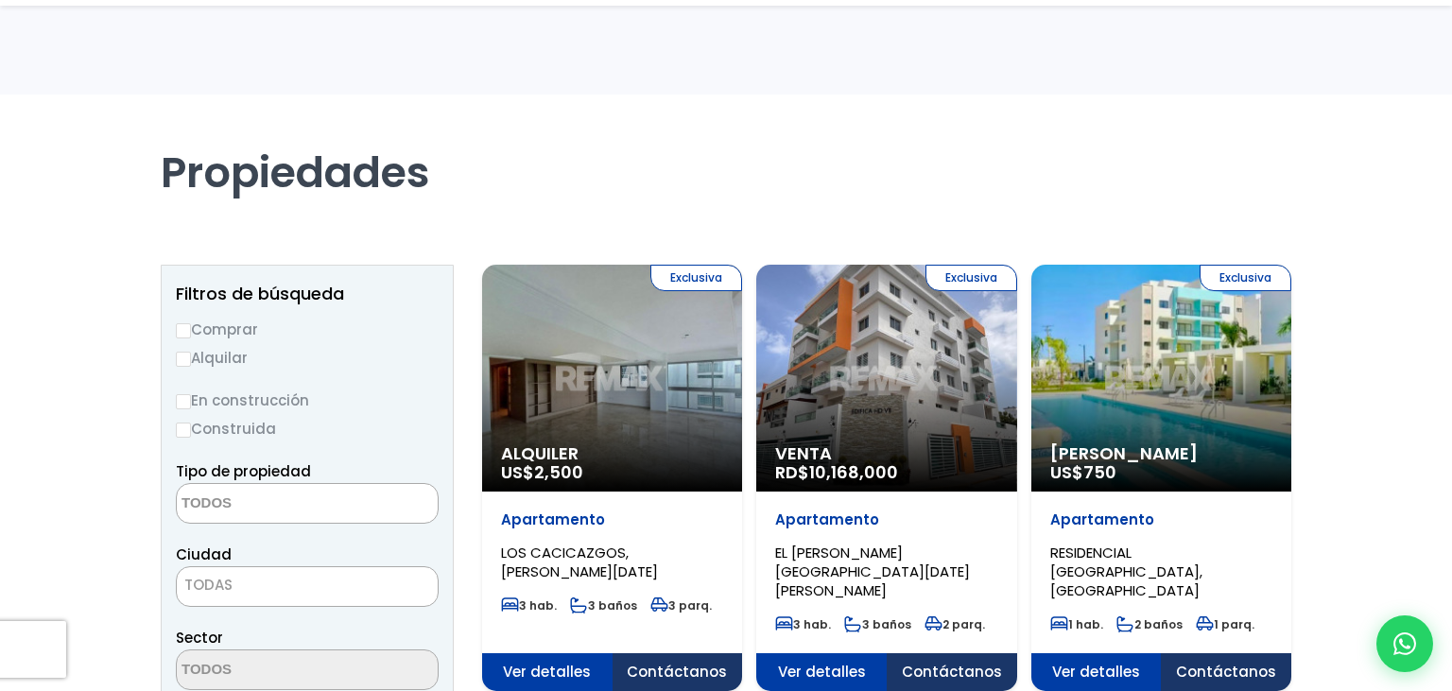
select select
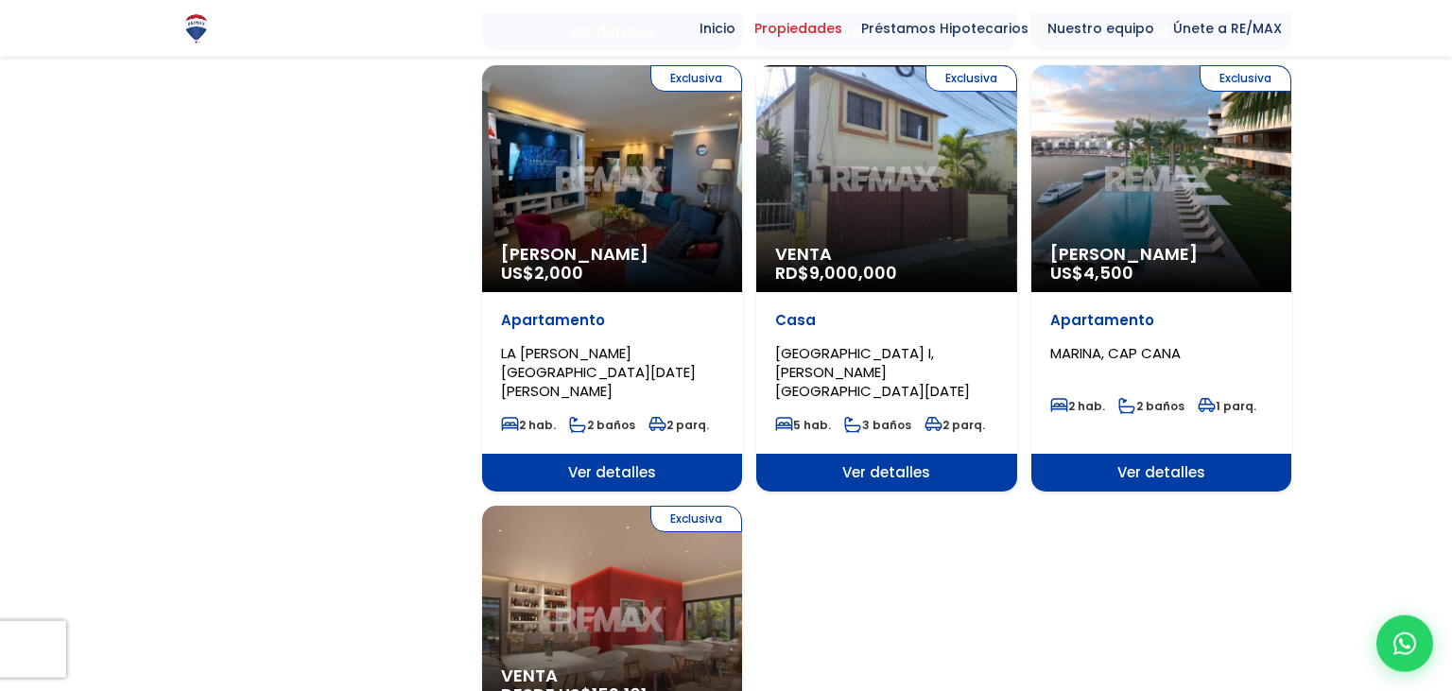
scroll to position [2045, 0]
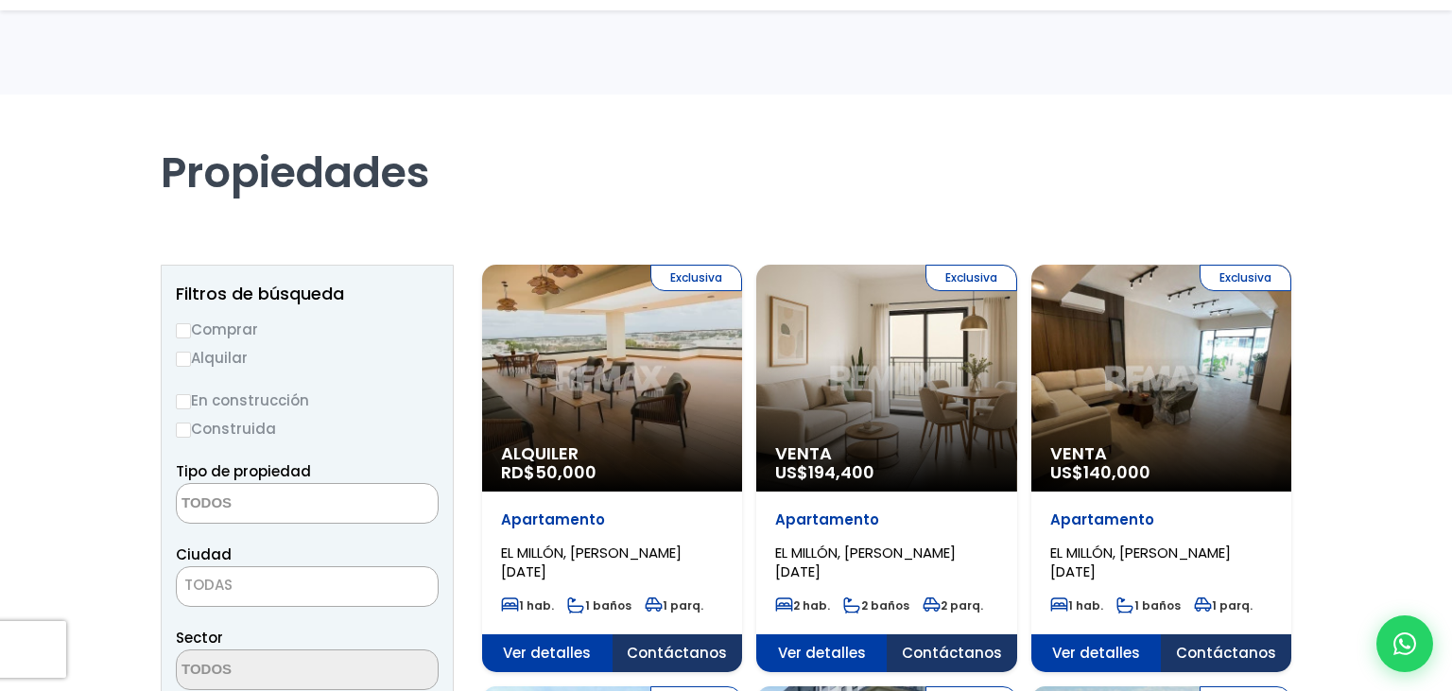
select select
